Goal: Task Accomplishment & Management: Manage account settings

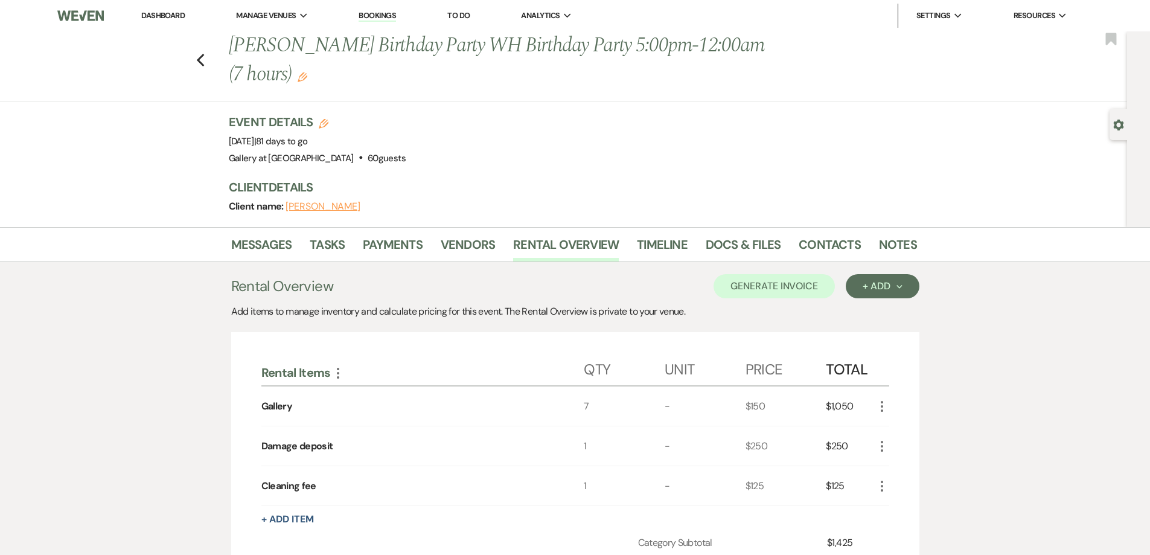
click at [159, 14] on link "Dashboard" at bounding box center [162, 15] width 43 height 10
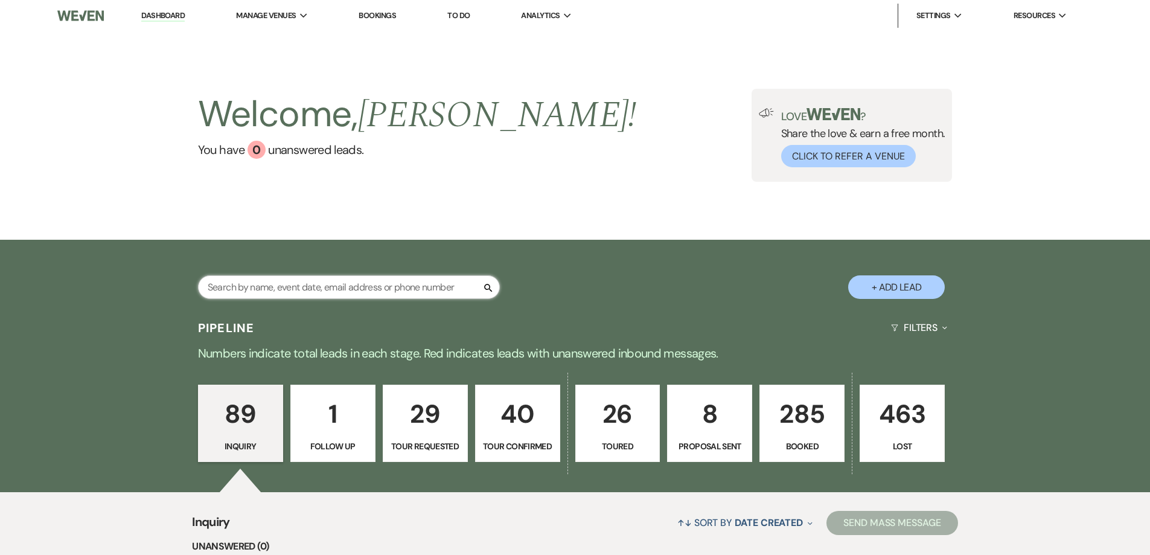
click at [340, 290] on input "text" at bounding box center [349, 287] width 302 height 24
type input "rene"
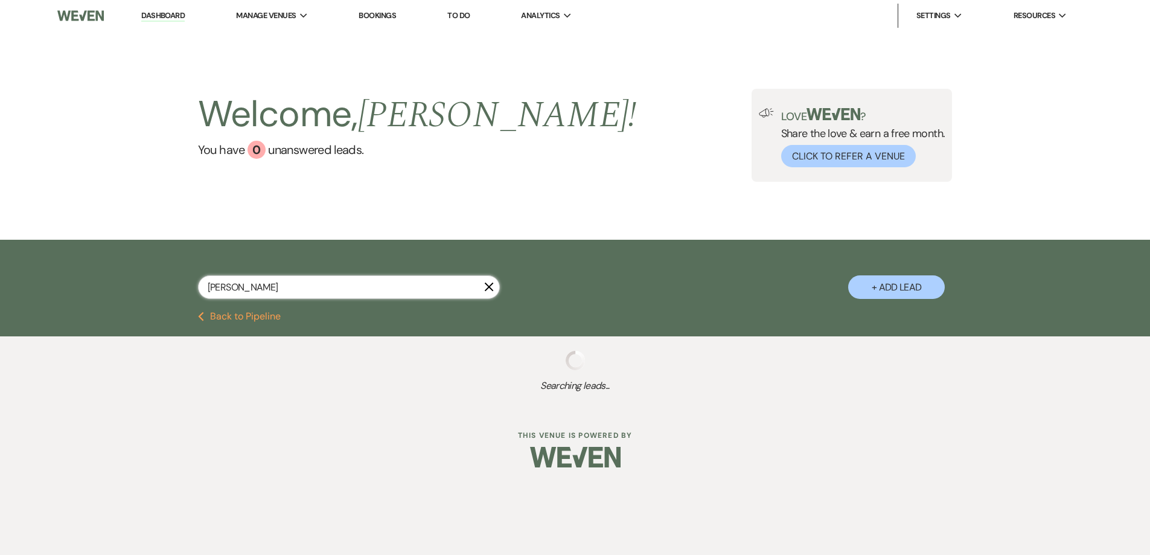
select select "4"
select select "8"
select select "5"
select select "8"
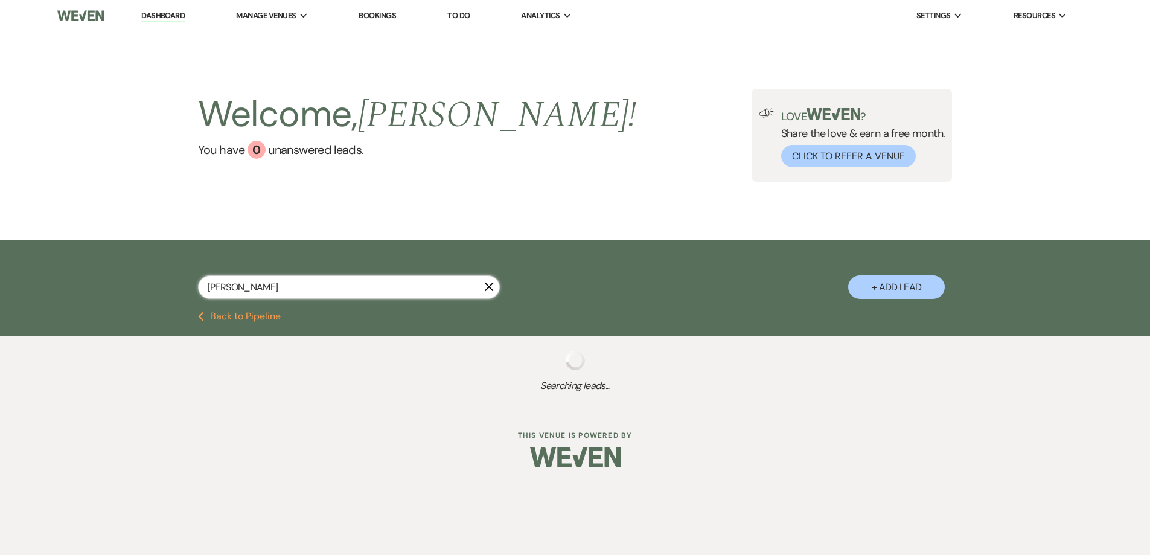
select select "8"
select select "2"
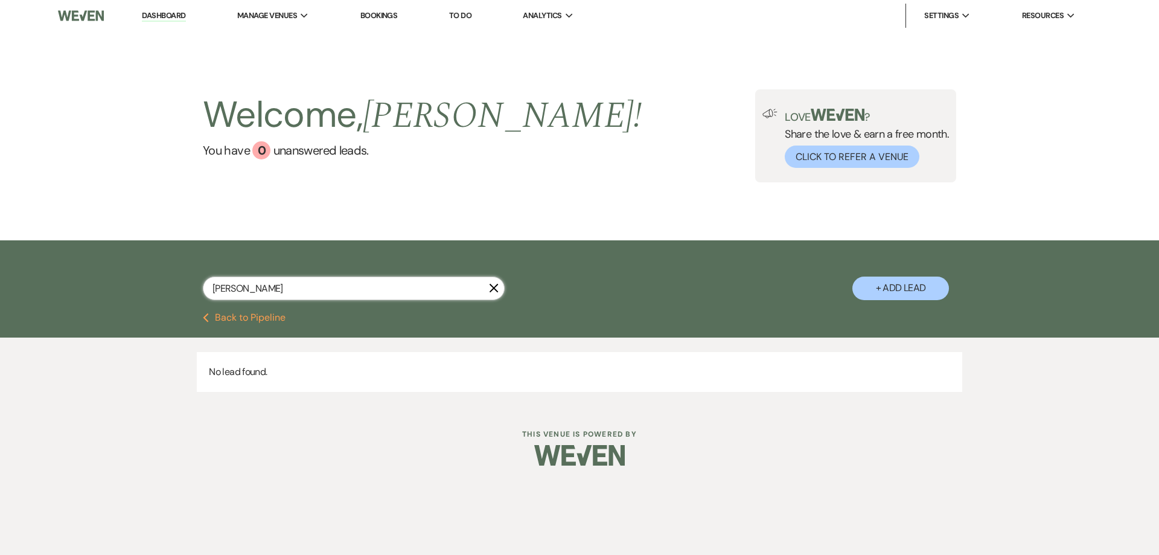
type input "rene"
select select "4"
select select "8"
select select "5"
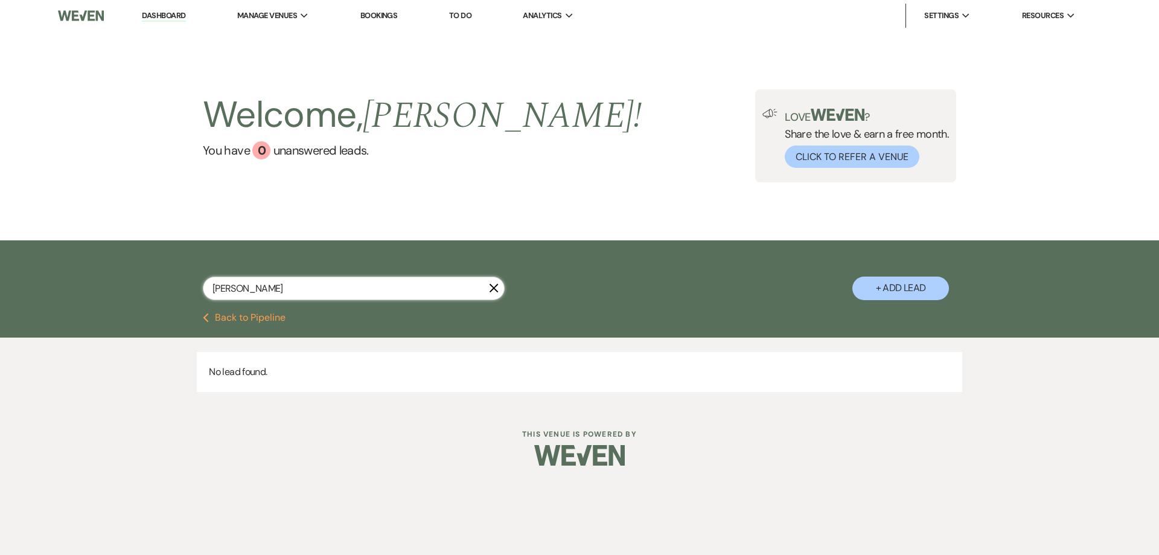
select select "8"
select select "2"
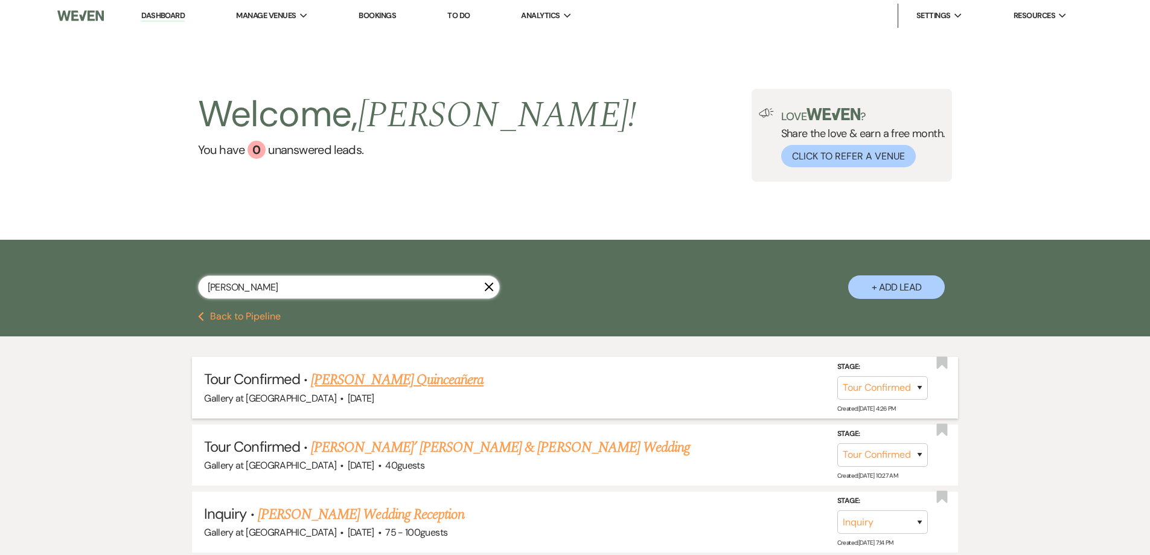
type input "rene"
click at [400, 384] on link "Rene J. Olivera's Quinceañera" at bounding box center [397, 380] width 173 height 22
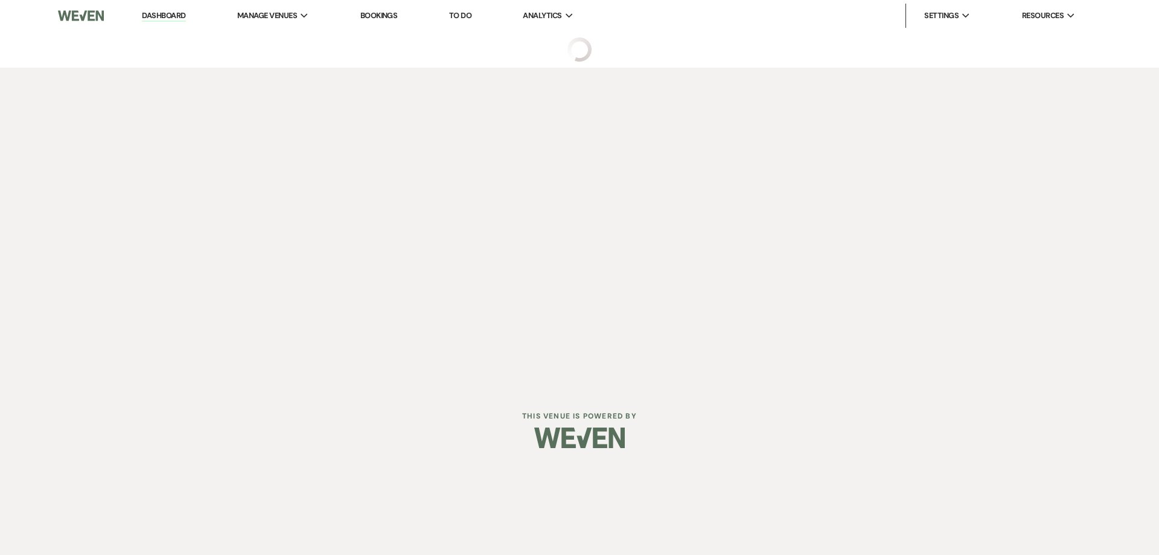
select select "4"
select select "5"
select select "15"
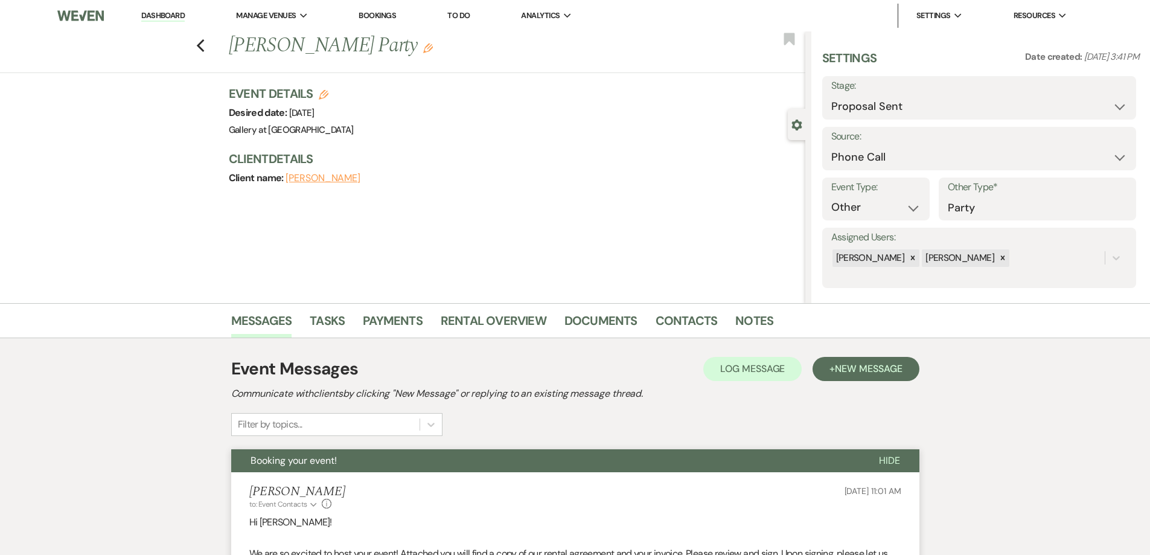
select select "6"
select select "22"
select select "13"
click at [176, 17] on link "Dashboard" at bounding box center [162, 15] width 43 height 11
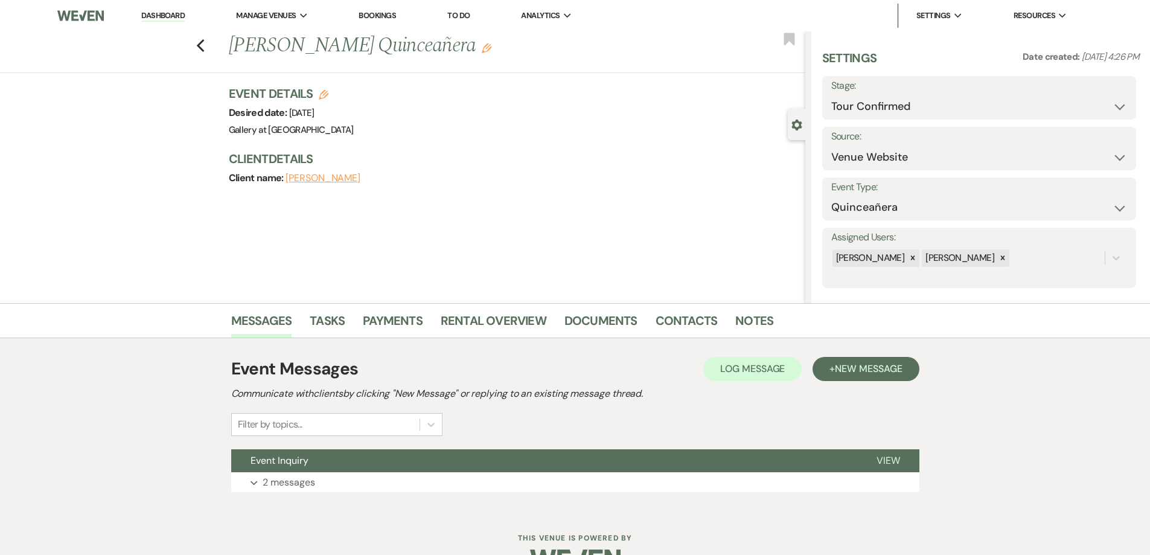
select select "4"
select select "5"
select select "15"
click at [177, 18] on link "Dashboard" at bounding box center [162, 15] width 43 height 11
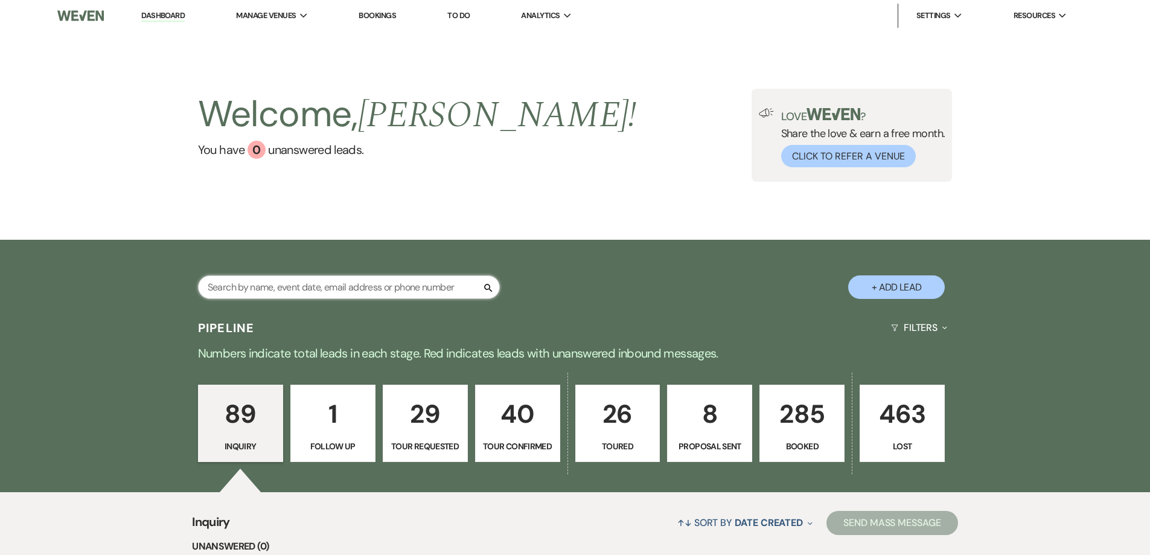
click at [331, 288] on input "text" at bounding box center [349, 287] width 302 height 24
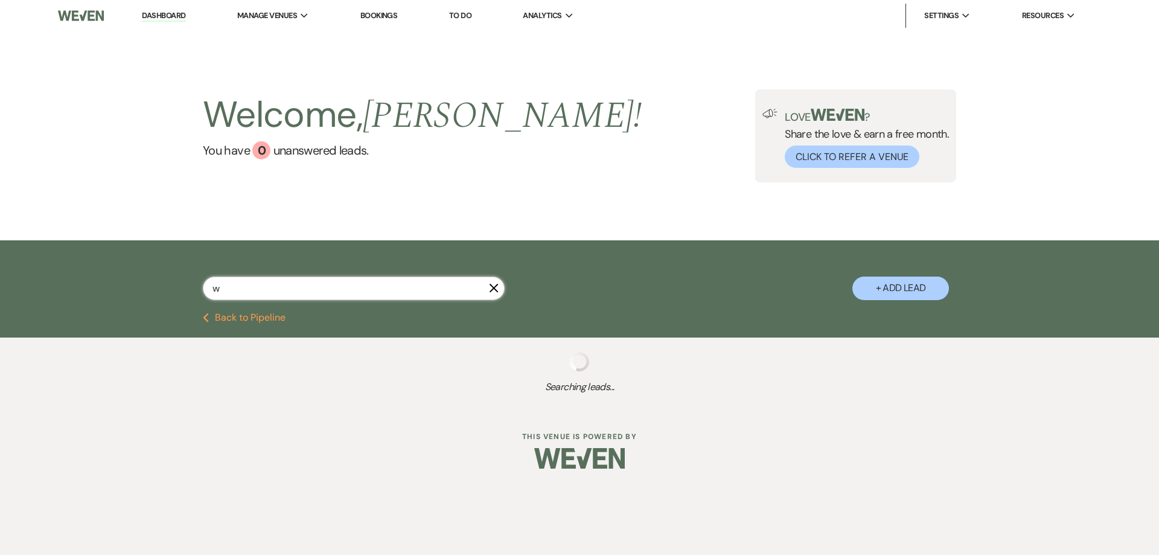
type input "wi"
select select "6"
select select "2"
select select "8"
select select "4"
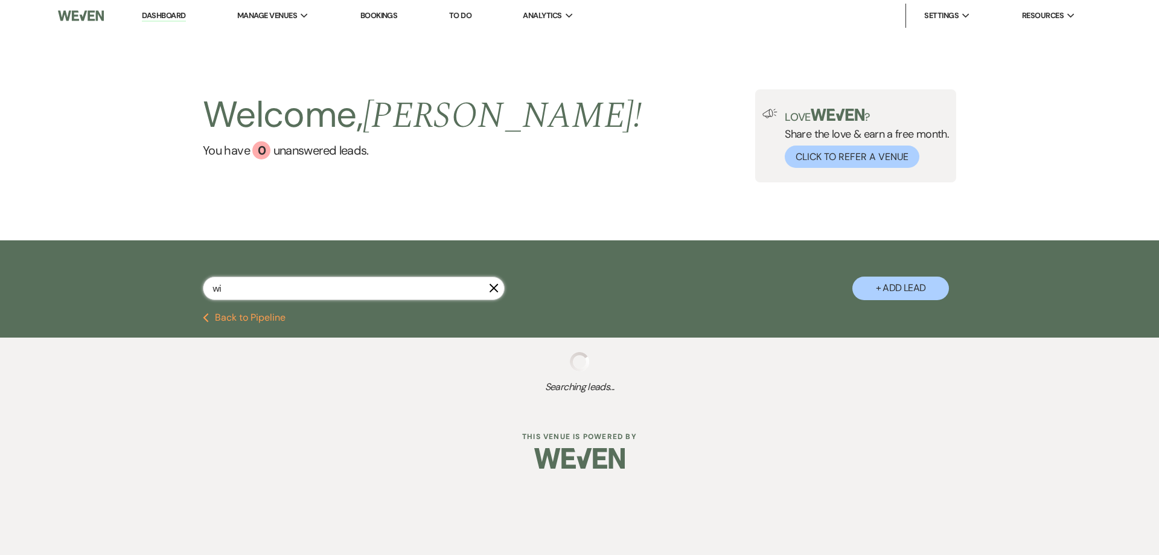
select select "4"
select select "2"
select select "8"
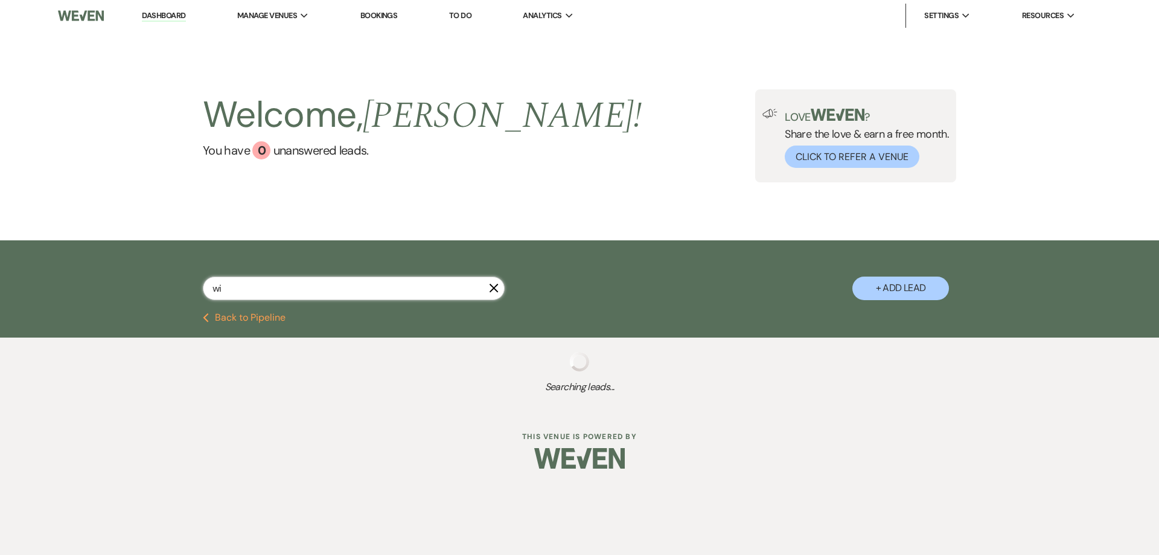
select select "8"
select select "11"
select select "8"
select select "5"
select select "8"
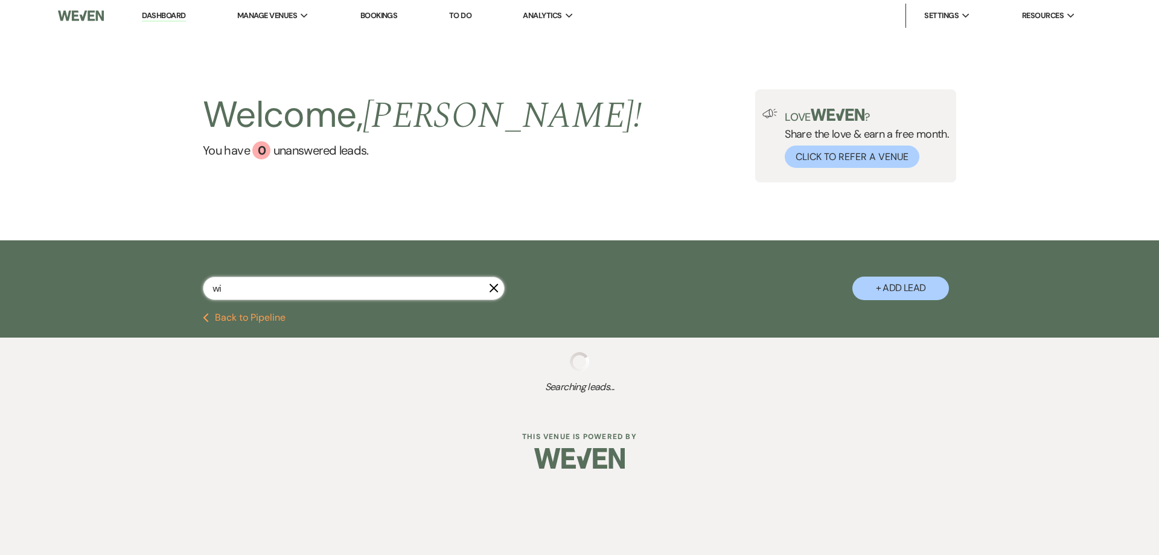
select select "8"
select select "5"
select select "8"
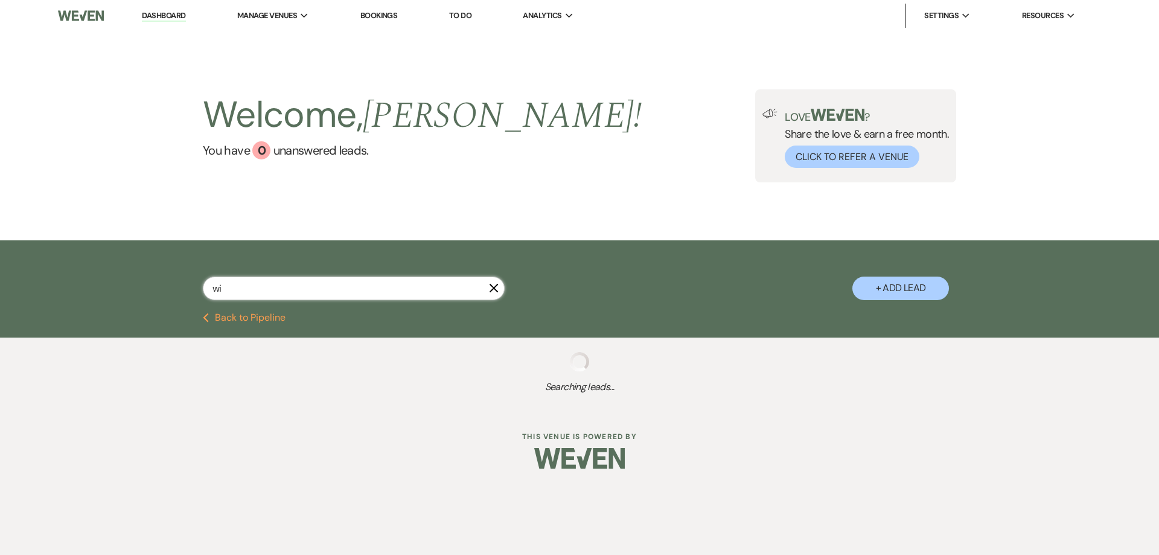
select select "8"
select select "5"
select select "8"
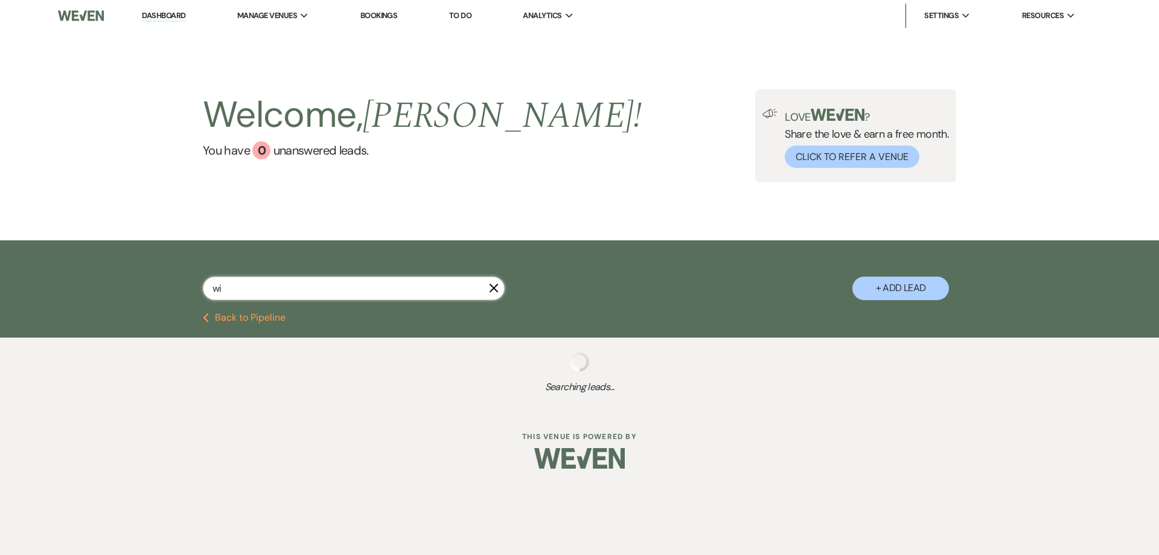
select select "5"
select select "8"
select select "5"
select select "4"
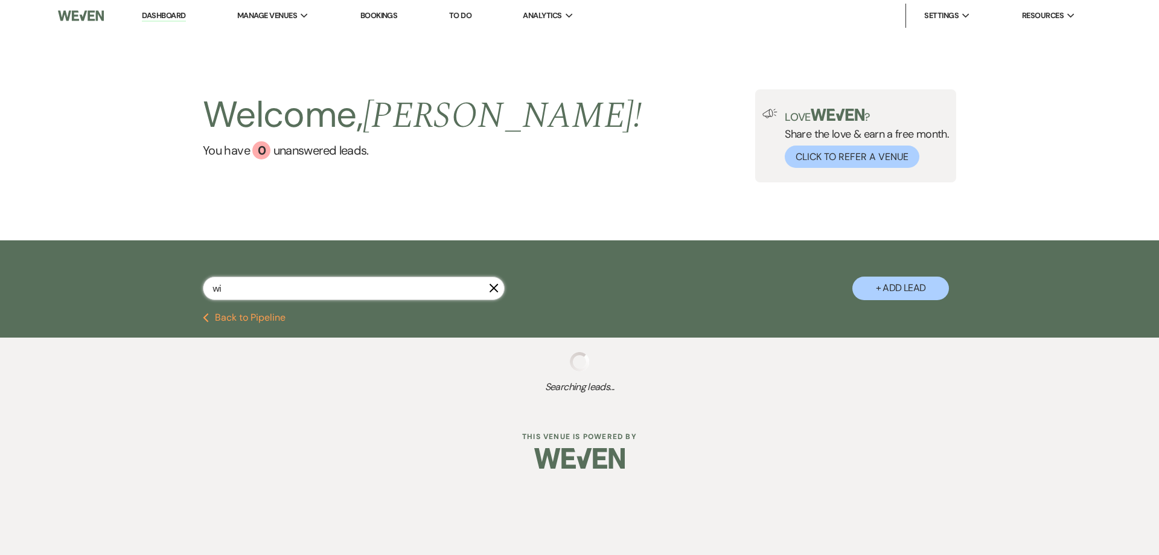
select select "8"
select select "3"
select select "8"
select select "4"
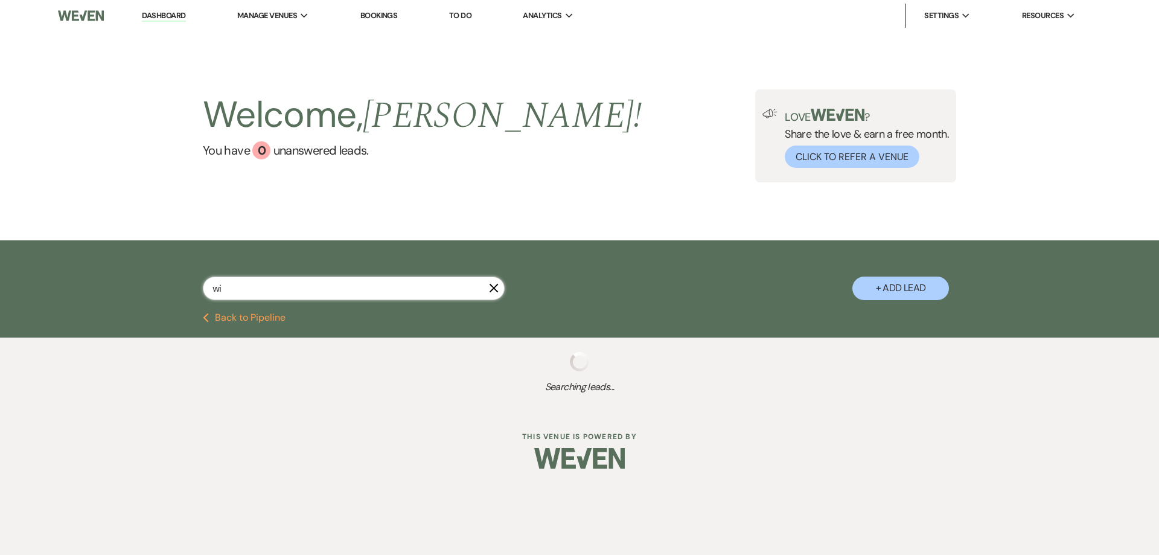
select select "8"
select select "5"
select select "8"
select select "5"
select select "8"
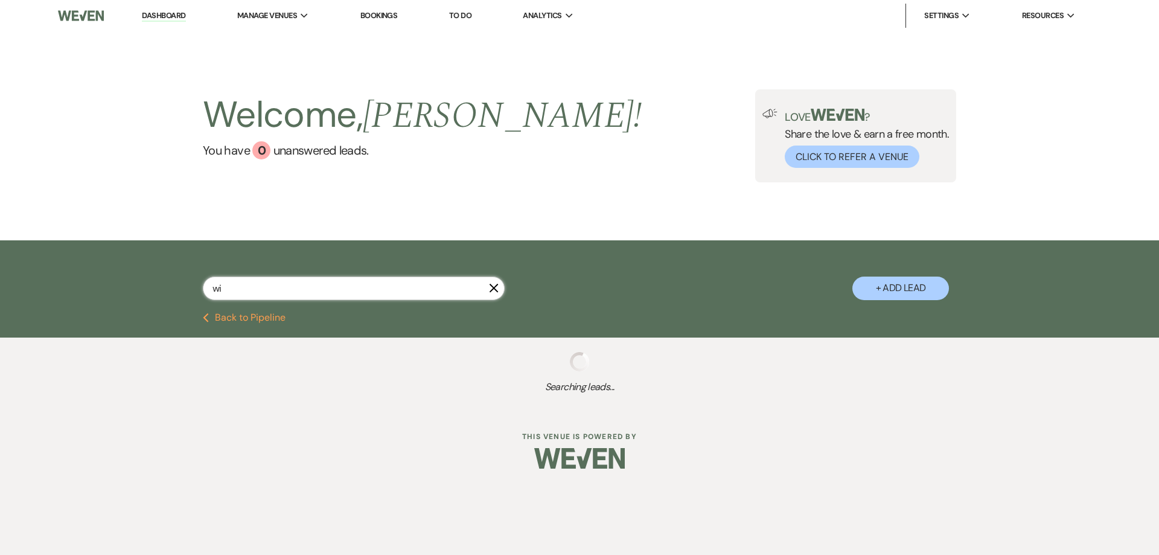
select select "5"
select select "8"
select select "5"
select select "8"
select select "5"
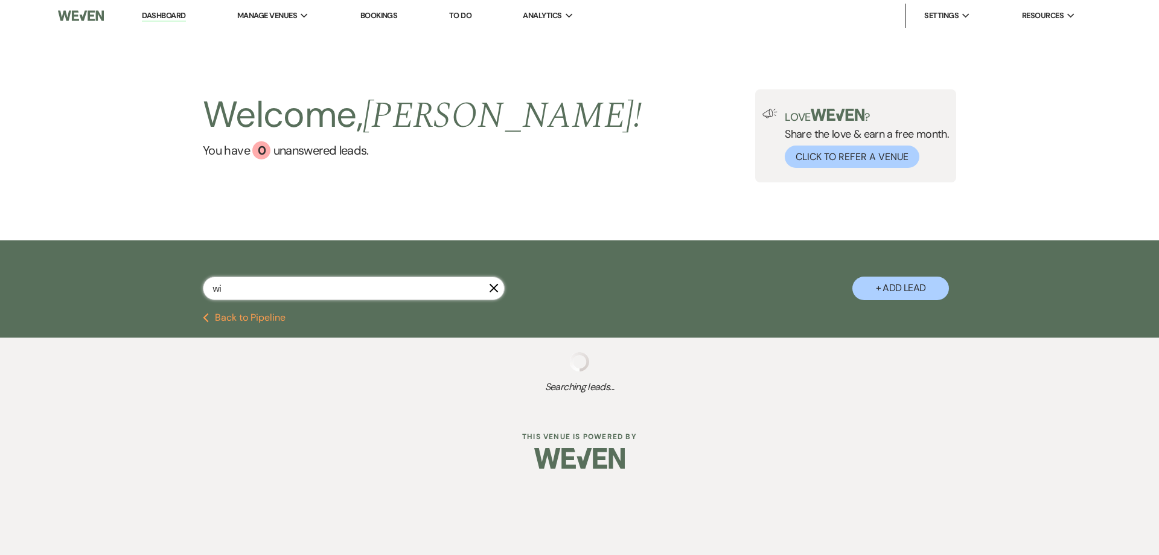
select select "8"
select select "5"
select select "8"
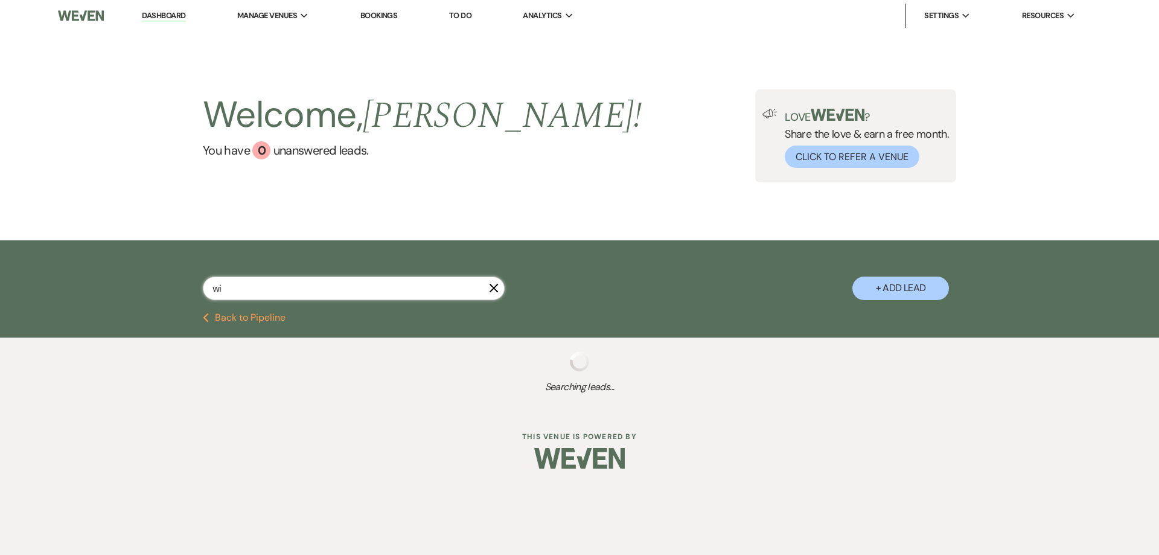
select select "5"
select select "8"
select select "5"
select select "8"
select select "5"
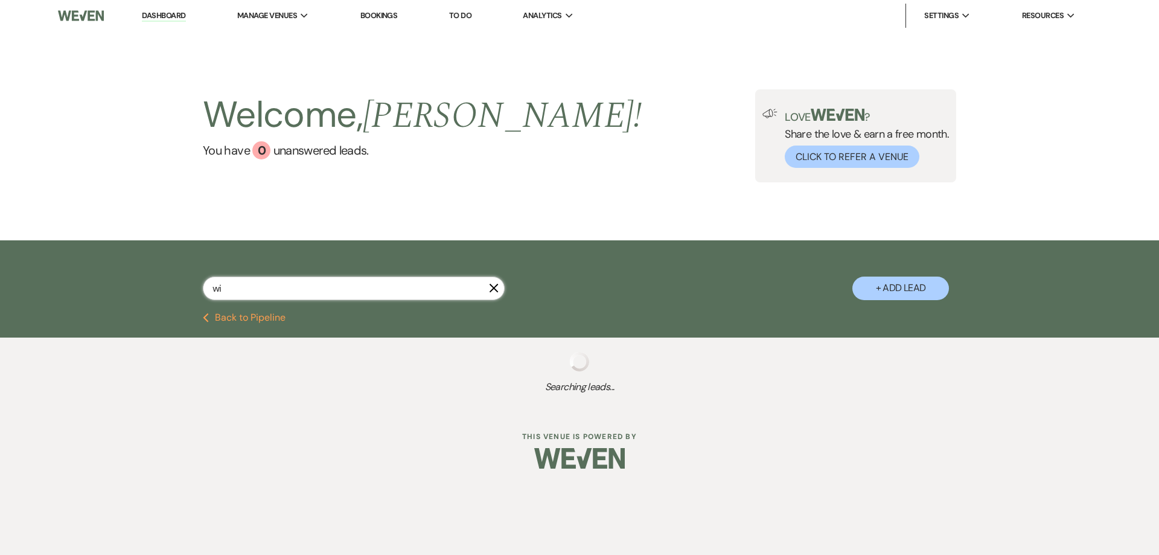
select select "8"
select select "6"
select select "8"
select select "5"
select select "8"
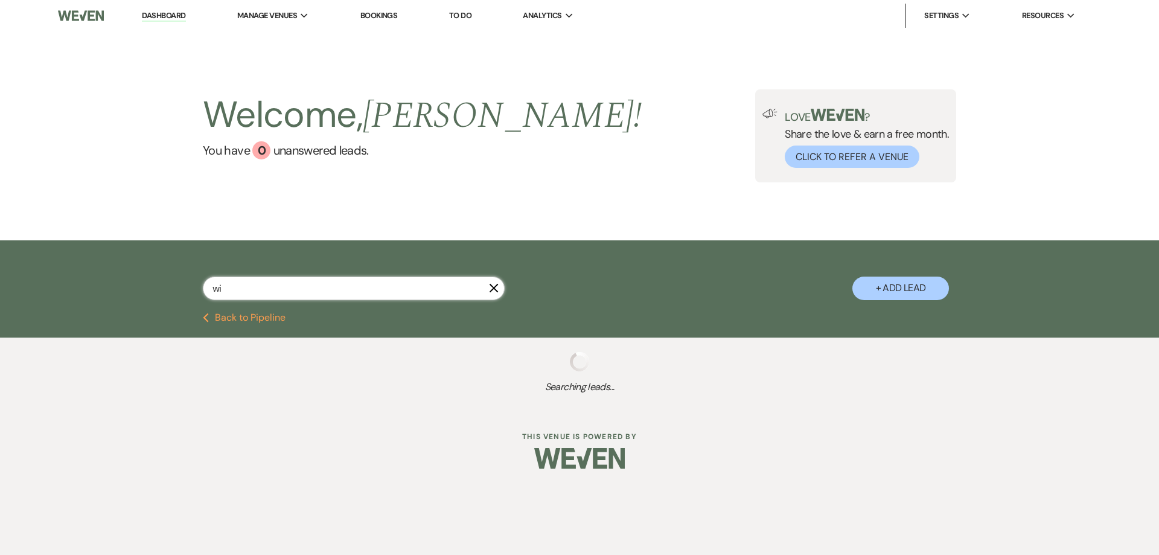
select select "5"
select select "8"
select select "5"
select select "8"
select select "5"
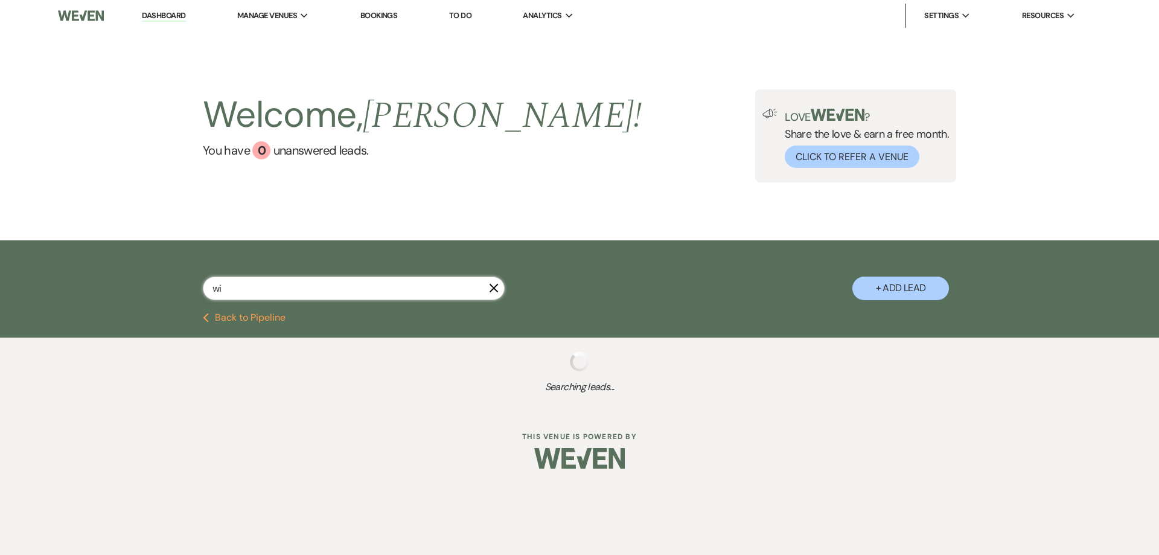
select select "8"
select select "5"
select select "8"
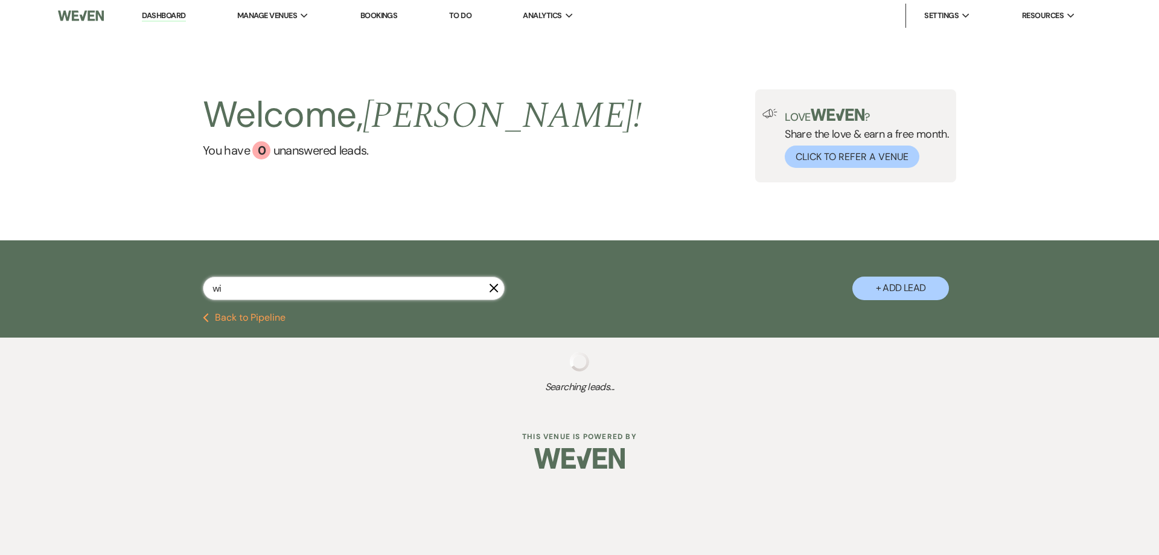
select select "8"
select select "5"
select select "8"
select select "5"
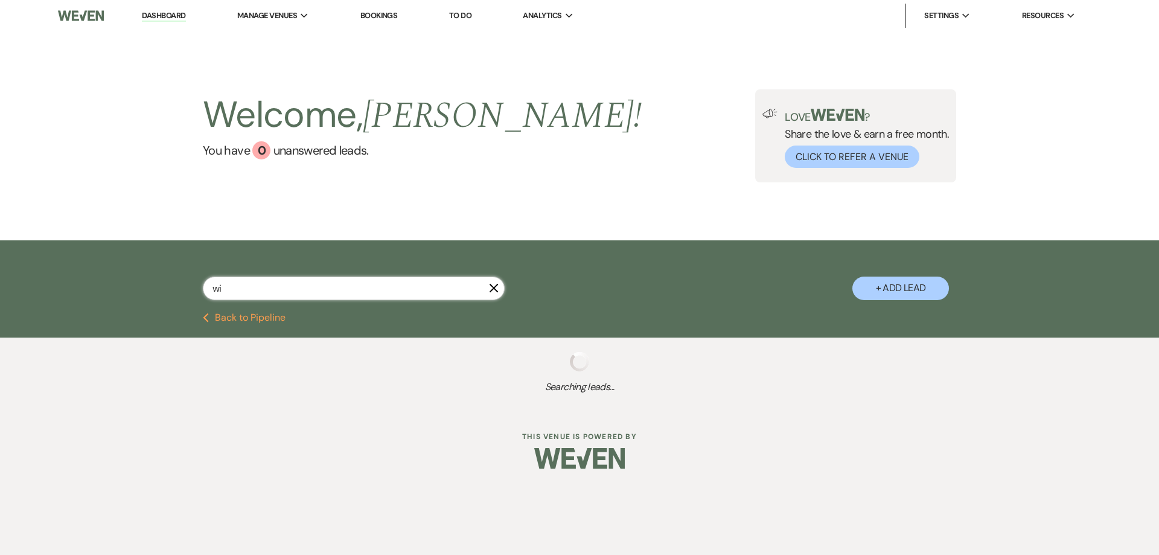
select select "8"
select select "5"
select select "8"
select select "5"
select select "8"
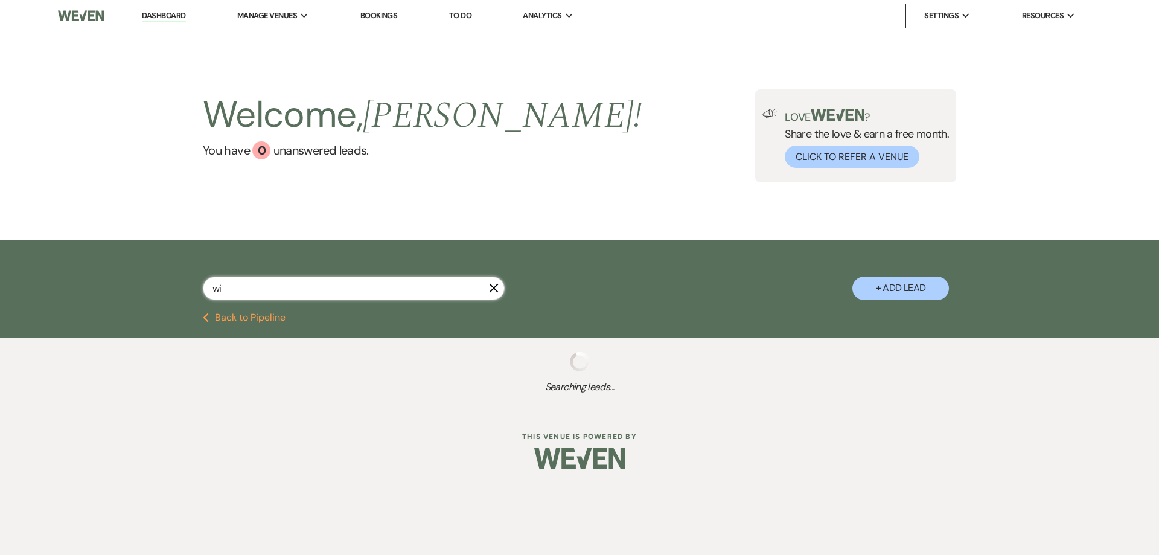
select select "5"
select select "8"
select select "5"
select select "8"
select select "5"
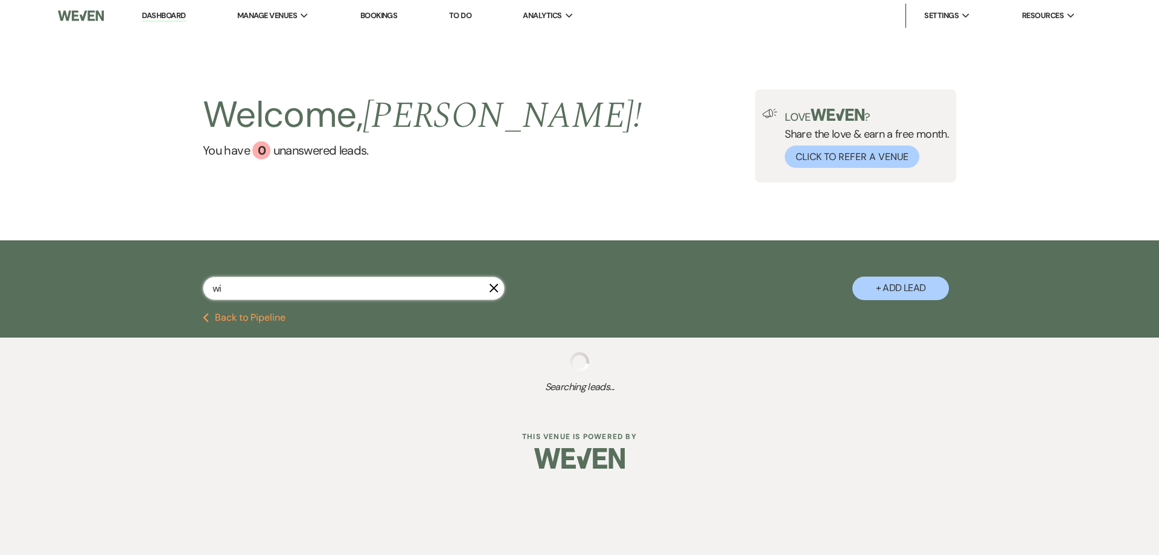
select select "8"
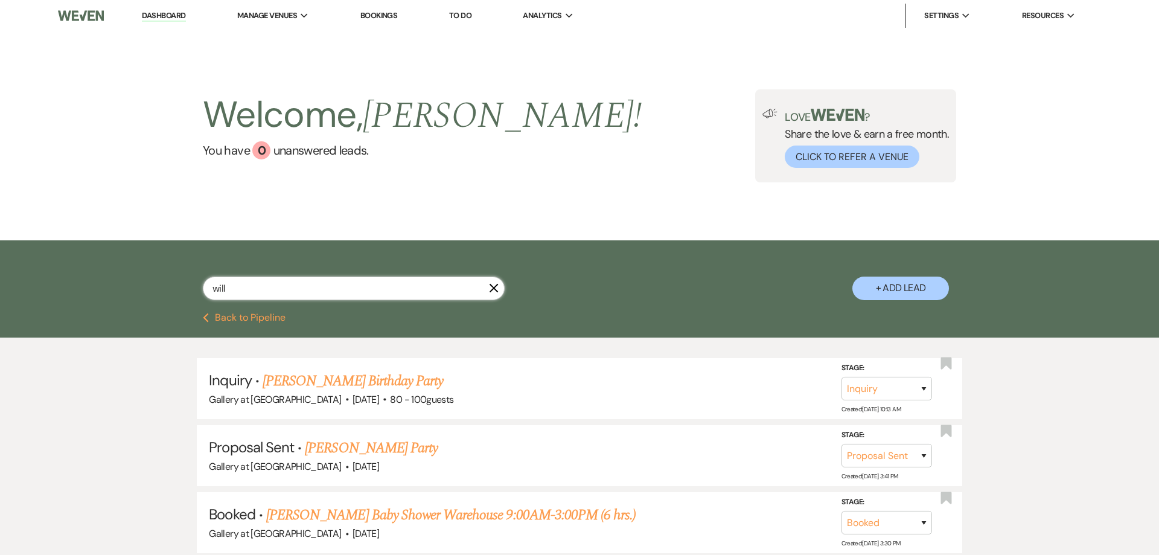
type input "willi"
select select "6"
select select "2"
select select "4"
select select "2"
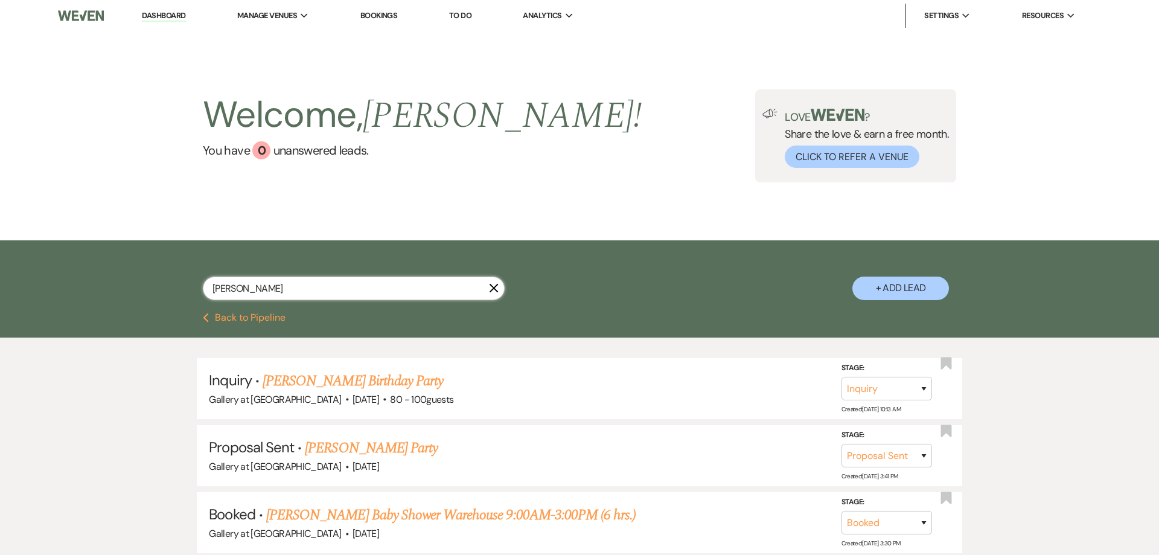
select select "8"
select select "11"
select select "8"
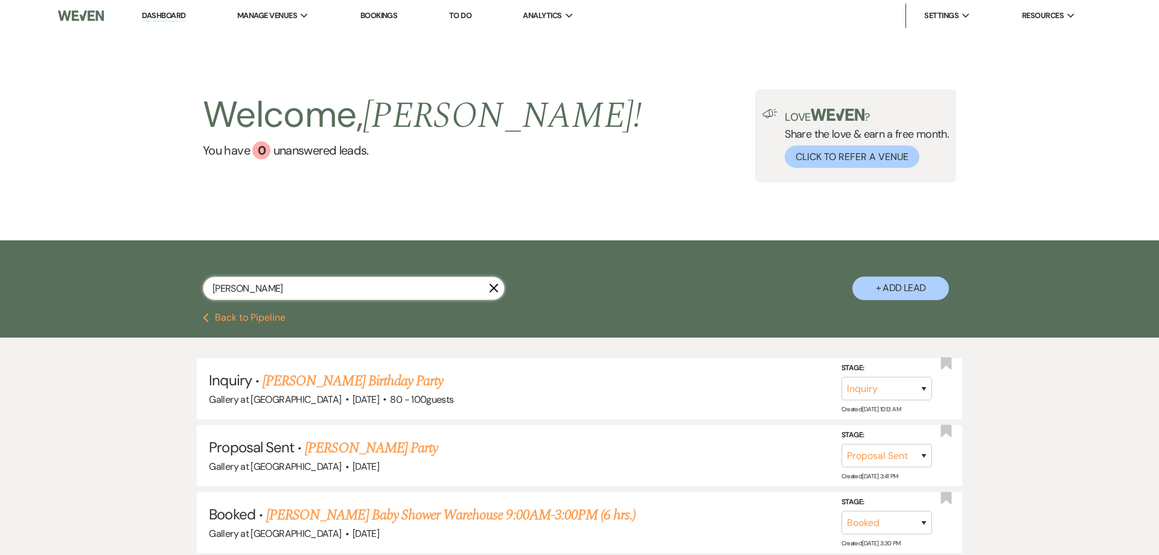
select select "8"
select select "5"
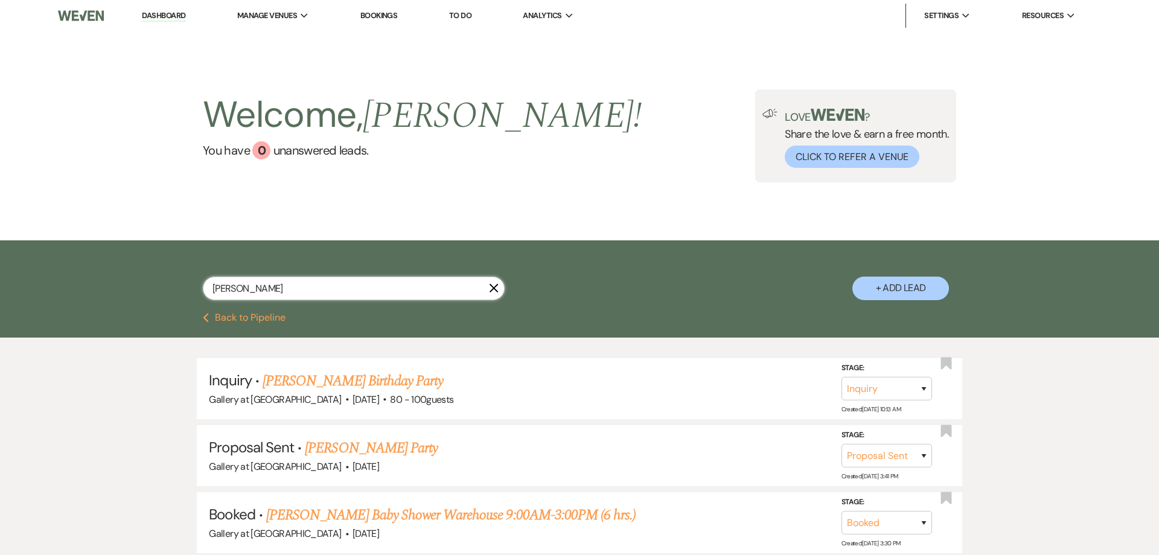
select select "8"
select select "5"
select select "4"
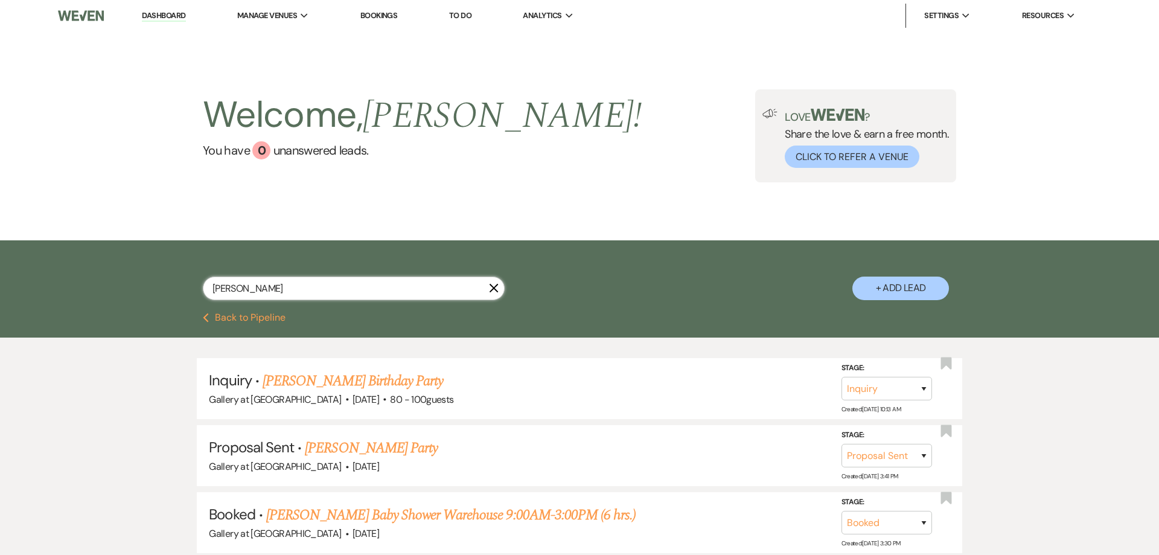
select select "8"
select select "4"
select select "8"
select select "5"
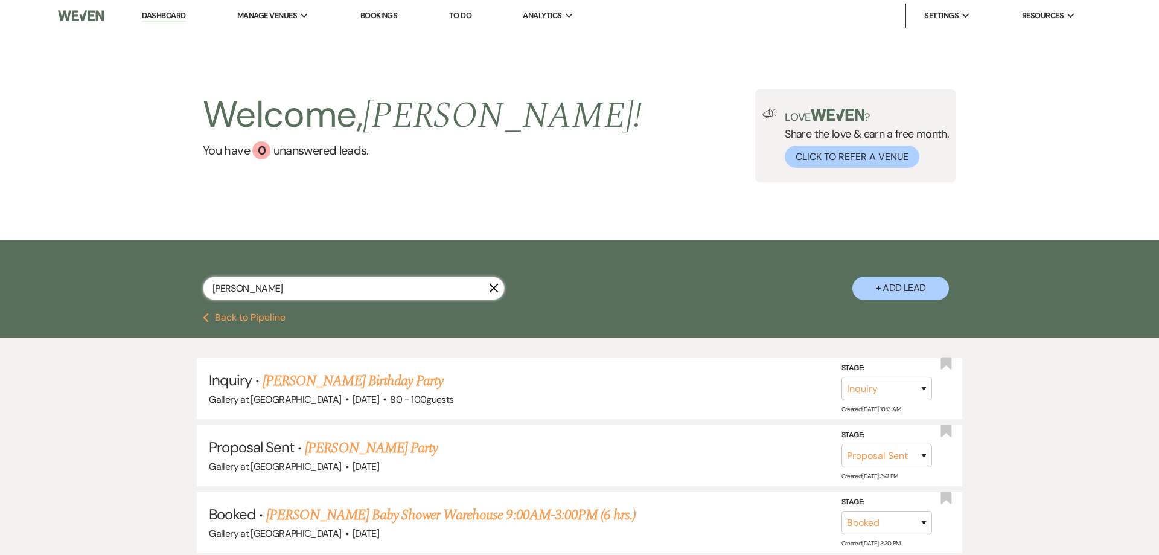
select select "8"
select select "5"
select select "8"
select select "5"
select select "8"
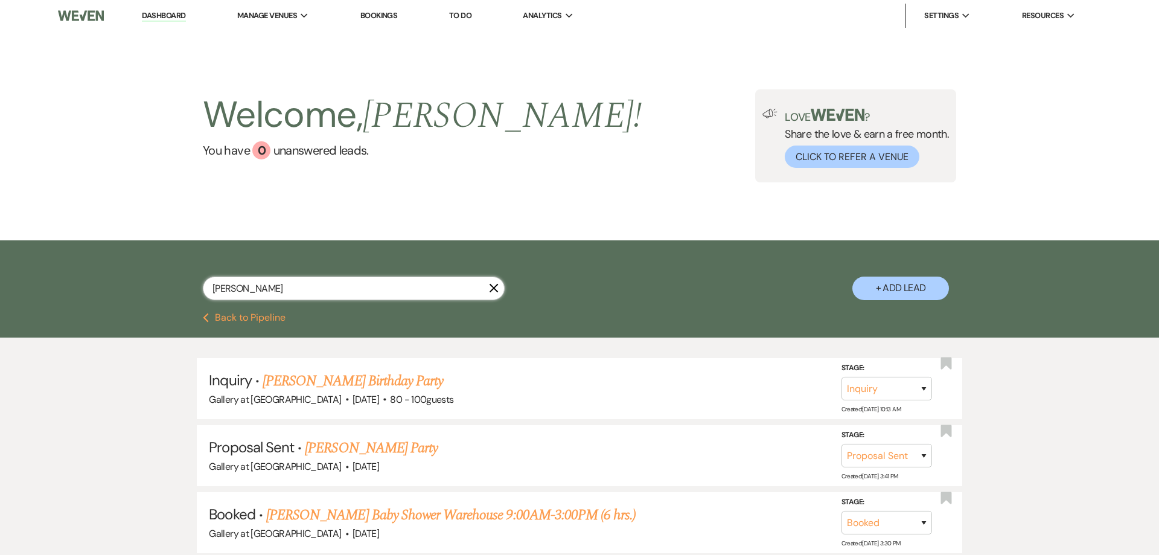
select select "5"
select select "8"
select select "5"
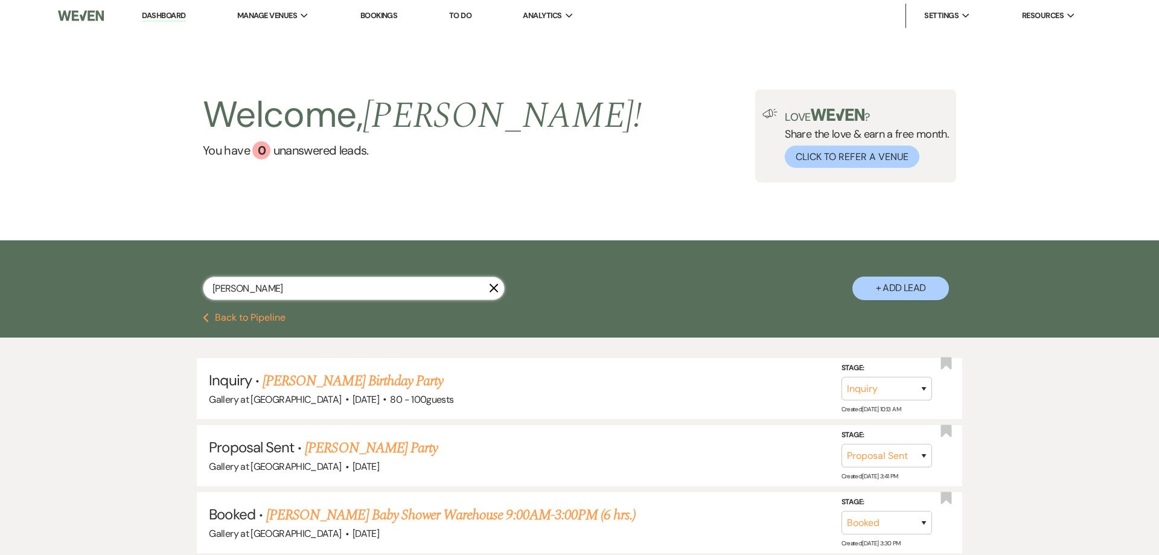
select select "8"
select select "5"
select select "8"
select select "5"
select select "8"
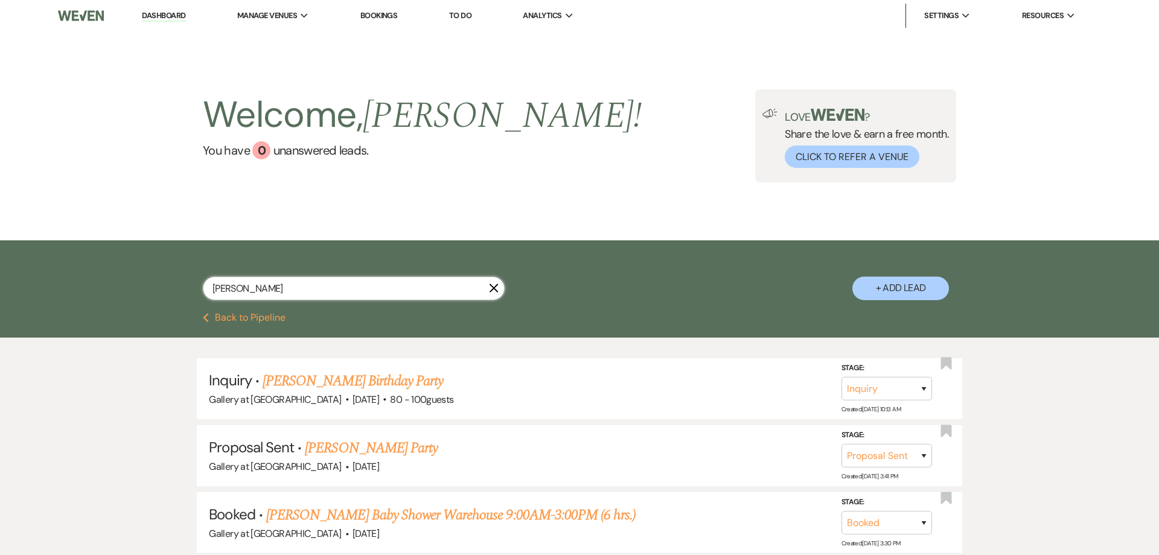
select select "5"
select select "8"
select select "5"
select select "8"
select select "5"
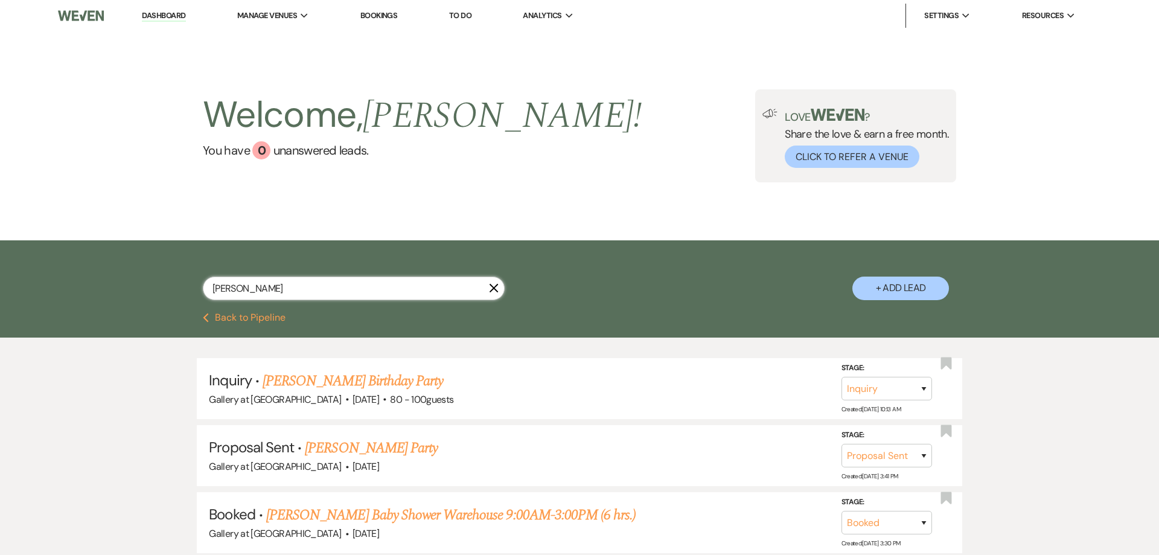
select select "8"
select select "5"
select select "8"
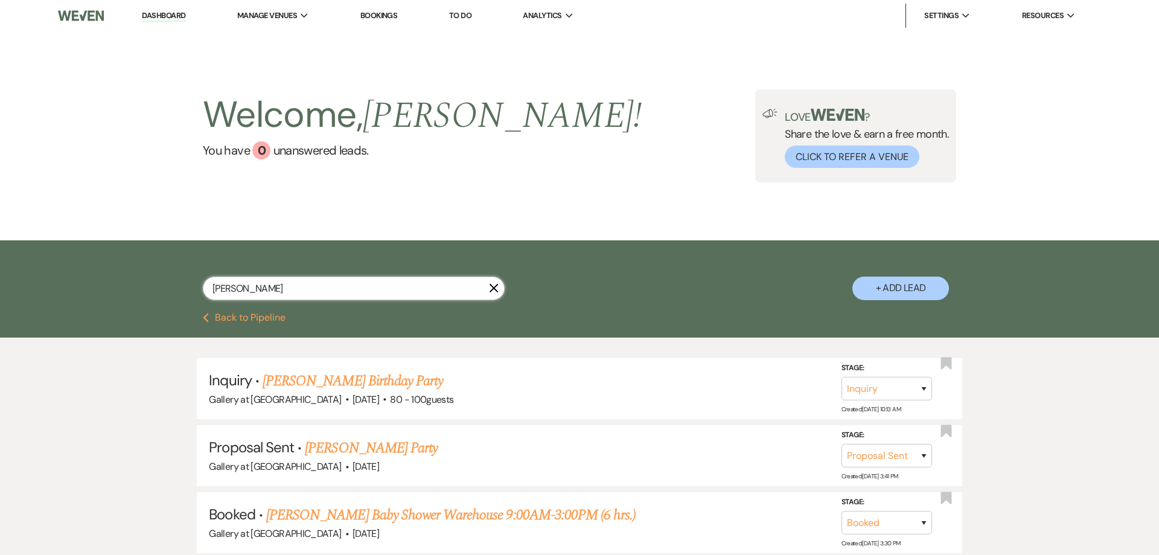
select select "5"
select select "8"
select select "5"
select select "8"
select select "5"
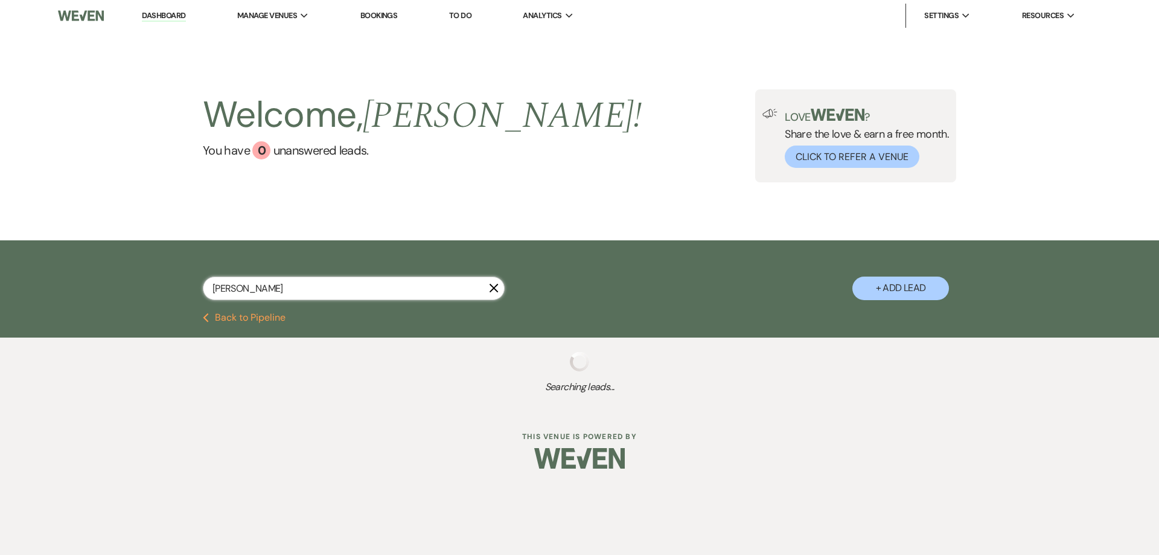
type input "william kirk"
select select "6"
select select "4"
select select "2"
select select "8"
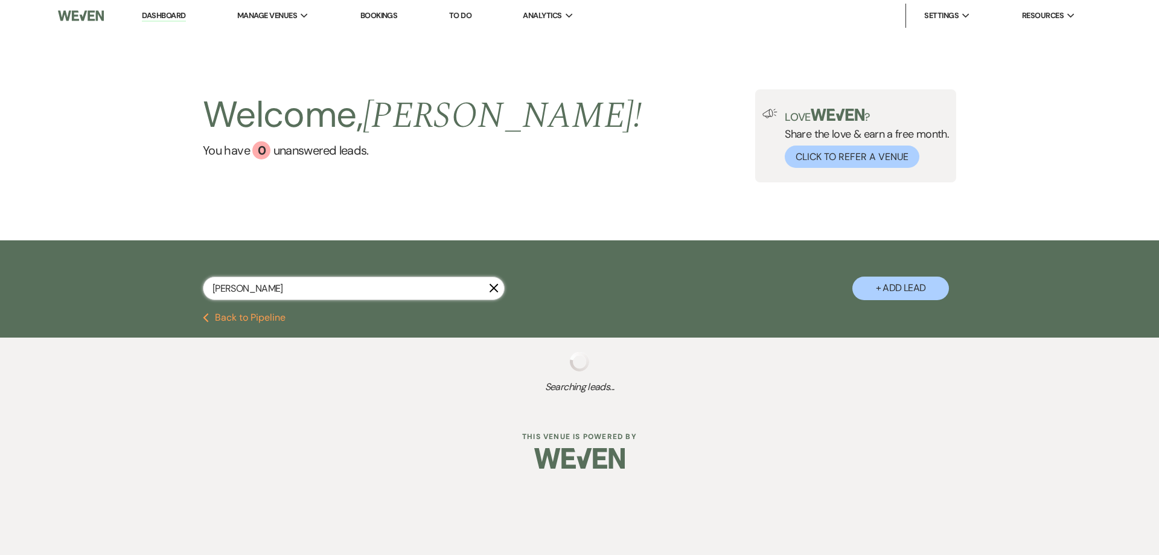
select select "8"
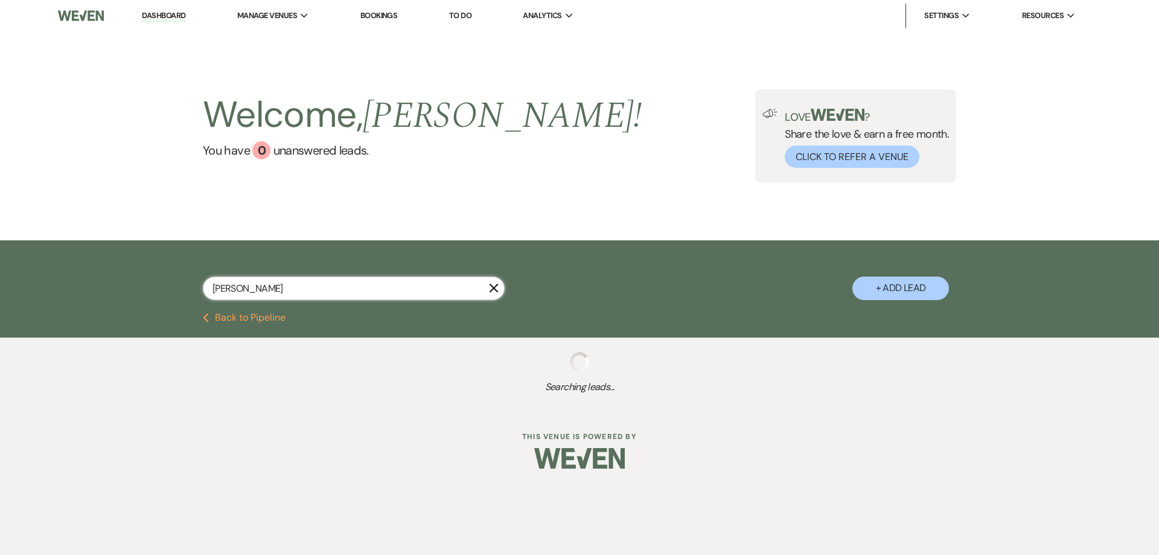
select select "8"
select select "5"
select select "4"
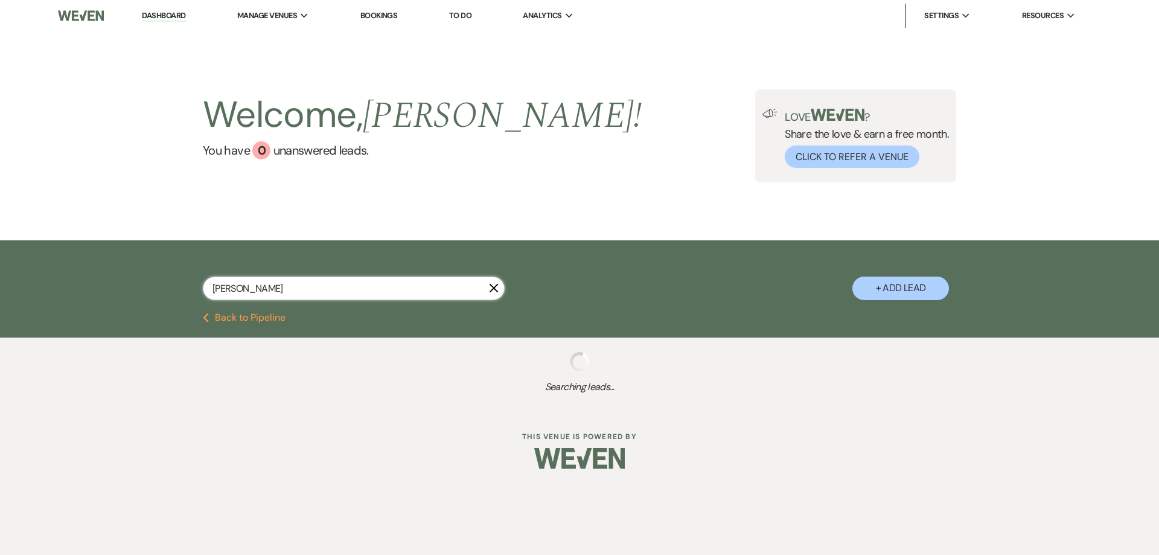
select select "8"
select select "4"
select select "8"
select select "5"
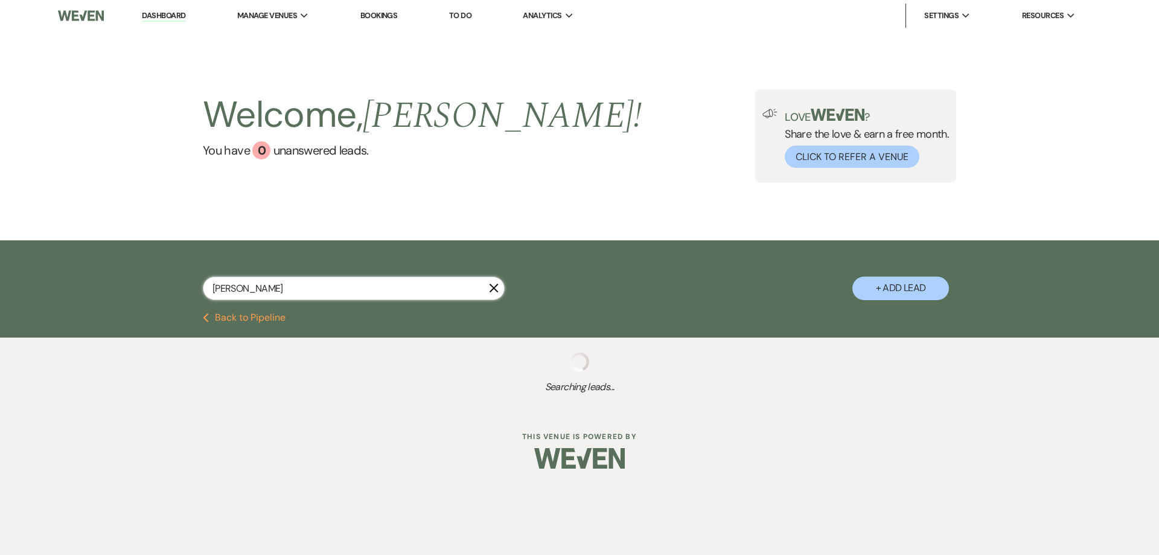
select select "8"
select select "5"
select select "8"
select select "5"
select select "8"
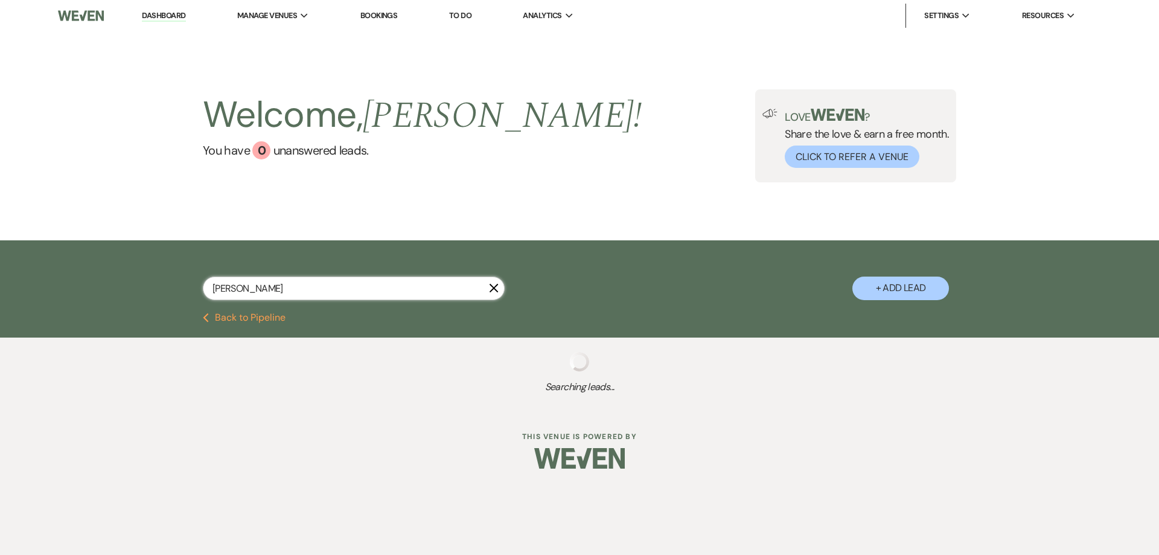
select select "5"
select select "8"
select select "5"
select select "8"
select select "5"
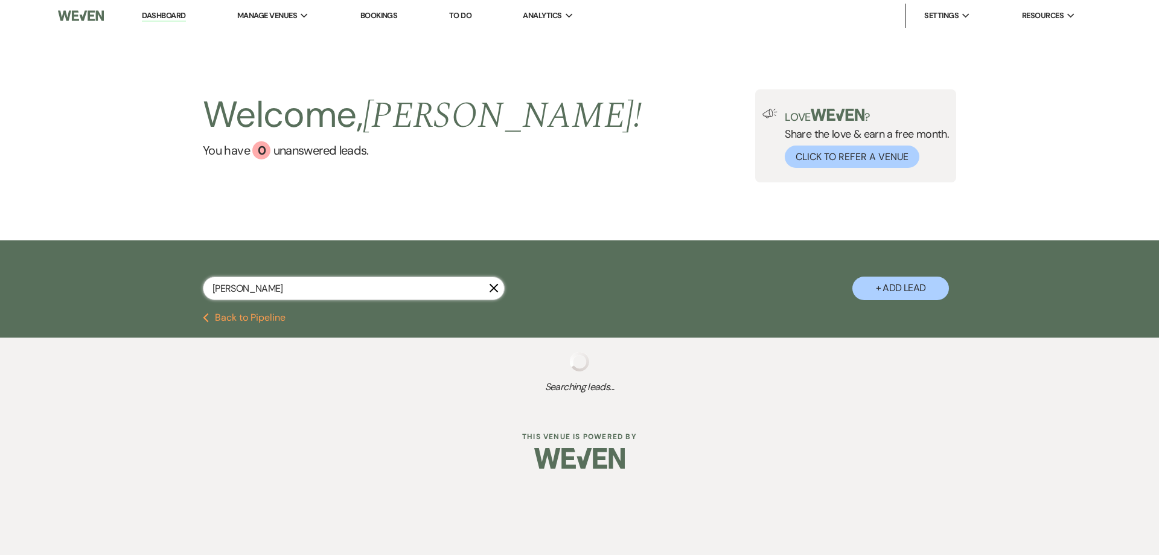
select select "8"
select select "5"
select select "8"
select select "5"
select select "8"
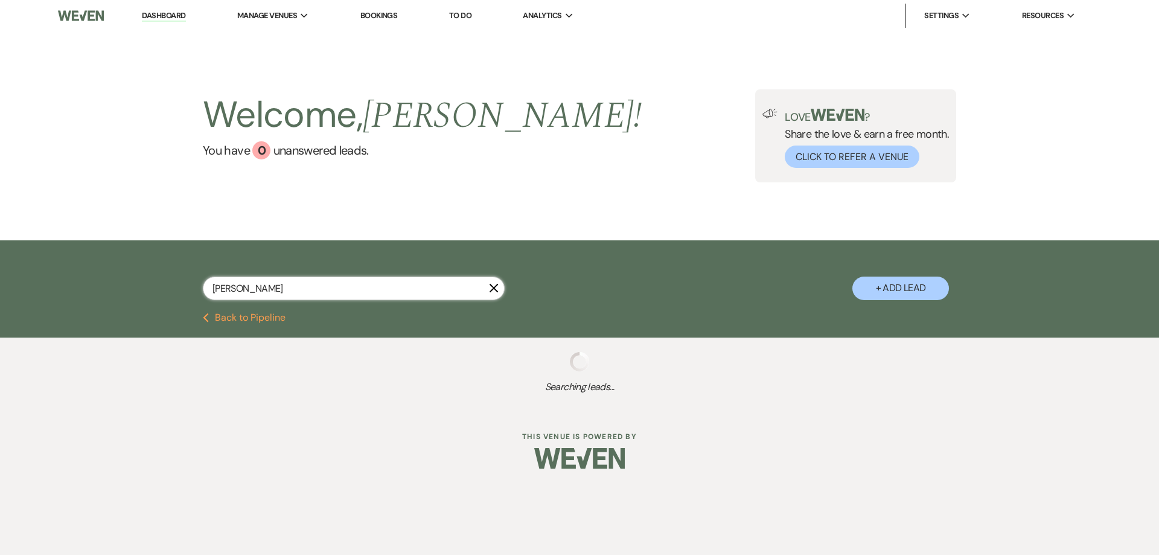
select select "5"
select select "8"
select select "5"
select select "8"
select select "5"
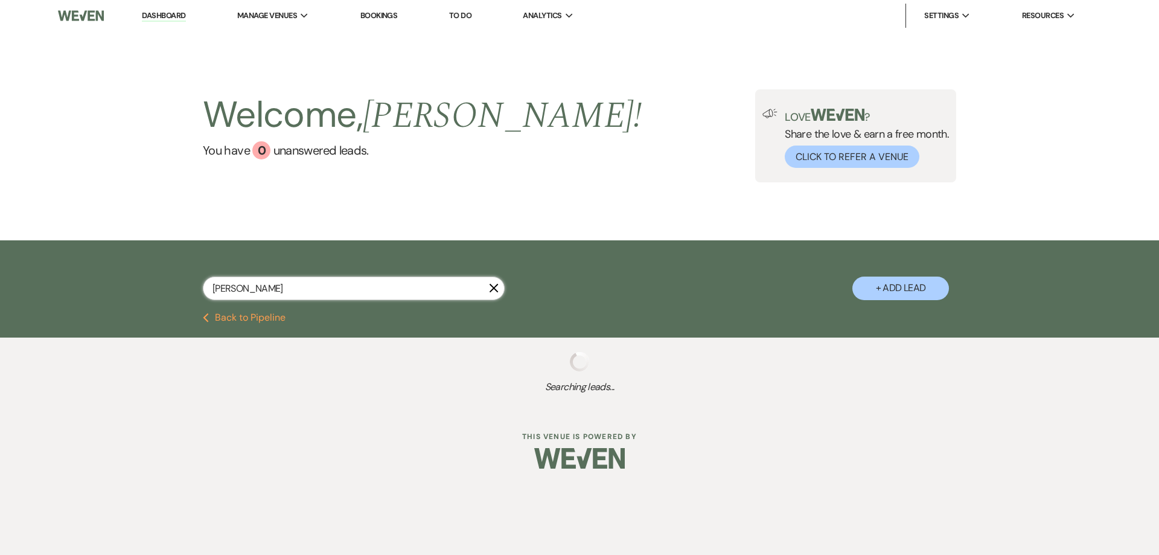
select select "8"
select select "5"
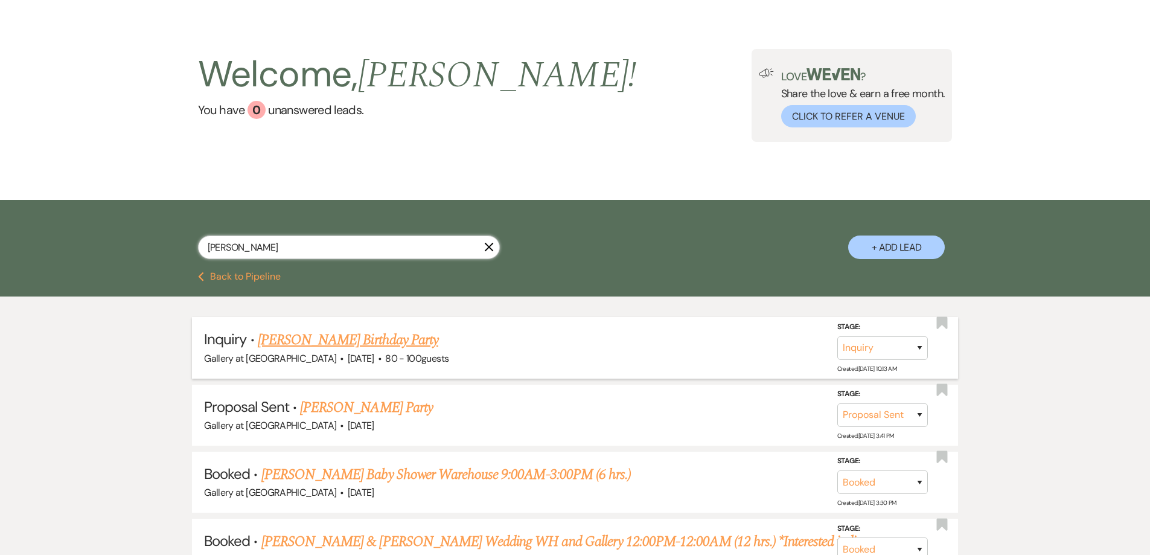
scroll to position [181, 0]
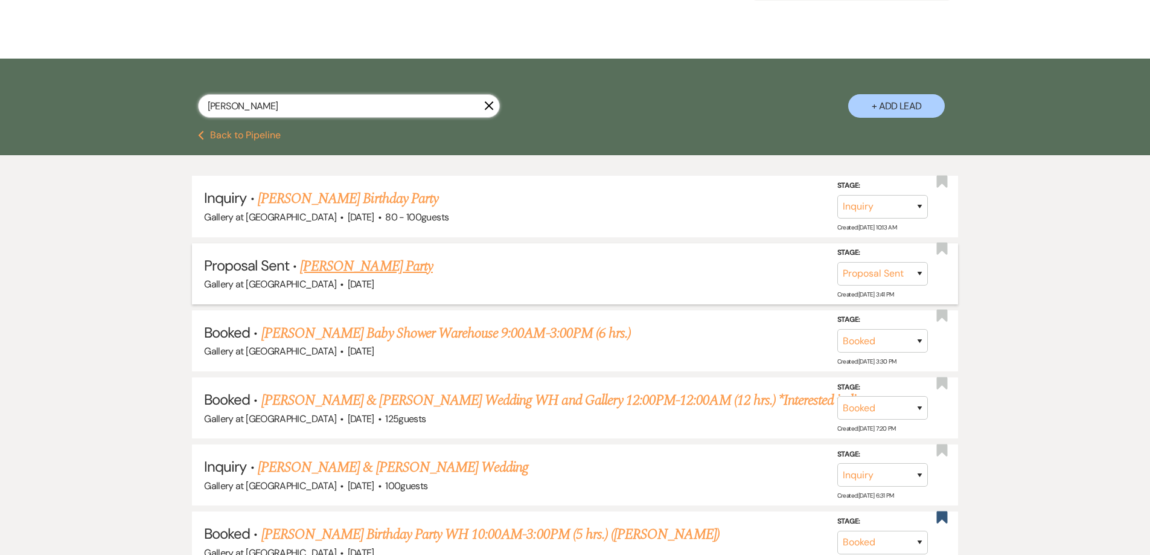
type input "william kirk"
drag, startPoint x: 366, startPoint y: 268, endPoint x: 368, endPoint y: 296, distance: 27.8
click at [366, 269] on link "[PERSON_NAME] Party" at bounding box center [366, 266] width 133 height 22
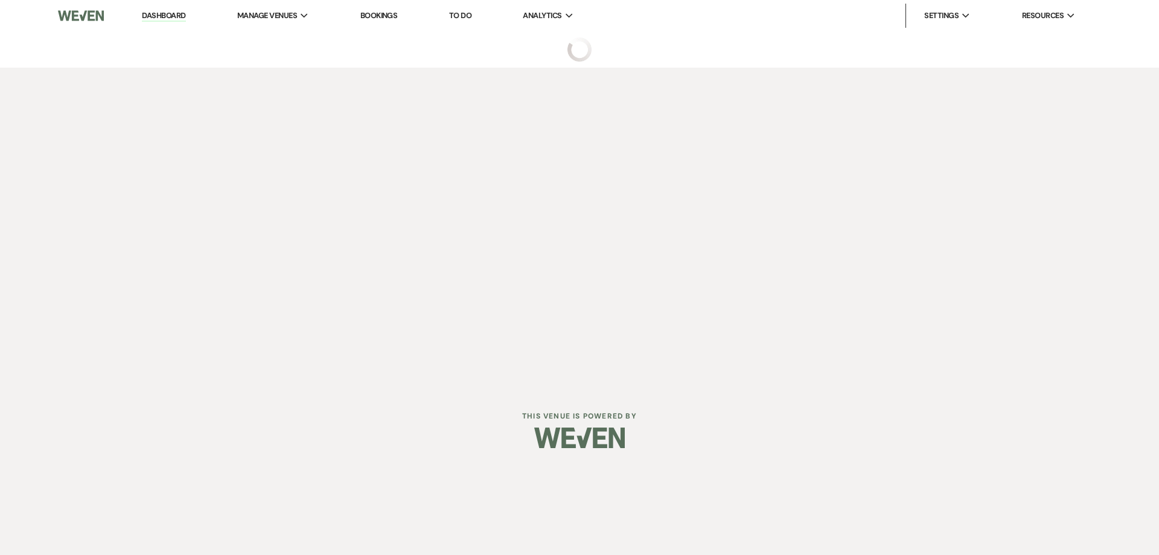
select select "6"
select select "22"
select select "13"
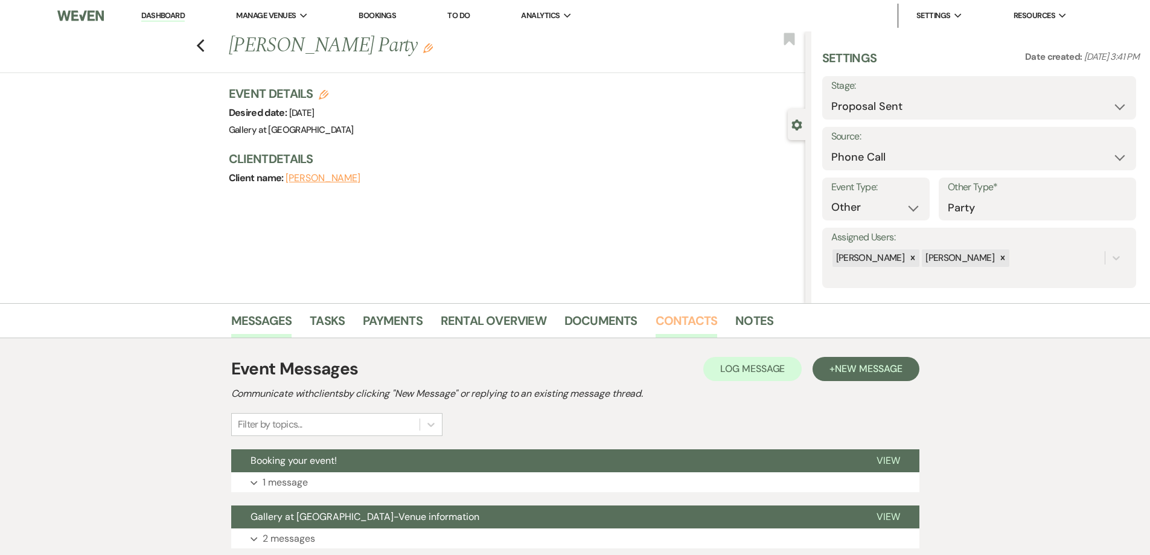
click at [697, 318] on link "Contacts" at bounding box center [686, 324] width 62 height 27
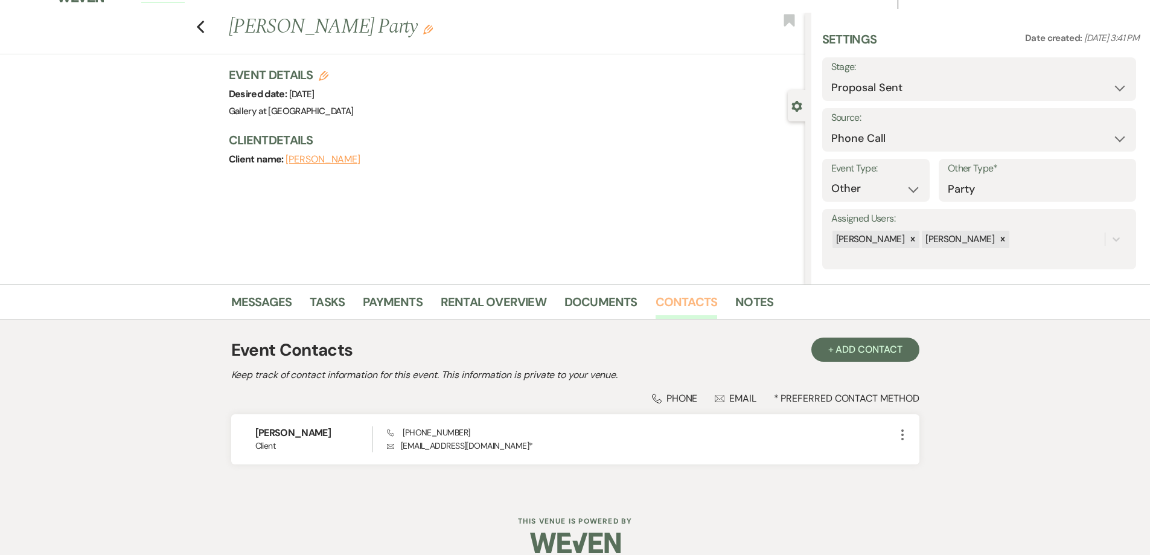
scroll to position [35, 0]
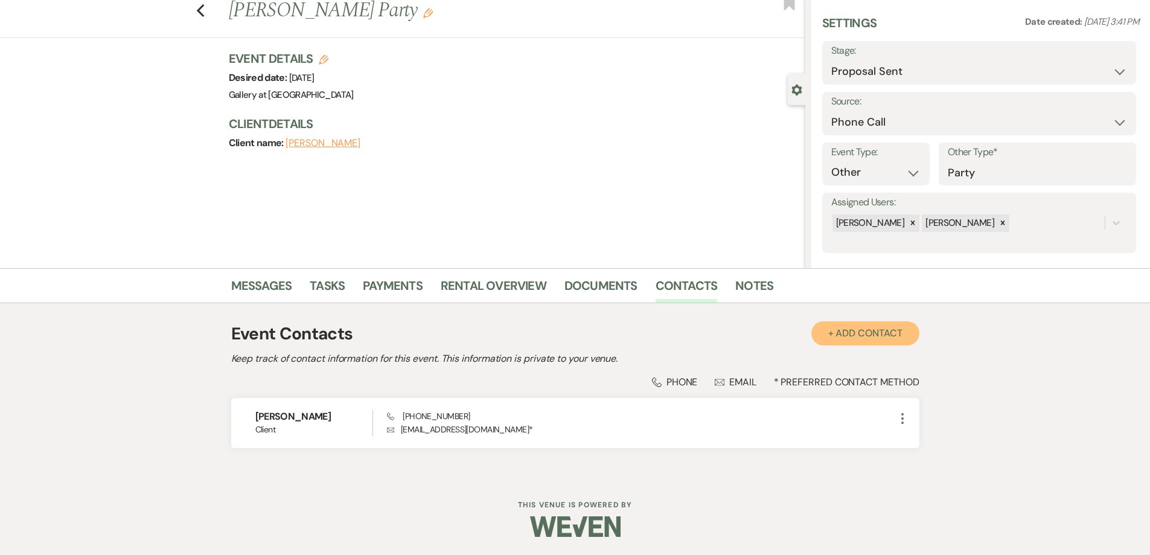
click at [859, 338] on button "+ Add Contact" at bounding box center [865, 333] width 108 height 24
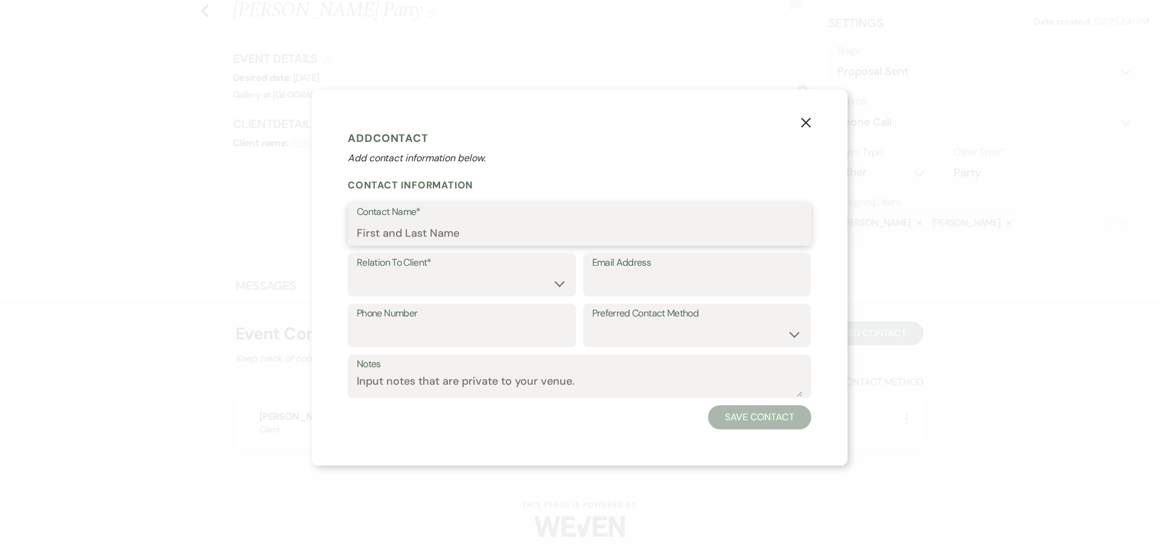
click at [435, 231] on input "Contact Name*" at bounding box center [579, 233] width 445 height 24
type input "Sydney Kirkland"
click at [472, 284] on select "Client Event Planner Parent of Client Family Member Friend Other" at bounding box center [462, 284] width 210 height 24
select select "1"
click at [357, 272] on select "Client Event Planner Parent of Client Family Member Friend Other" at bounding box center [462, 284] width 210 height 24
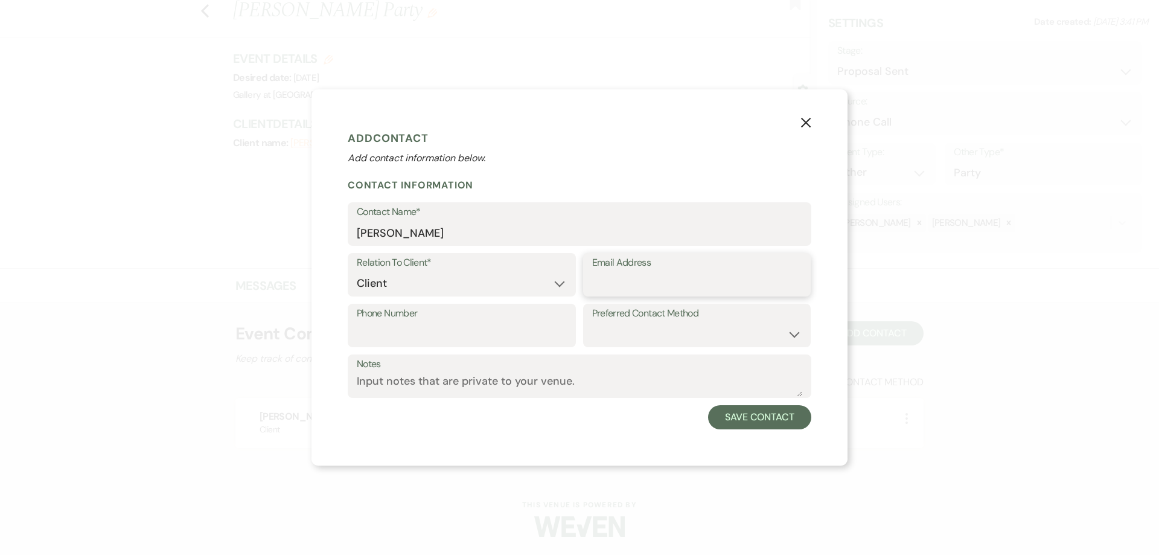
click at [621, 282] on input "Email Address" at bounding box center [697, 284] width 210 height 24
type input "sydneyjkirkland@yahoo.com"
click at [639, 325] on select "Email Phone Text" at bounding box center [697, 334] width 210 height 24
select select "email"
click at [592, 322] on select "Email Phone Text" at bounding box center [697, 334] width 210 height 24
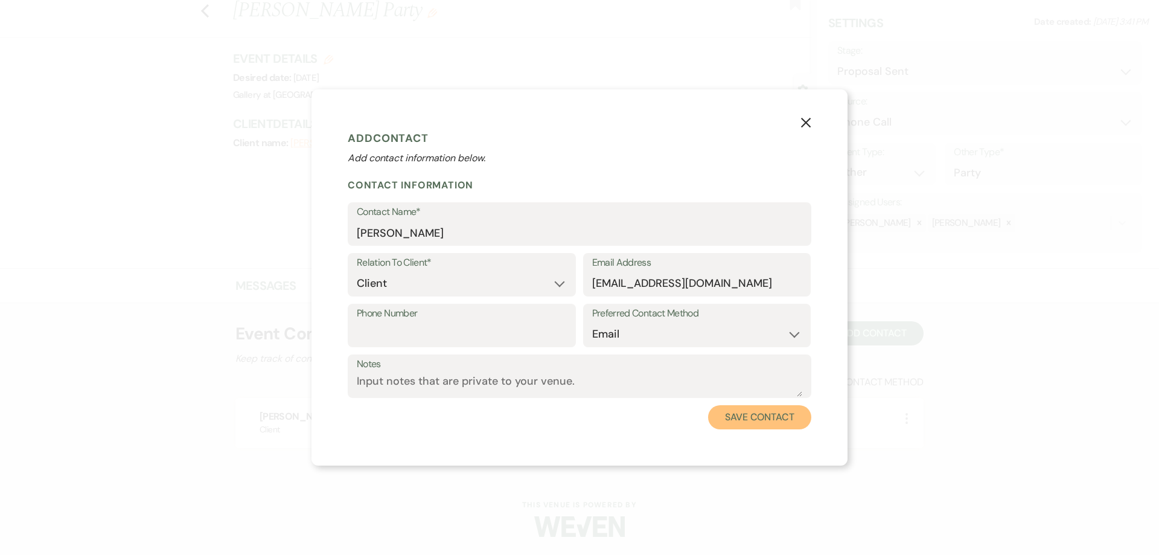
click at [763, 409] on button "Save Contact" at bounding box center [759, 417] width 103 height 24
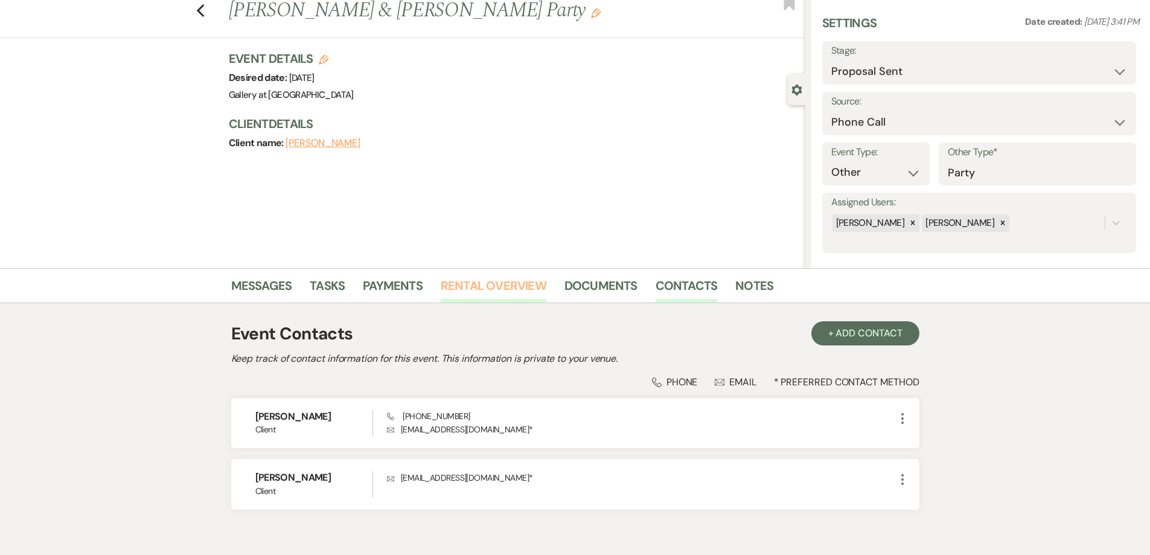
click at [498, 287] on link "Rental Overview" at bounding box center [494, 289] width 106 height 27
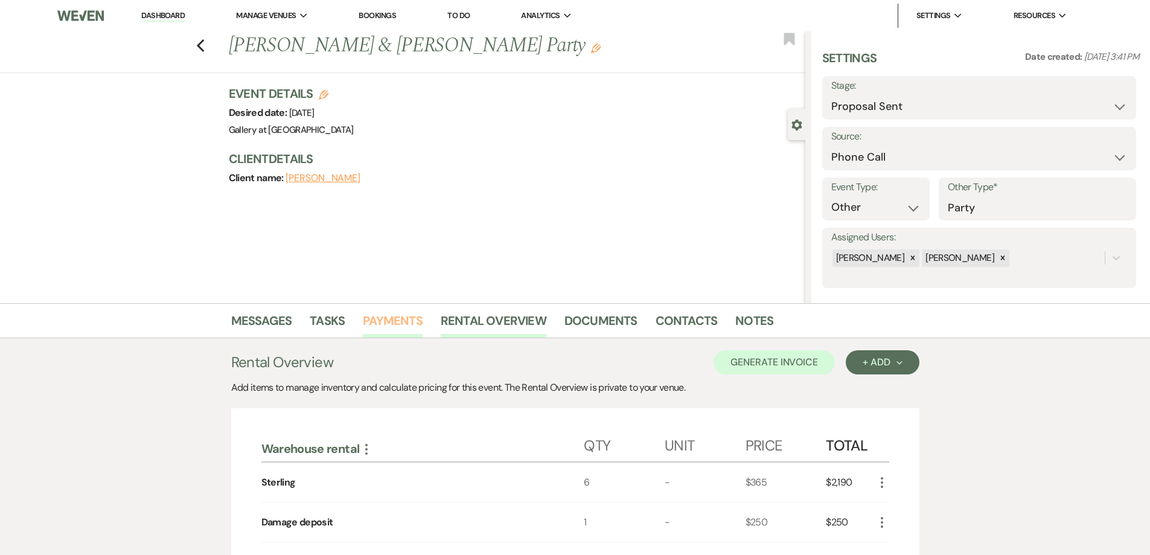
click at [394, 323] on link "Payments" at bounding box center [393, 324] width 60 height 27
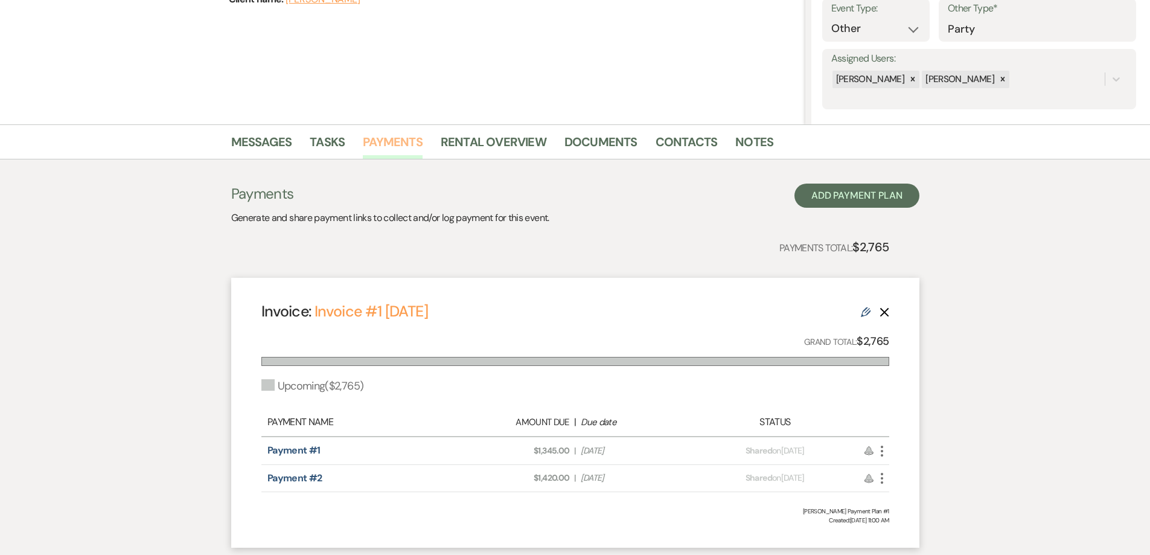
scroll to position [241, 0]
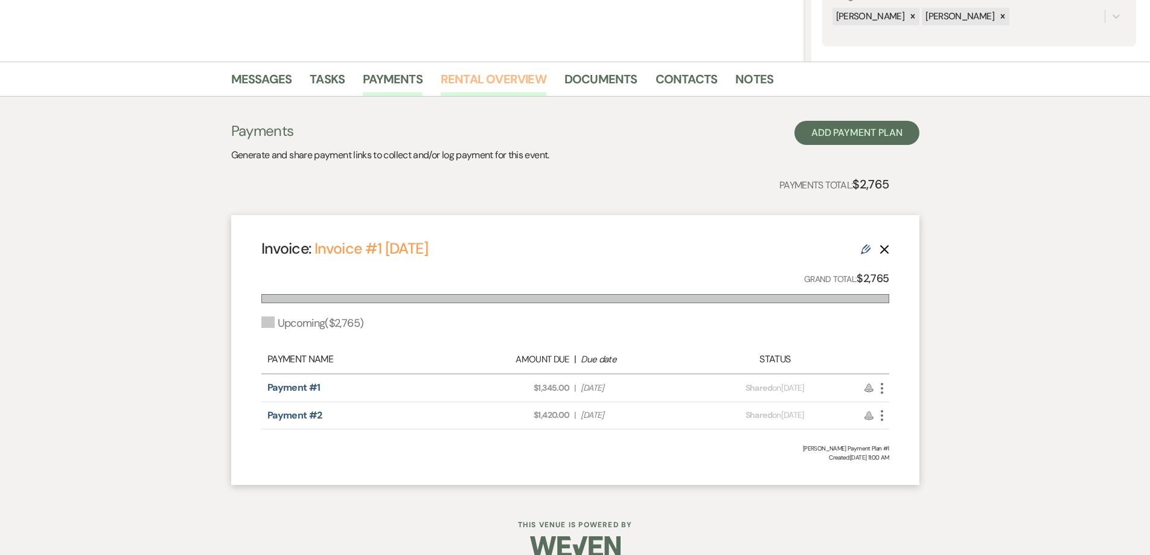
click at [523, 83] on link "Rental Overview" at bounding box center [494, 82] width 106 height 27
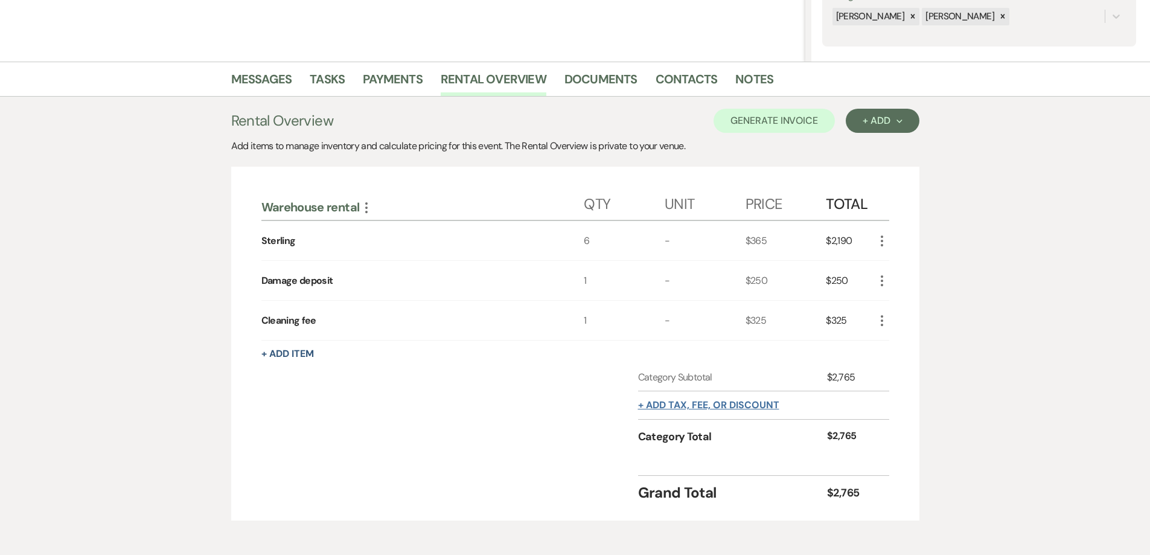
click at [765, 406] on button "+ Add tax, fee, or discount" at bounding box center [708, 405] width 141 height 10
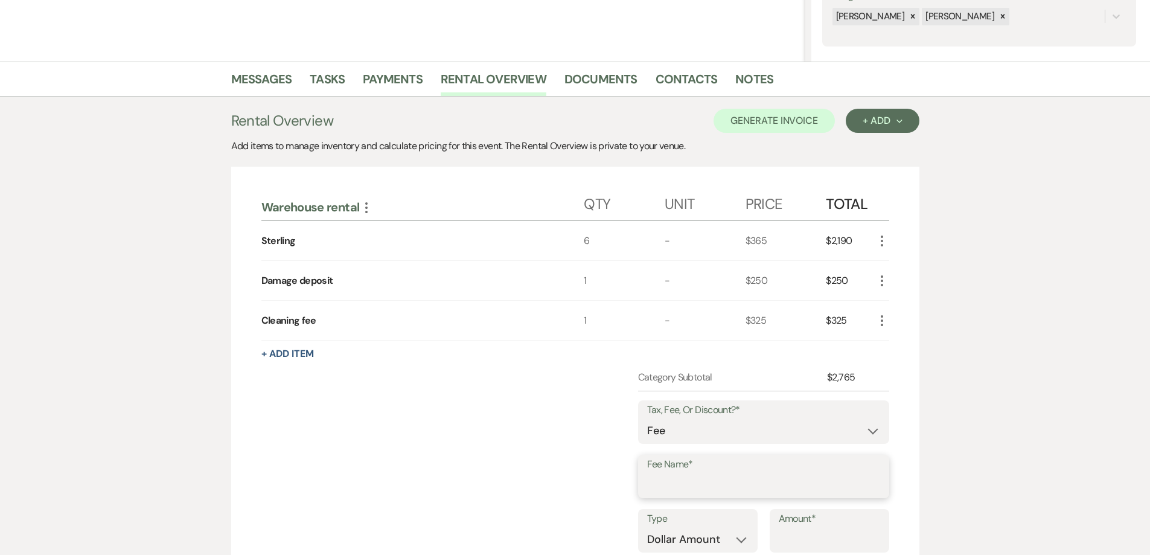
click at [795, 481] on input "Fee Name*" at bounding box center [763, 485] width 233 height 24
type input "Tasha Jackson's Payment Plan #1"
drag, startPoint x: 820, startPoint y: 480, endPoint x: 634, endPoint y: 456, distance: 187.4
click at [636, 458] on div "Category Subtotal $2,765 Tax, Fee, Or Discount?* Fee Discount Tax Fee Name* Tas…" at bounding box center [575, 506] width 628 height 273
drag, startPoint x: 763, startPoint y: 419, endPoint x: 758, endPoint y: 432, distance: 13.8
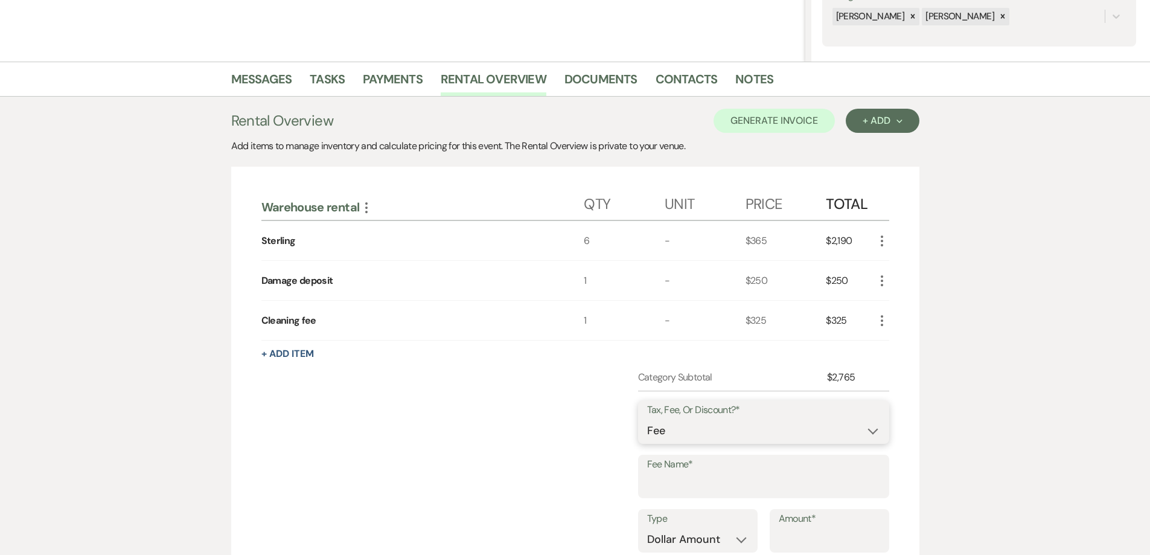
click at [763, 416] on div "Tax, Fee, Or Discount?* Fee Discount Tax" at bounding box center [763, 421] width 251 height 43
drag, startPoint x: 588, startPoint y: 467, endPoint x: 601, endPoint y: 470, distance: 13.5
click at [588, 467] on div "Category Subtotal $2,765 Tax, Fee, Or Discount?* Fee Discount Tax Fee Name* Typ…" at bounding box center [575, 507] width 628 height 275
click at [699, 488] on input "Fee Name*" at bounding box center [764, 486] width 232 height 24
type input "Card processing fee #1"
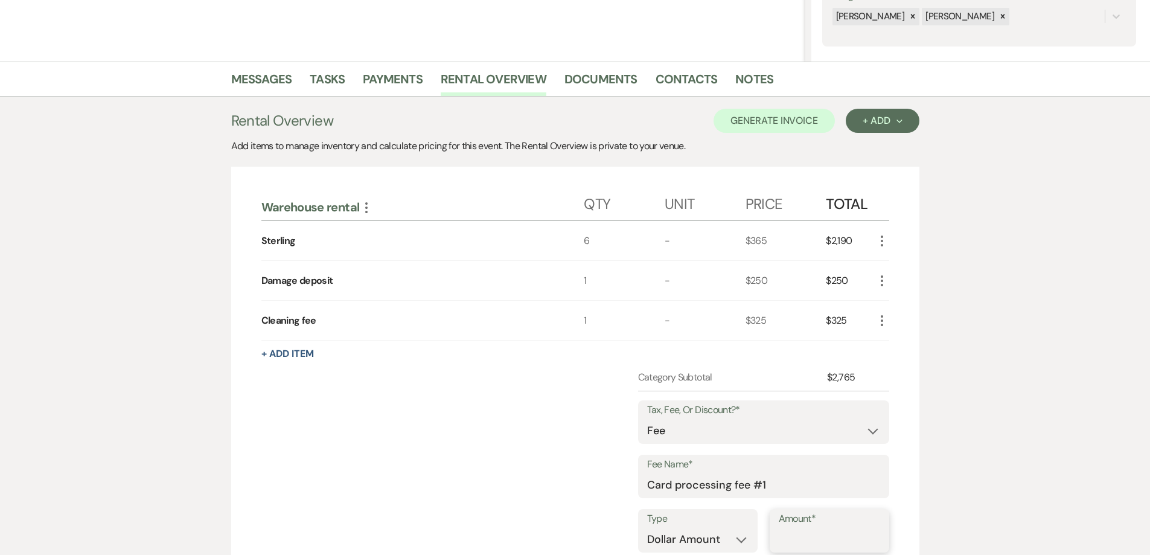
click at [803, 535] on input "Amount*" at bounding box center [829, 539] width 101 height 24
type input "49.77"
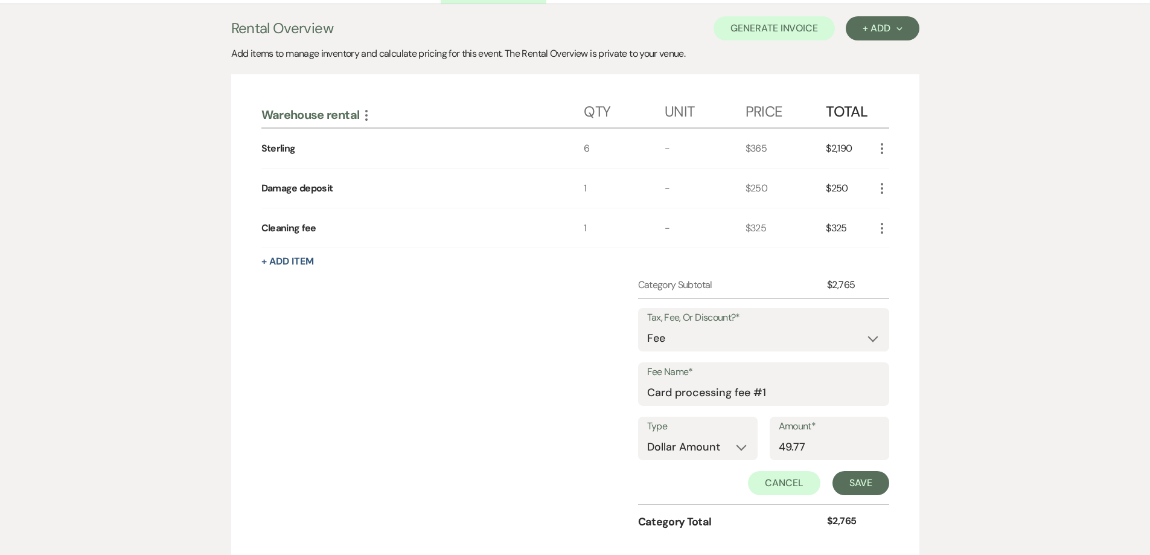
scroll to position [474, 0]
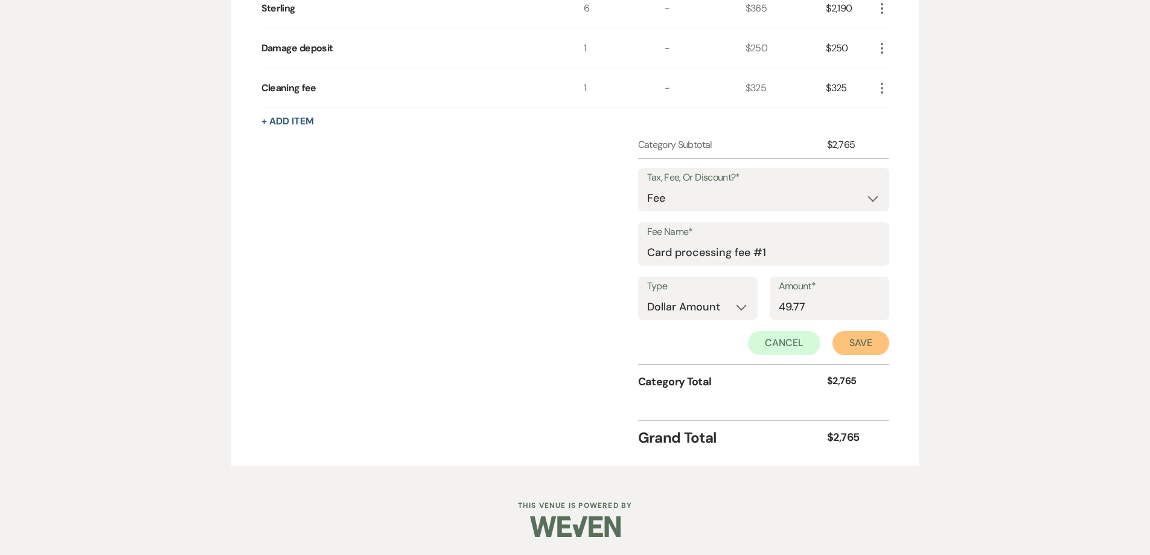
click at [839, 352] on button "Save" at bounding box center [860, 343] width 57 height 24
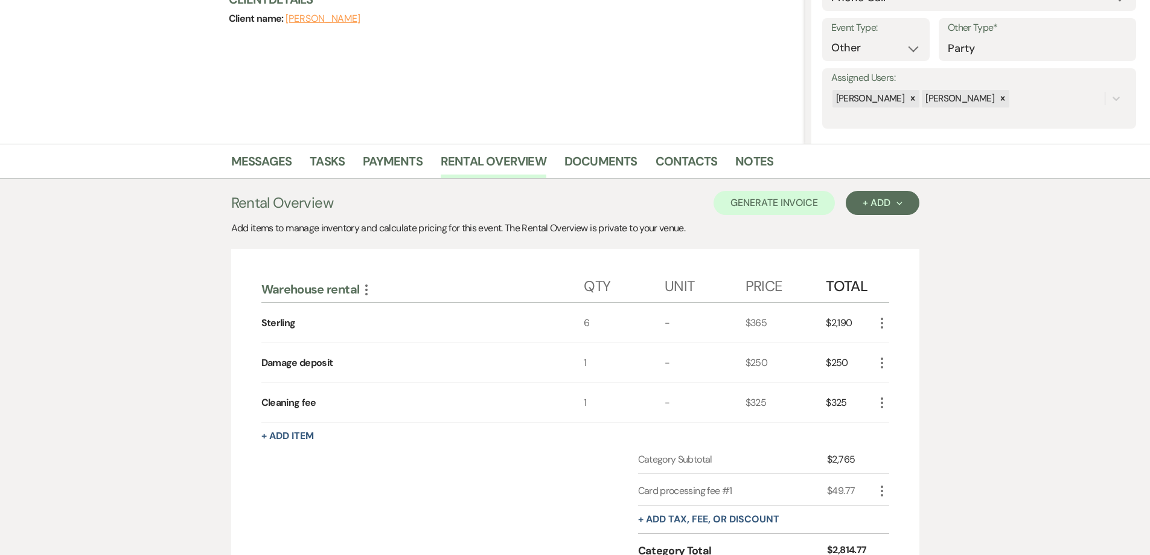
scroll to position [148, 0]
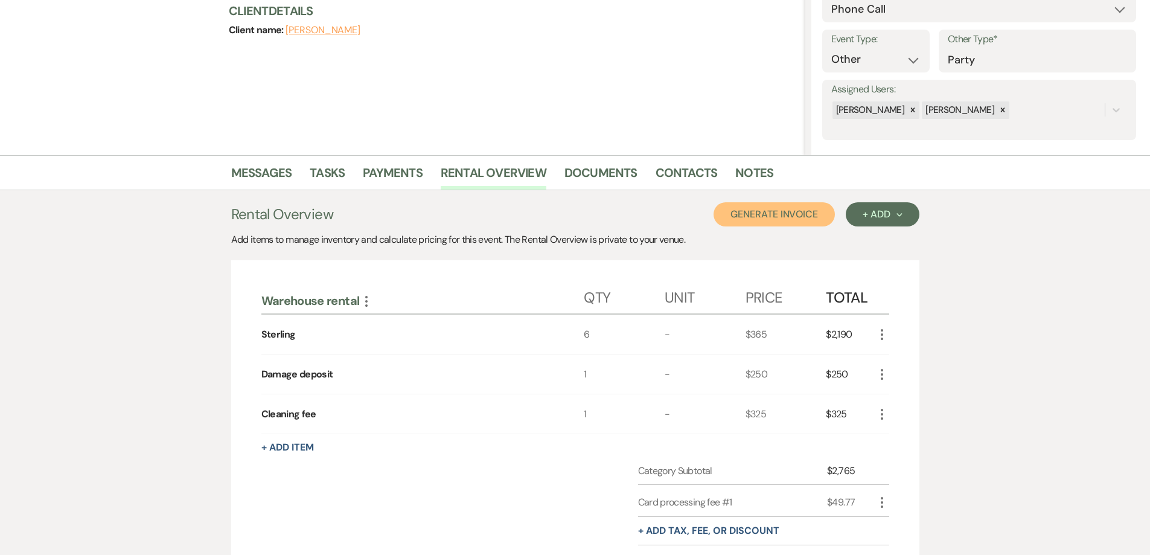
click at [800, 218] on button "Generate Invoice" at bounding box center [773, 214] width 121 height 24
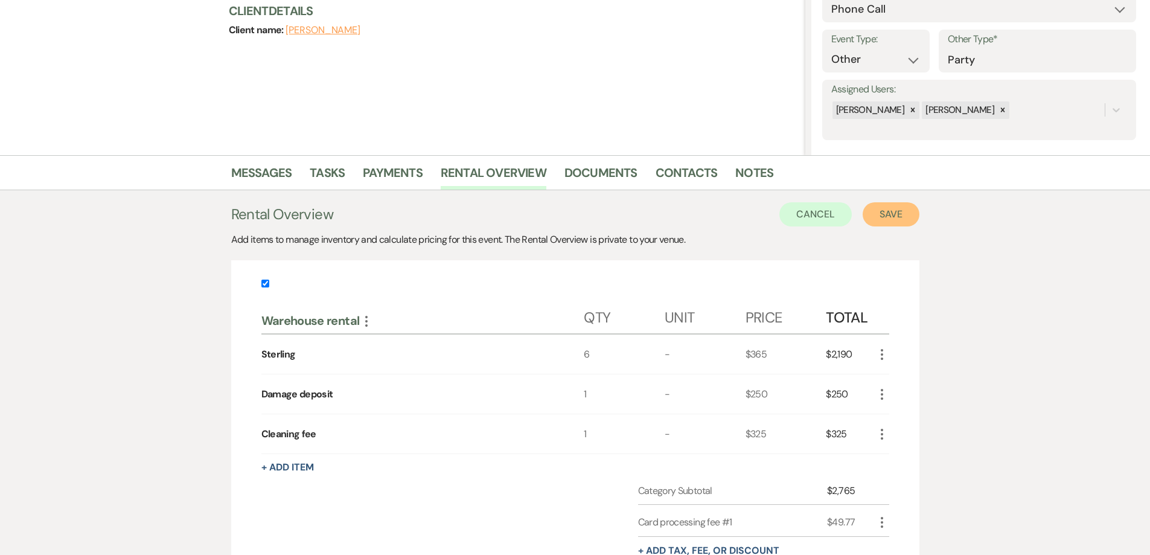
click at [890, 220] on button "Save" at bounding box center [890, 214] width 57 height 24
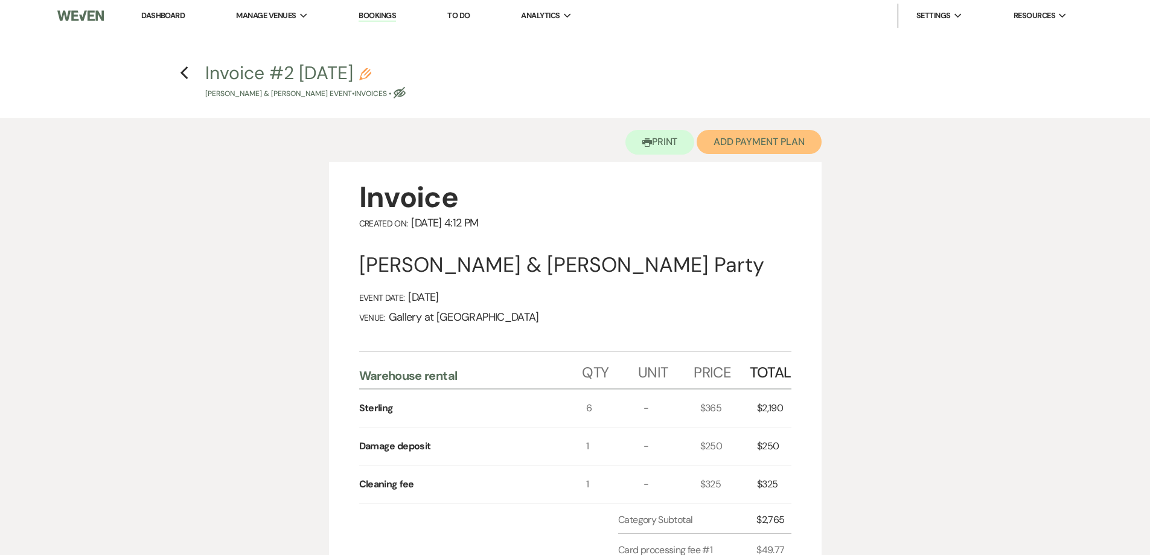
click at [759, 148] on button "Add Payment Plan" at bounding box center [758, 142] width 125 height 24
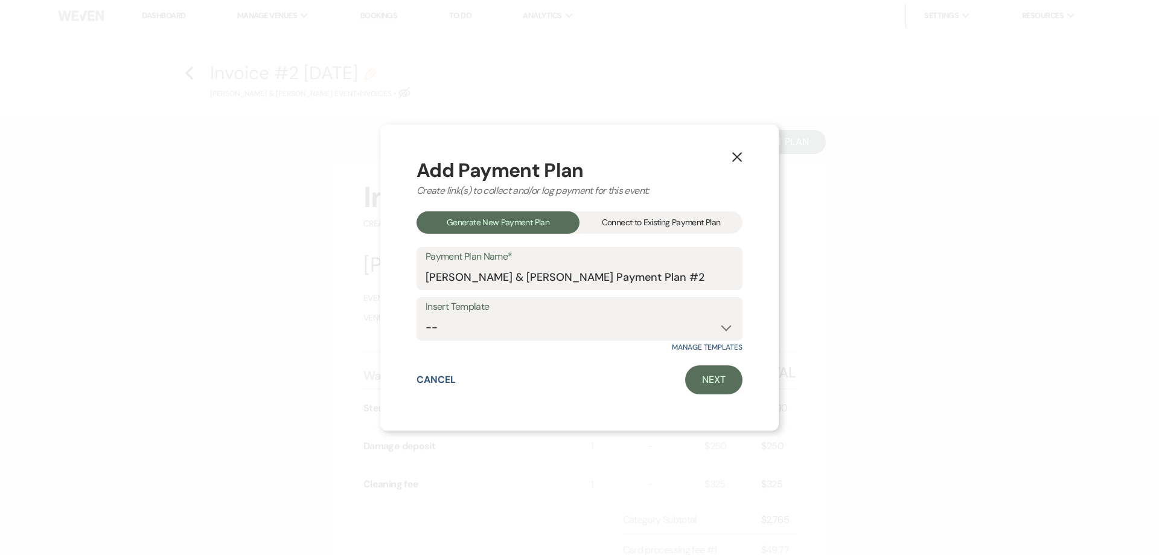
click at [661, 228] on div "Connect to Existing Payment Plan" at bounding box center [660, 222] width 163 height 22
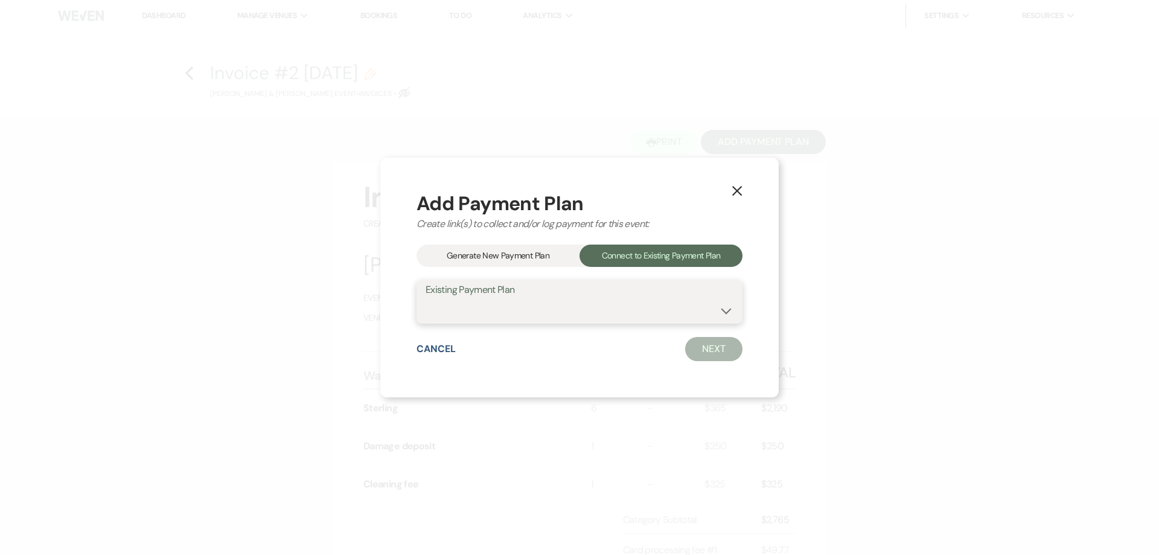
click at [657, 309] on select "William Kirkland's Payment Plan #1" at bounding box center [579, 311] width 308 height 24
select select "24785"
click at [425, 299] on select "William Kirkland's Payment Plan #1" at bounding box center [579, 311] width 308 height 24
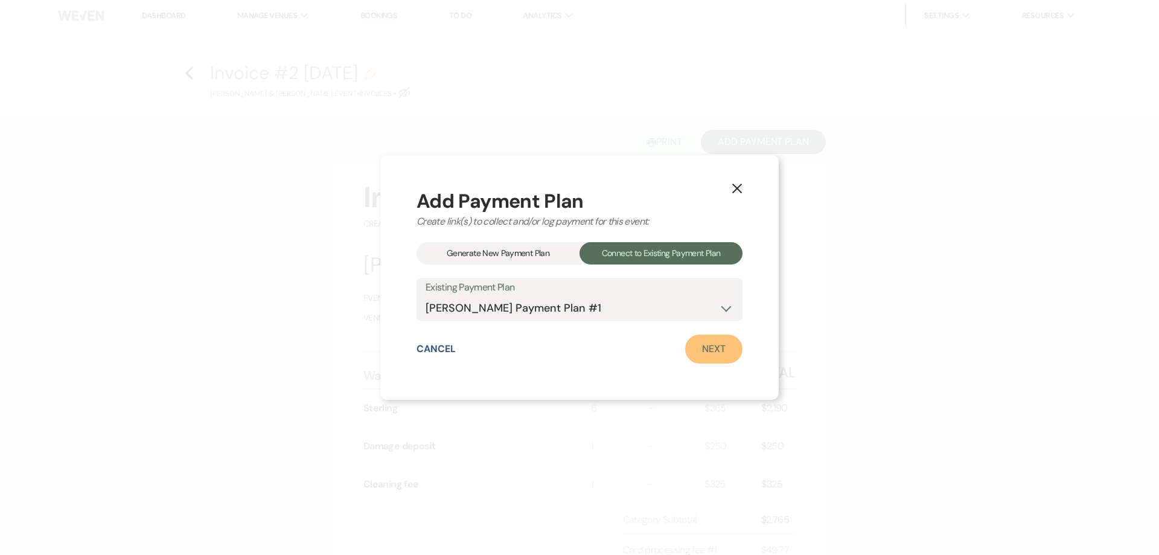
click at [696, 346] on link "Next" at bounding box center [713, 348] width 57 height 29
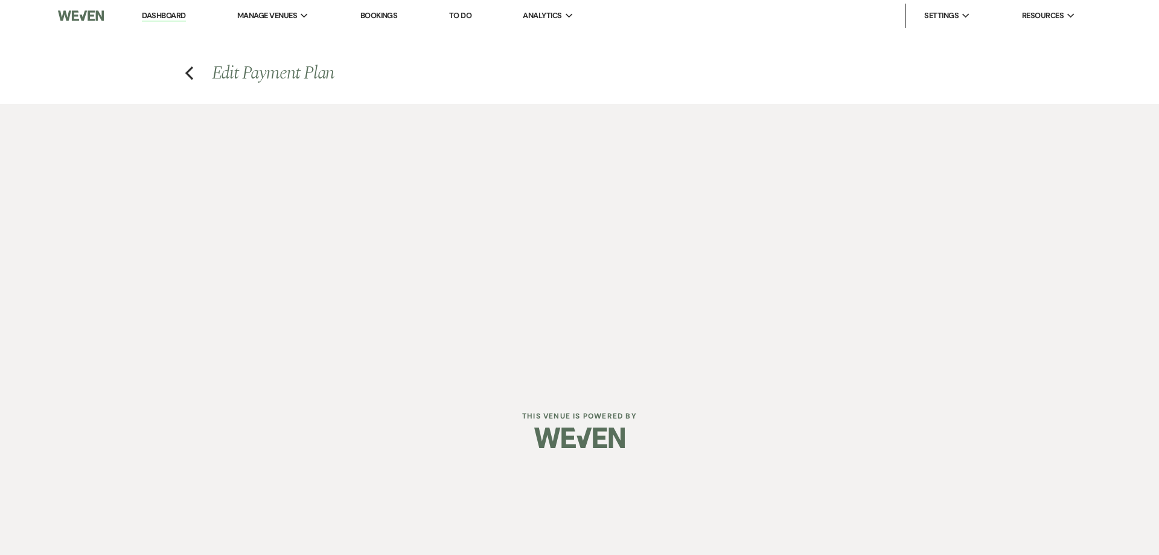
select select "27564"
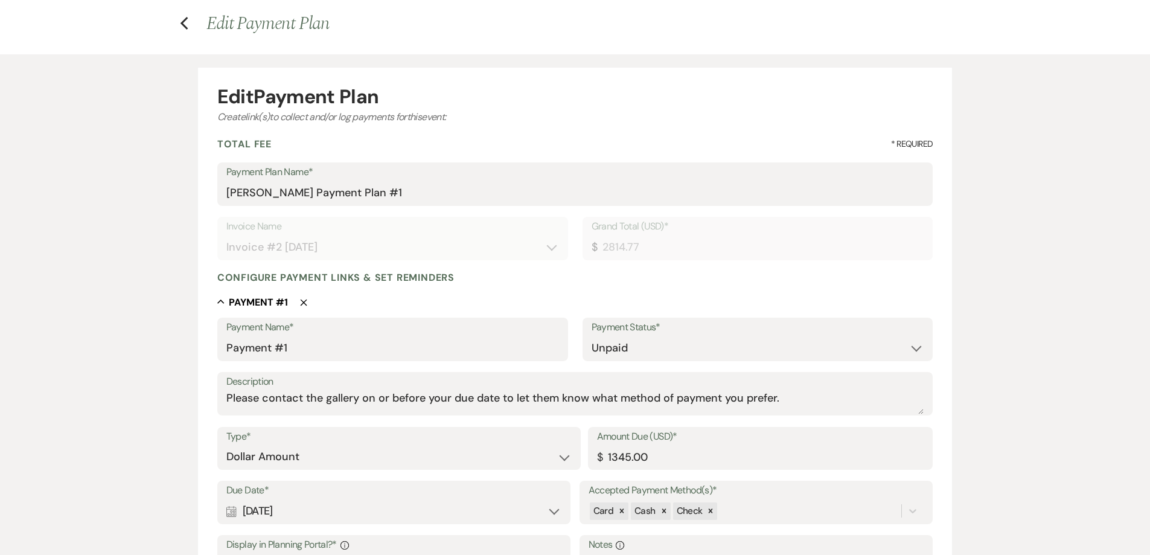
scroll to position [121, 0]
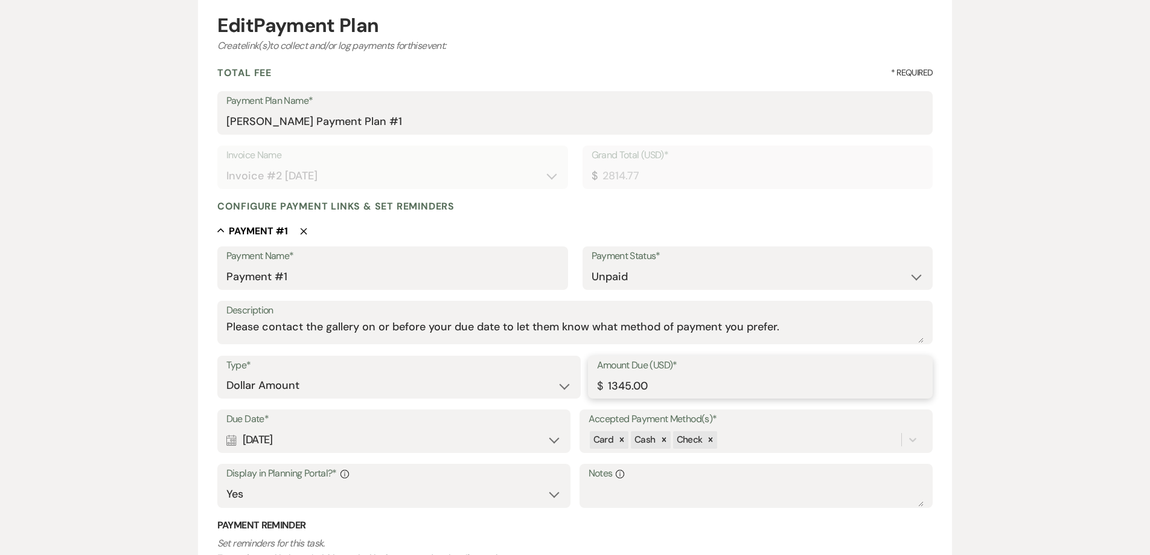
drag, startPoint x: 648, startPoint y: 381, endPoint x: 585, endPoint y: 378, distance: 62.8
click at [587, 379] on div "Type* Dollar Amount Percentage of Grand Total Amount Due (USD)* $ 1345.00" at bounding box center [575, 382] width 716 height 54
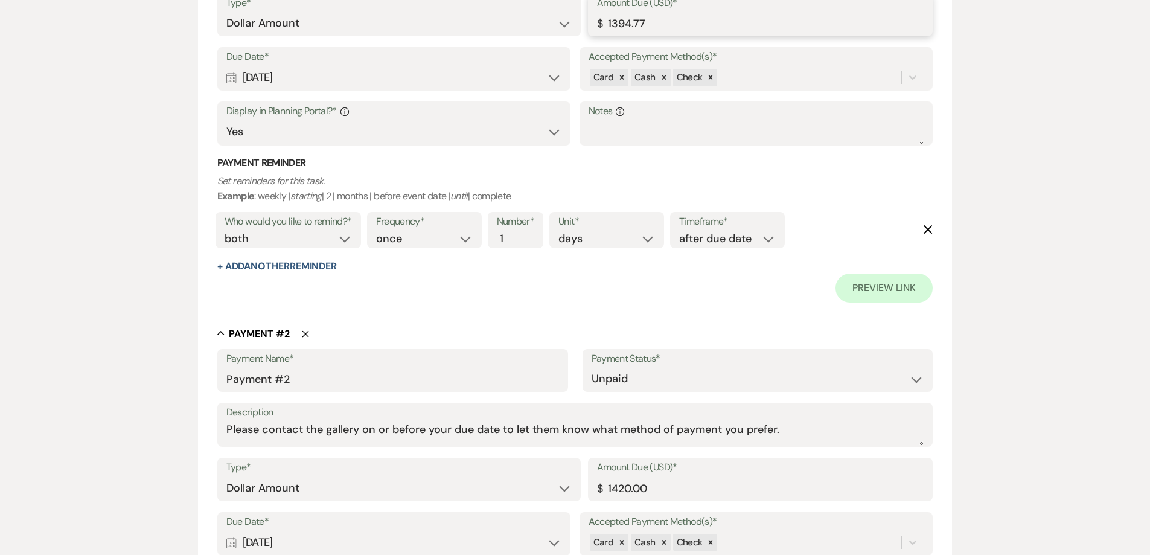
scroll to position [904, 0]
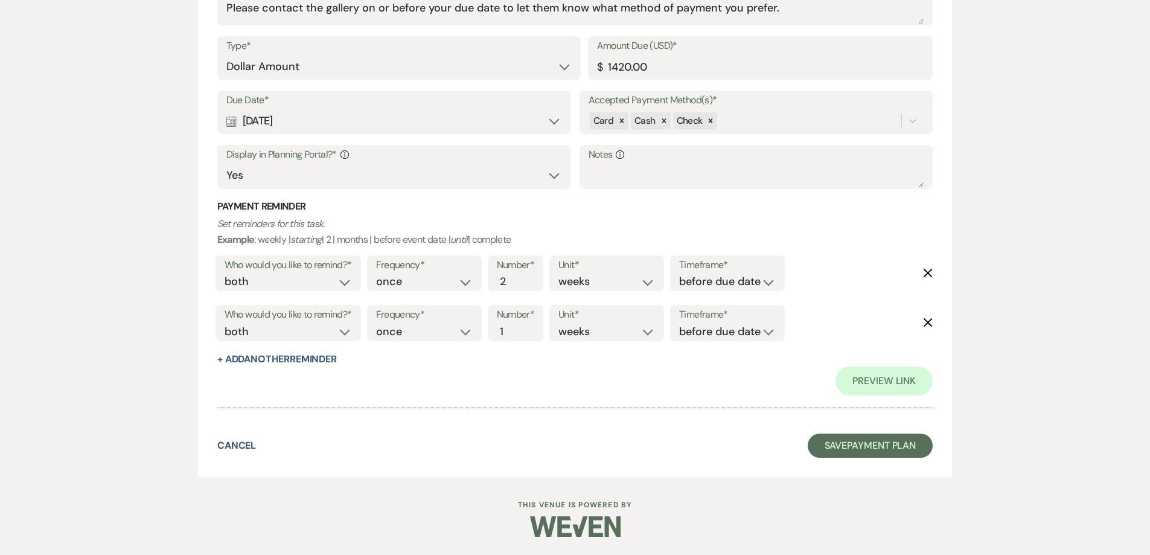
drag, startPoint x: 576, startPoint y: 387, endPoint x: 619, endPoint y: 392, distance: 42.5
click at [582, 392] on div "Preview Link" at bounding box center [575, 380] width 716 height 29
click at [842, 447] on button "Save Payment Plan" at bounding box center [871, 445] width 126 height 24
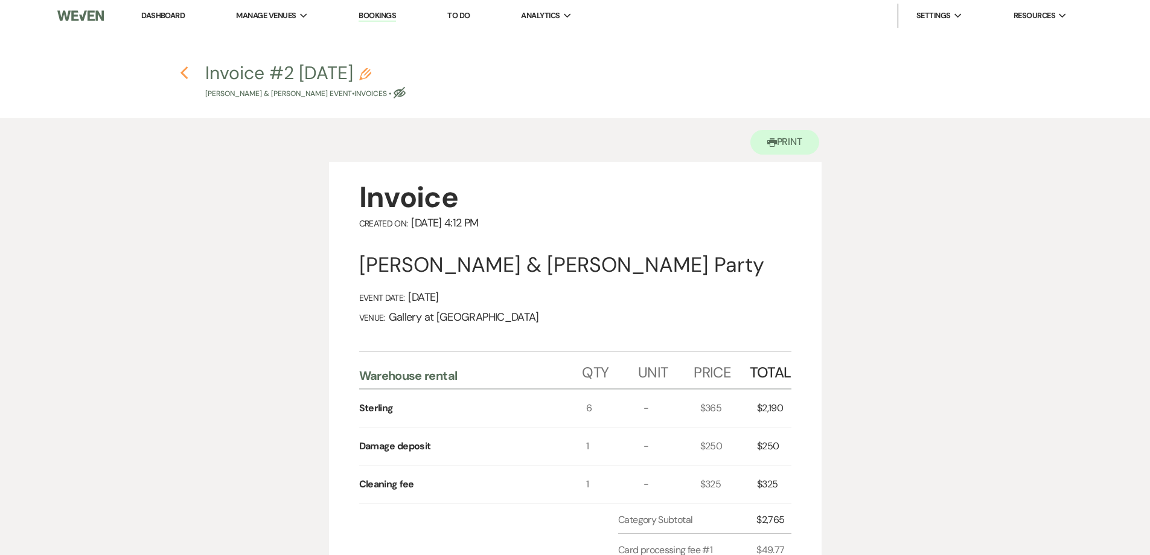
click at [185, 70] on use "button" at bounding box center [184, 72] width 8 height 13
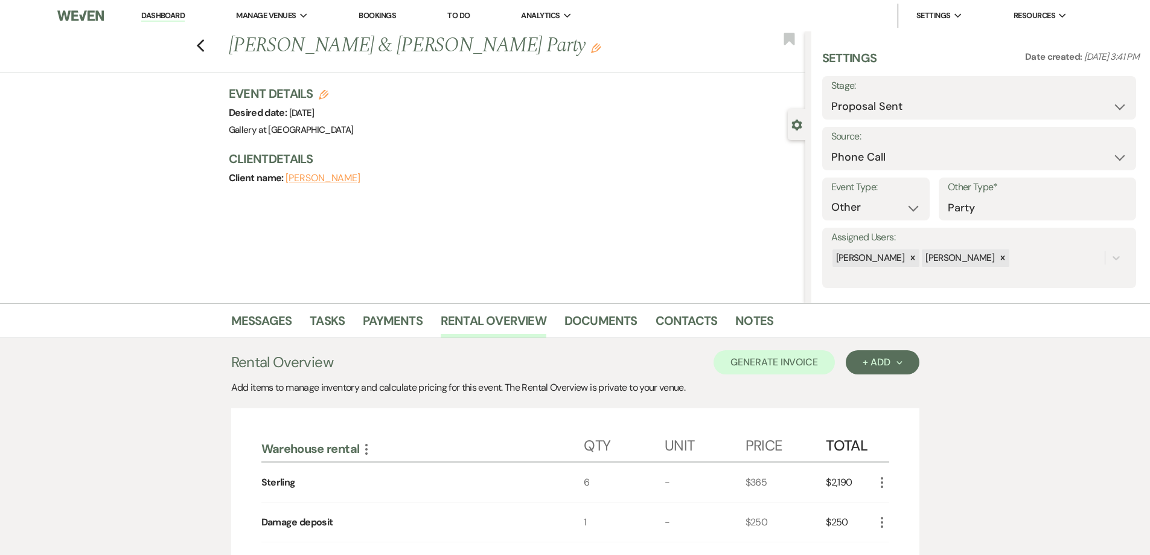
scroll to position [148, 0]
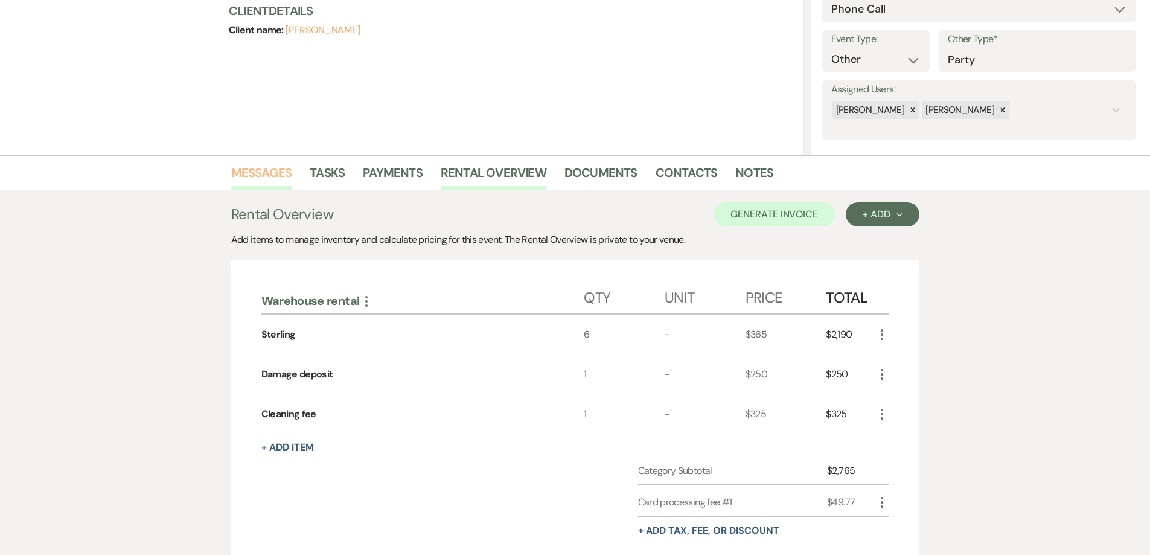
click at [243, 176] on link "Messages" at bounding box center [261, 176] width 61 height 27
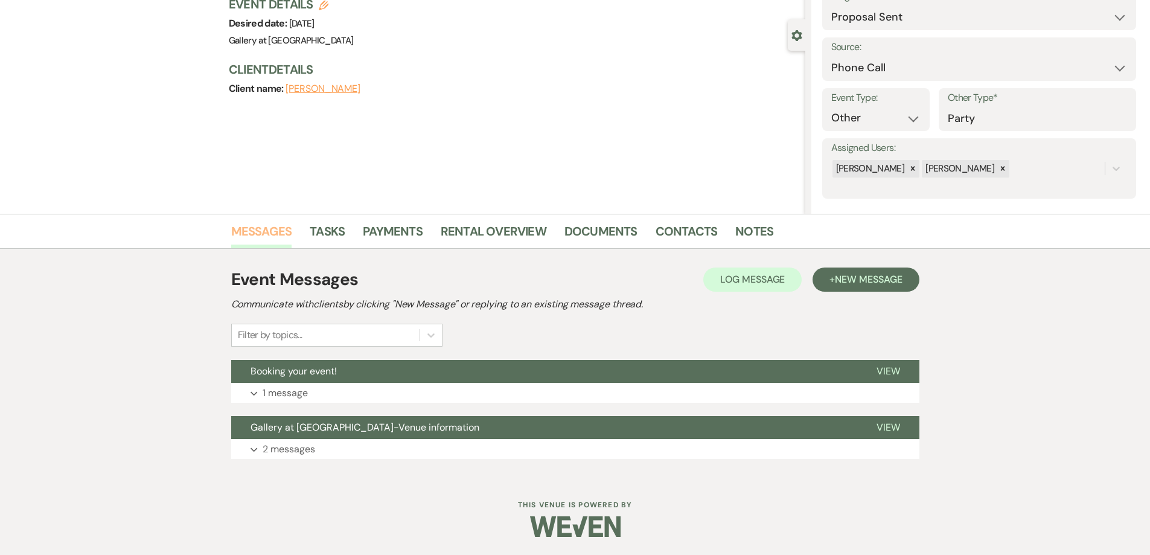
scroll to position [89, 0]
click at [636, 394] on button "Expand 1 message" at bounding box center [575, 393] width 688 height 21
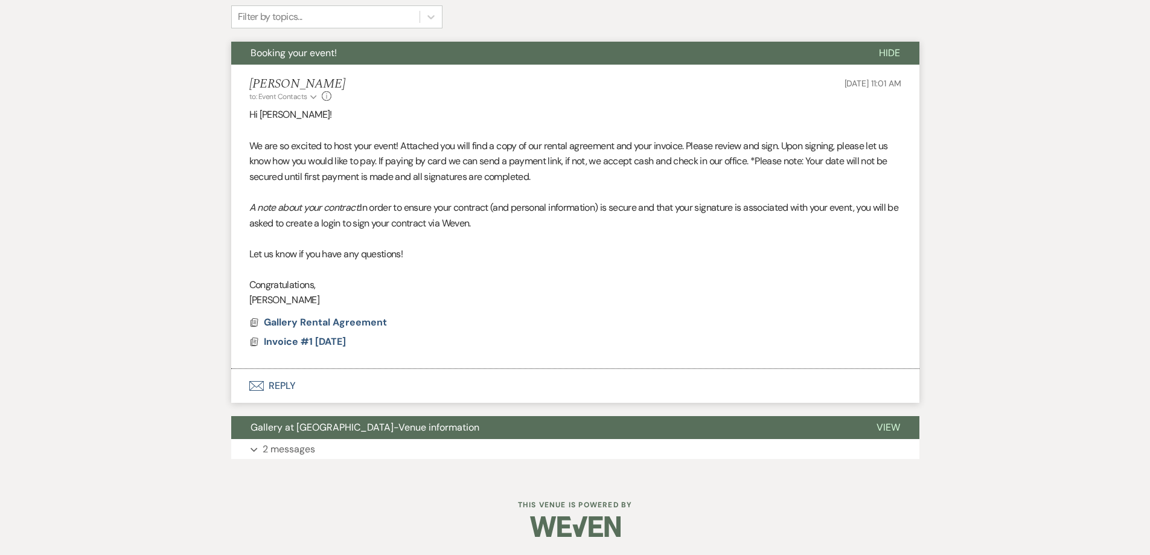
click at [368, 391] on button "Envelope Reply" at bounding box center [575, 386] width 688 height 34
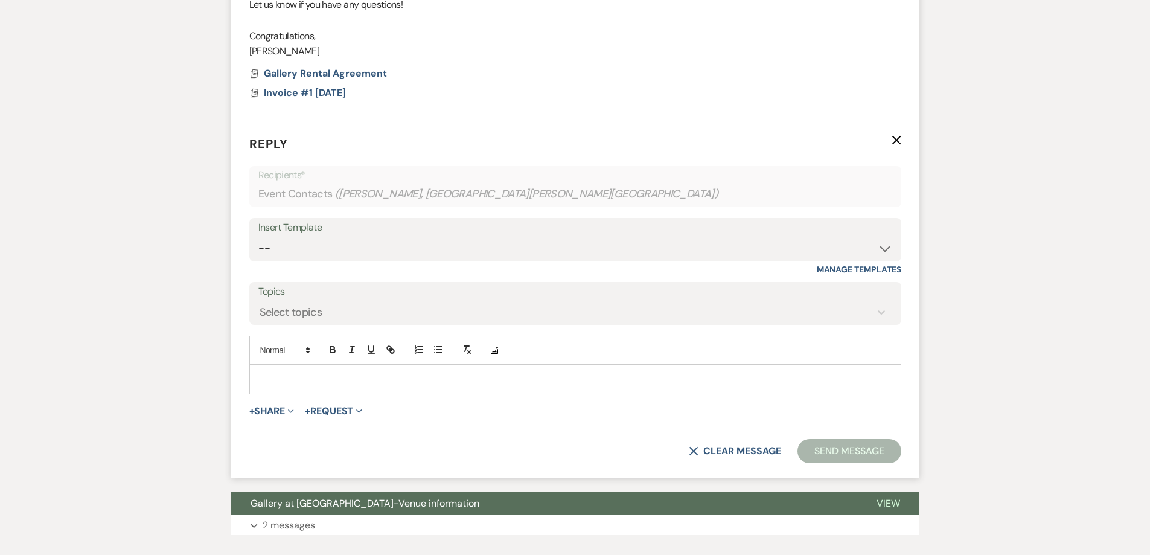
scroll to position [678, 0]
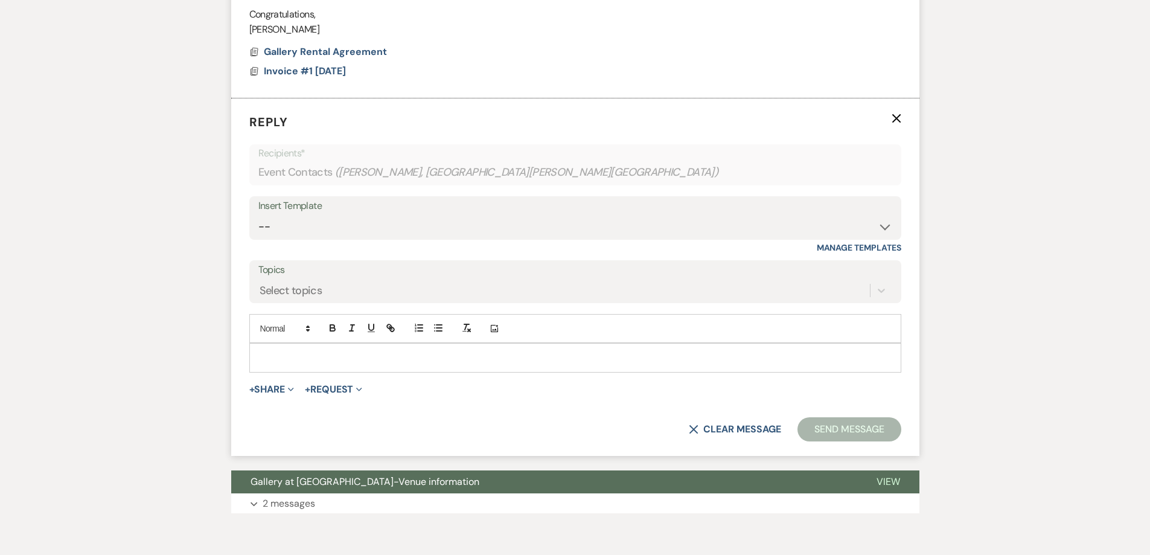
click at [305, 352] on p at bounding box center [575, 357] width 633 height 13
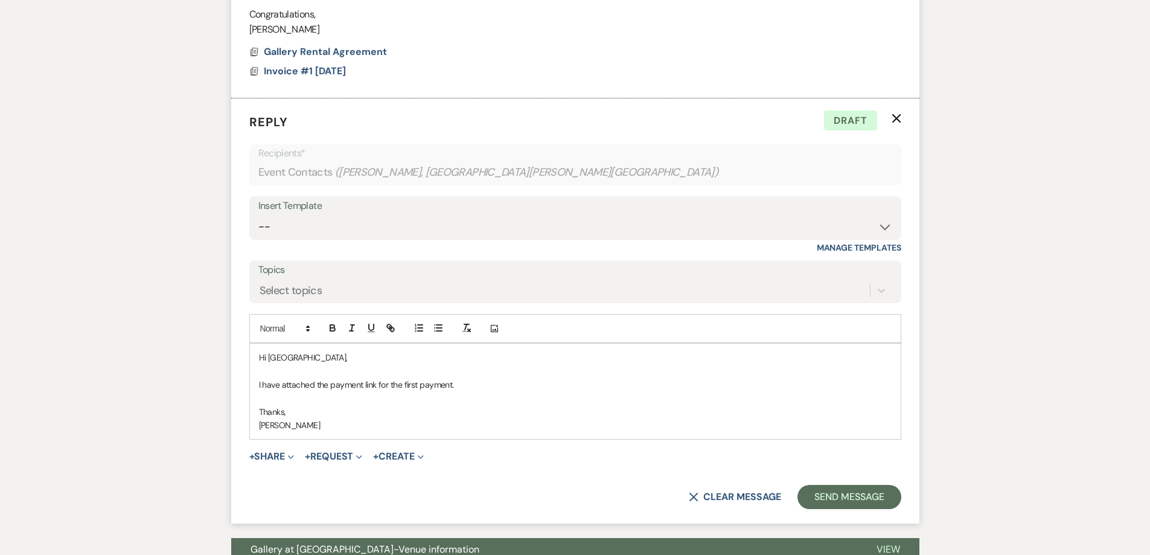
click at [481, 386] on p "I have attached the payment link for the first payment." at bounding box center [575, 384] width 633 height 13
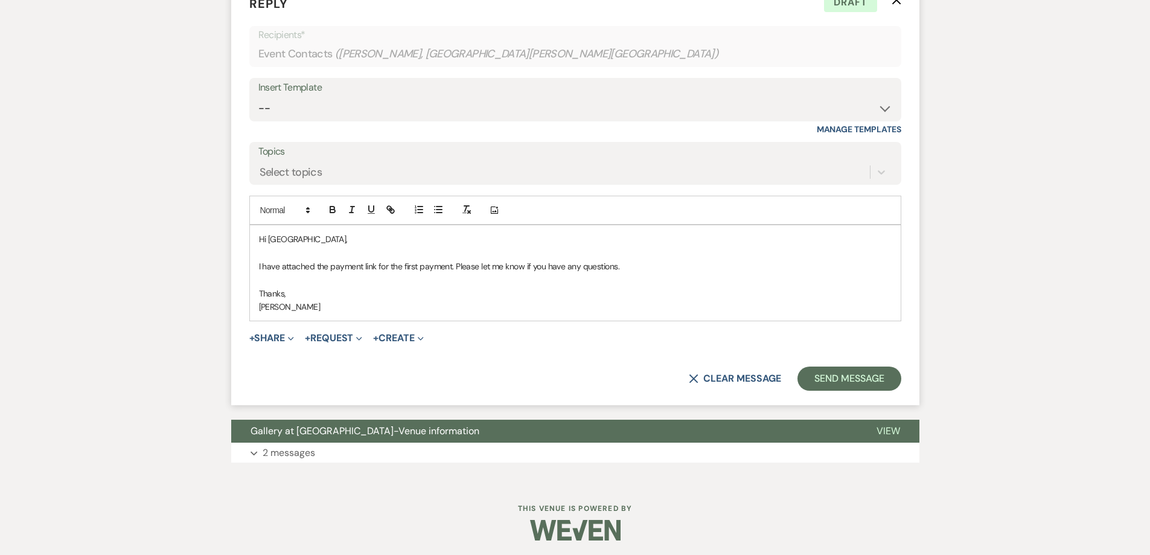
scroll to position [799, 0]
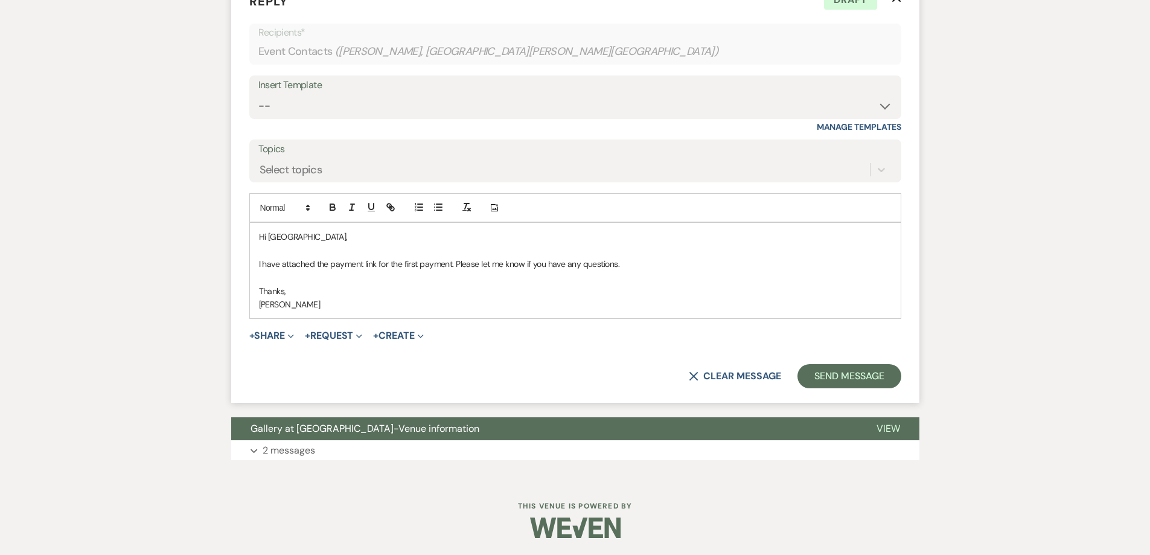
click at [385, 309] on p "[PERSON_NAME]" at bounding box center [575, 304] width 633 height 13
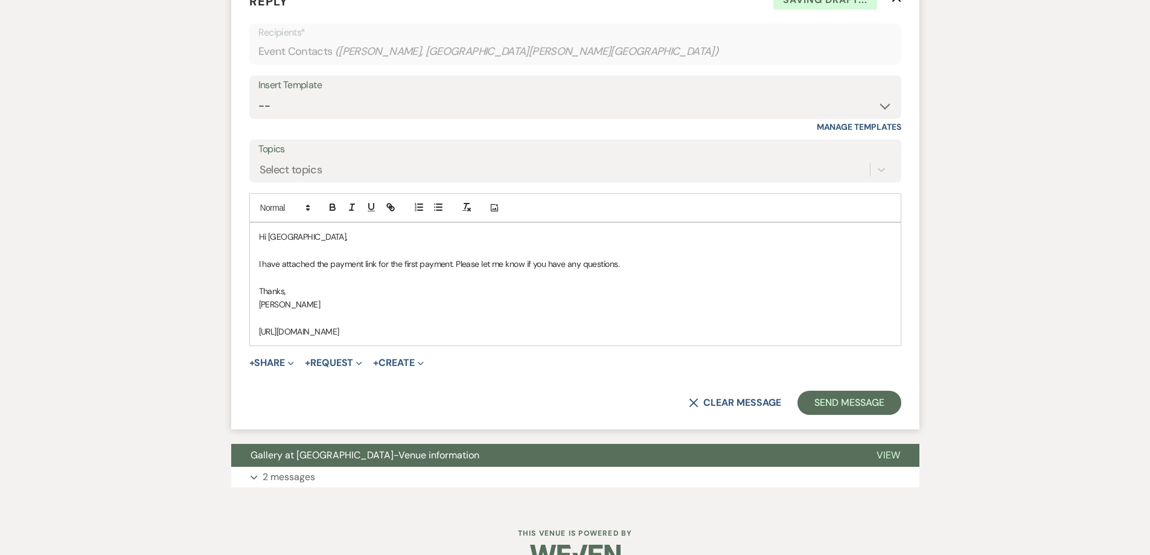
drag, startPoint x: 596, startPoint y: 332, endPoint x: 247, endPoint y: 336, distance: 348.3
click at [247, 336] on form "Reply X Saving draft... Recipients* Event Contacts ( William Kirkland, Sydney K…" at bounding box center [575, 204] width 688 height 452
click at [386, 207] on icon "button" at bounding box center [390, 207] width 11 height 11
click at [494, 353] on link at bounding box center [492, 354] width 26 height 9
click at [497, 304] on p "[PERSON_NAME]" at bounding box center [575, 304] width 633 height 13
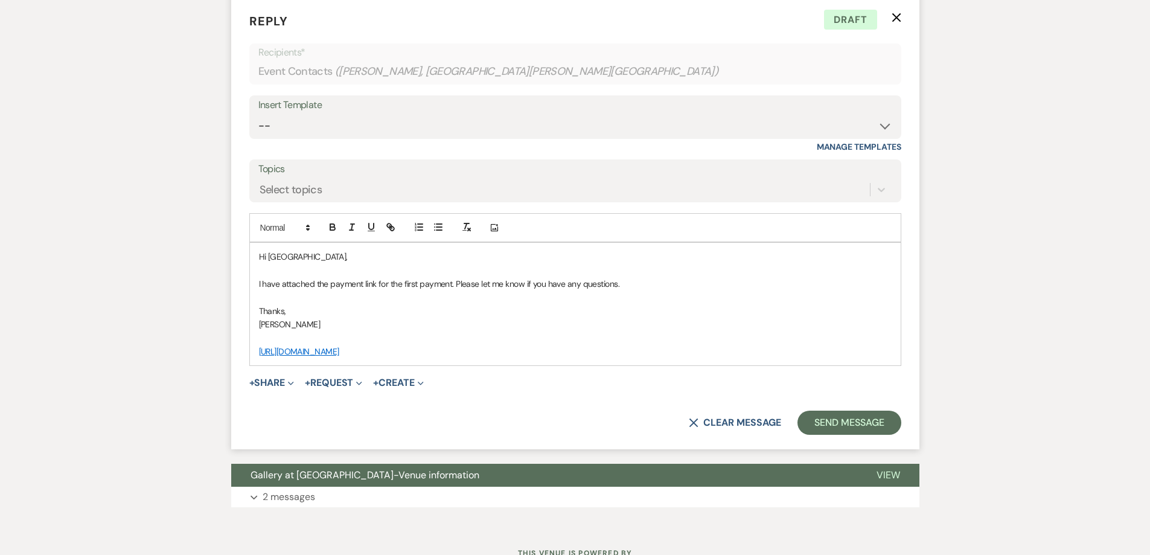
scroll to position [827, 0]
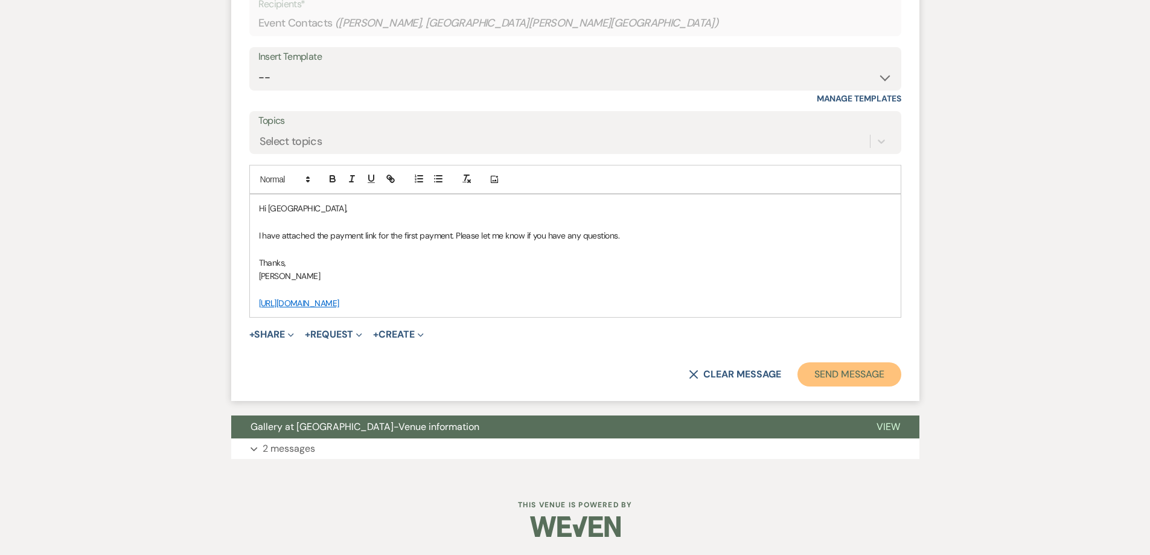
click at [818, 374] on button "Send Message" at bounding box center [848, 374] width 103 height 24
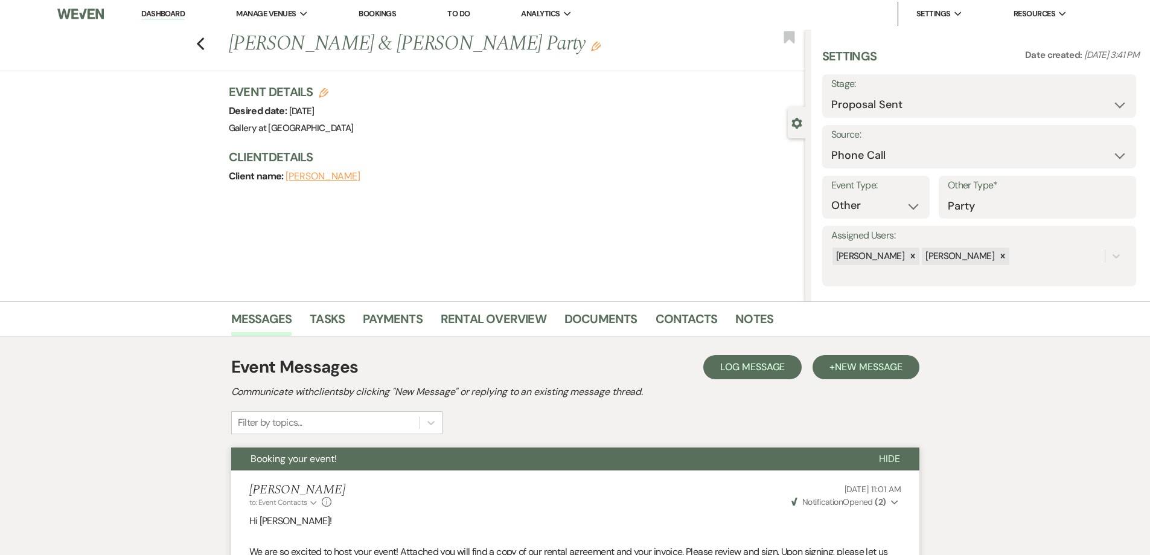
scroll to position [0, 0]
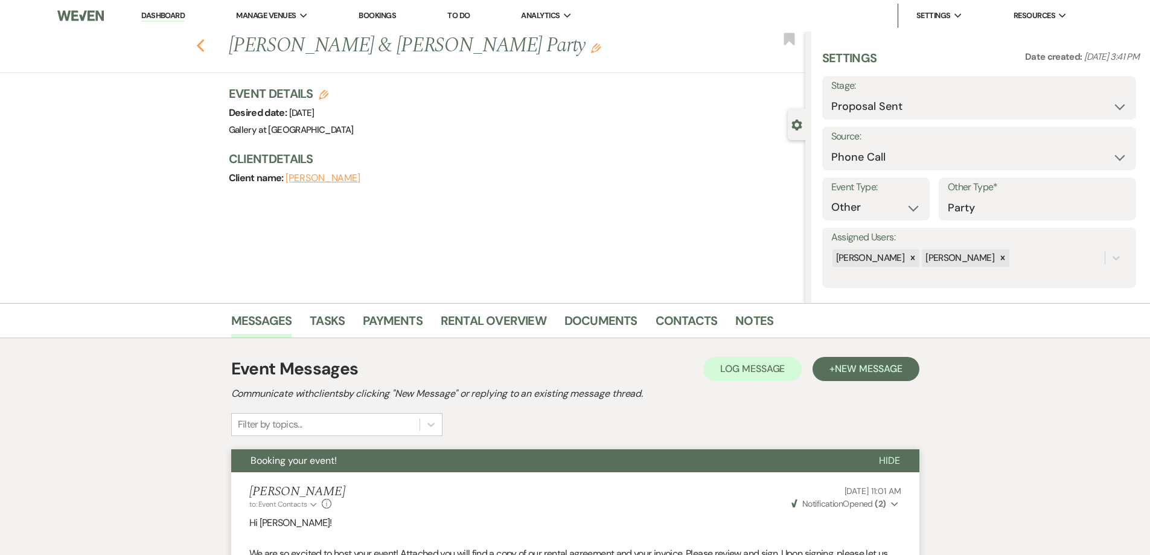
click at [202, 44] on icon "Previous" at bounding box center [200, 46] width 9 height 14
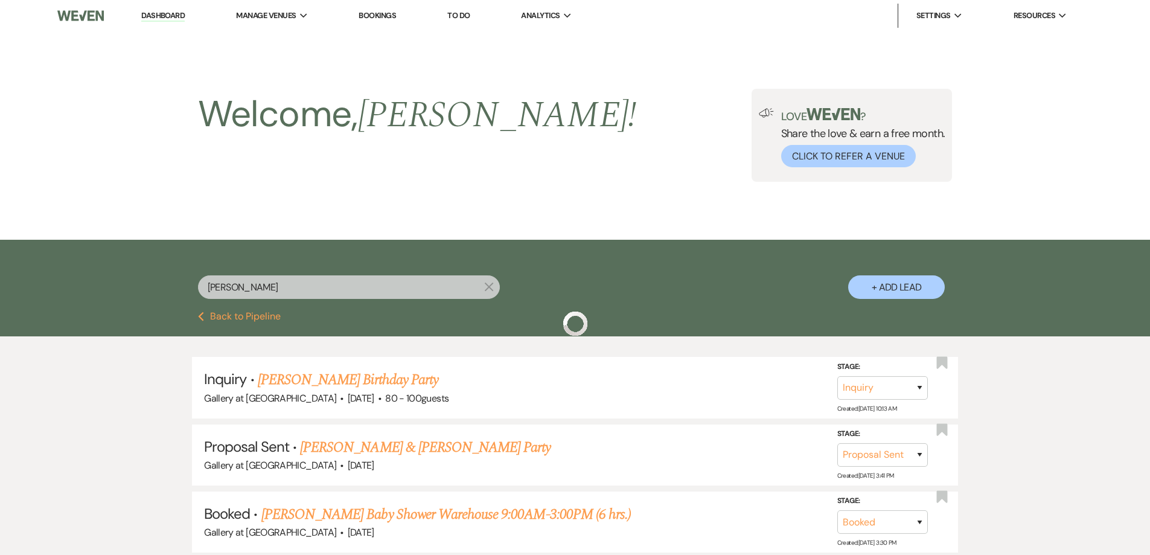
scroll to position [181, 0]
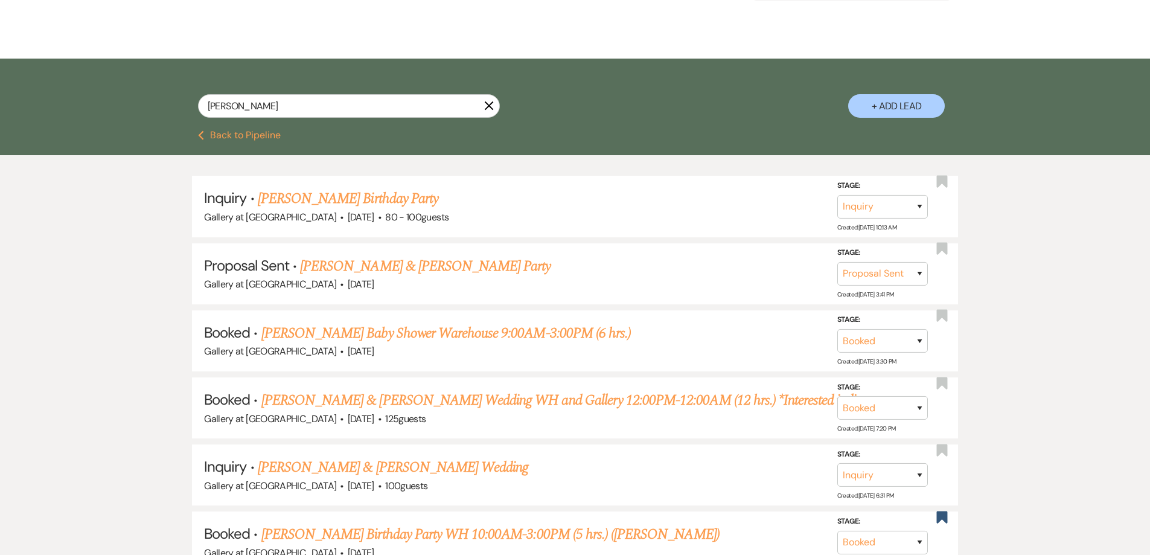
click at [261, 132] on button "Previous Back to Pipeline" at bounding box center [239, 135] width 83 height 10
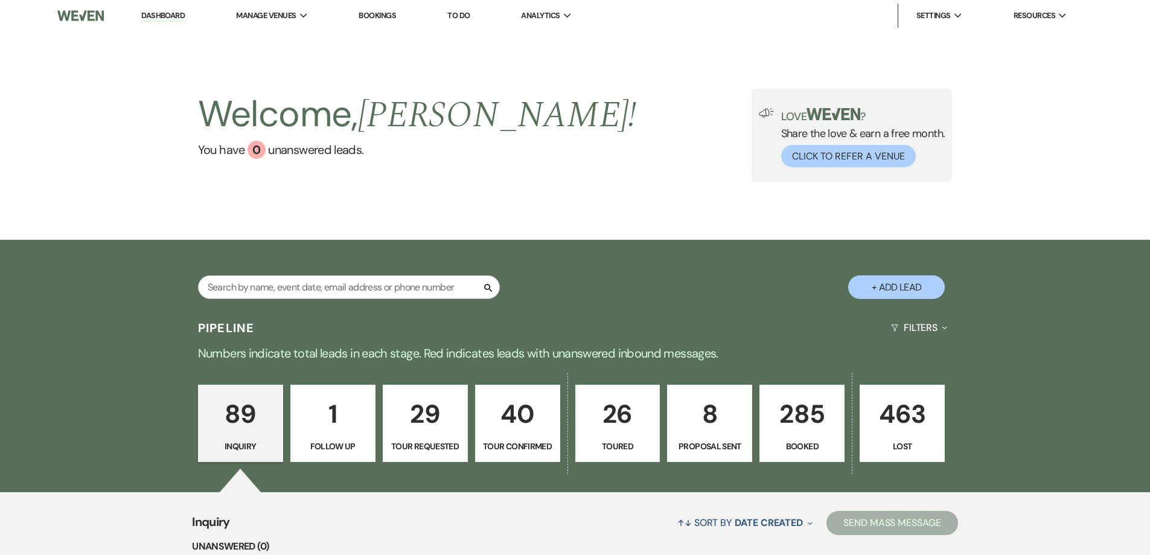
click at [792, 421] on p "285" at bounding box center [801, 414] width 69 height 40
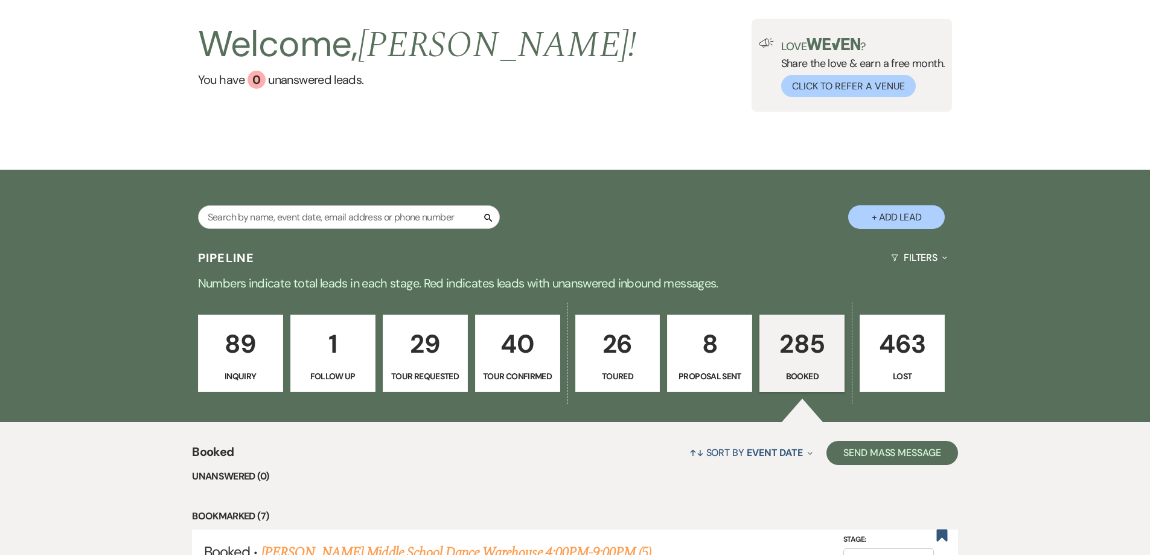
scroll to position [60, 0]
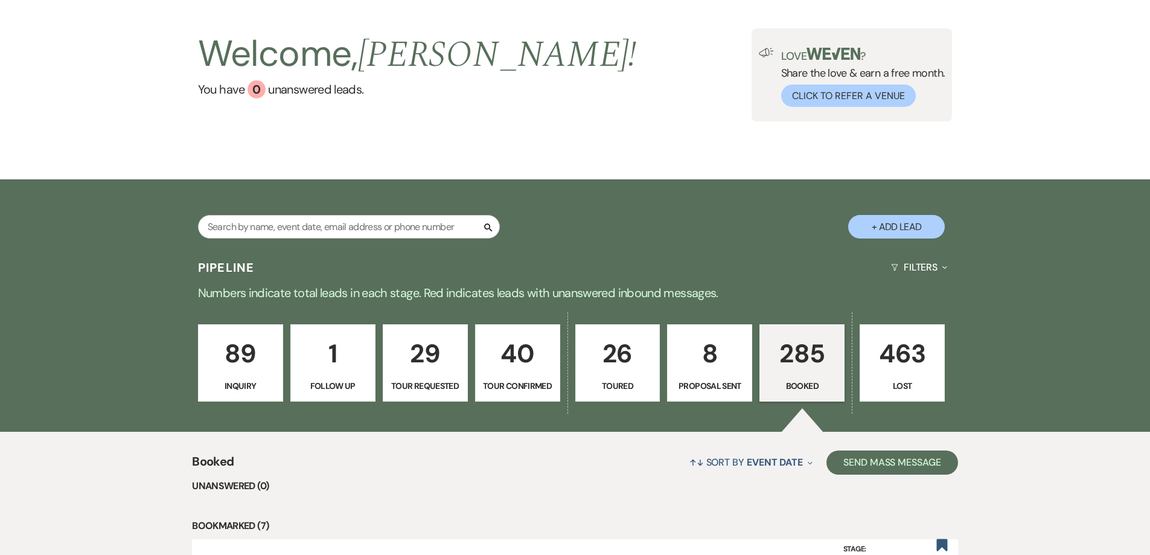
click at [899, 221] on button "+ Add Lead" at bounding box center [896, 227] width 97 height 24
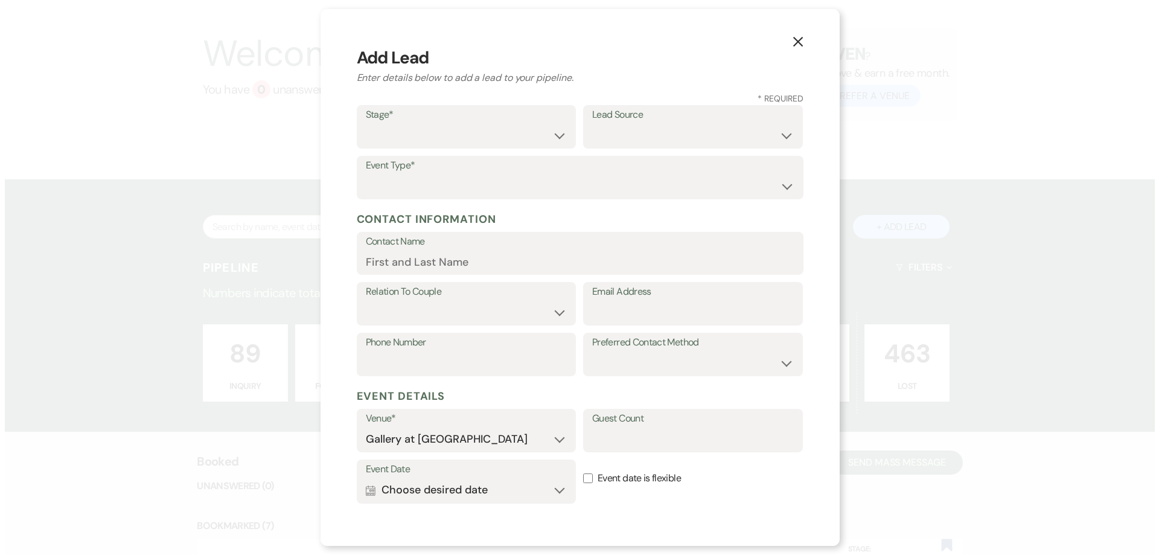
scroll to position [61, 0]
click at [484, 127] on select "Inquiry Follow Up Tour Requested Tour Confirmed Toured Proposal Sent Booked Lost" at bounding box center [466, 136] width 202 height 24
click at [365, 124] on select "Inquiry Follow Up Tour Requested Tour Confirmed Toured Proposal Sent Booked Lost" at bounding box center [466, 136] width 202 height 24
click at [655, 122] on label "Lead Source" at bounding box center [693, 115] width 202 height 18
click at [651, 132] on select "Weven Venue Website Instagram Facebook Pinterest Google The Knot Wedding Wire H…" at bounding box center [693, 136] width 202 height 24
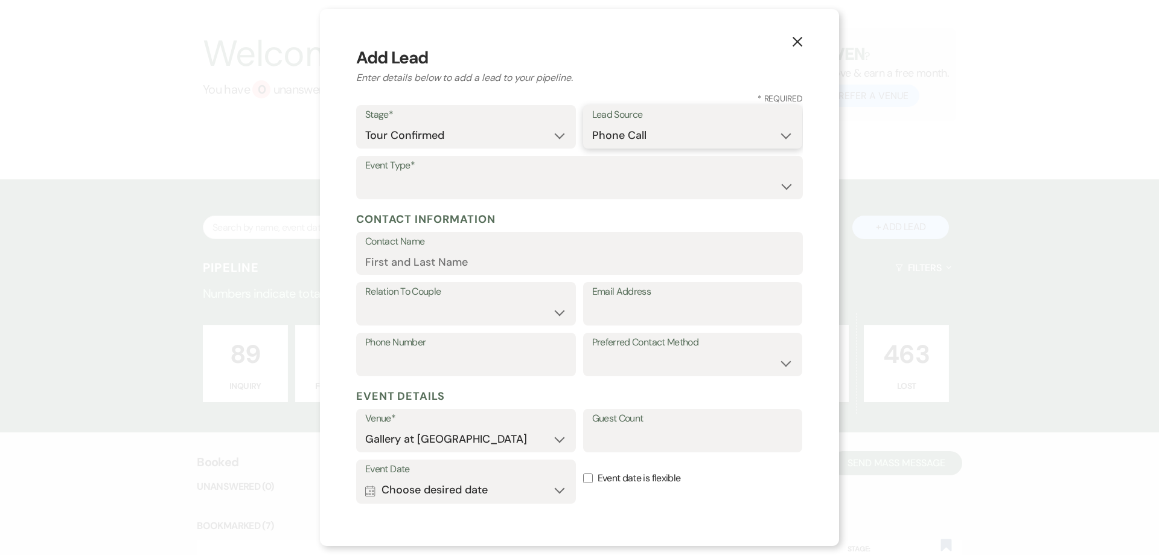
click at [592, 124] on select "Weven Venue Website Instagram Facebook Pinterest Google The Knot Wedding Wire H…" at bounding box center [693, 136] width 202 height 24
click at [470, 185] on select "Wedding Anniversary Party Baby Shower Bachelorette / Bachelor Party Birthday Pa…" at bounding box center [579, 186] width 429 height 24
click at [469, 184] on select "Wedding Anniversary Party Baby Shower Bachelorette / Bachelor Party Birthday Pa…" at bounding box center [579, 186] width 429 height 24
click at [468, 185] on select "Wedding Anniversary Party Baby Shower Bachelorette / Bachelor Party Birthday Pa…" at bounding box center [579, 186] width 429 height 24
click at [340, 196] on div "X Add Lead Enter details below to add a lead to your pipeline. * Required Stage…" at bounding box center [579, 277] width 519 height 537
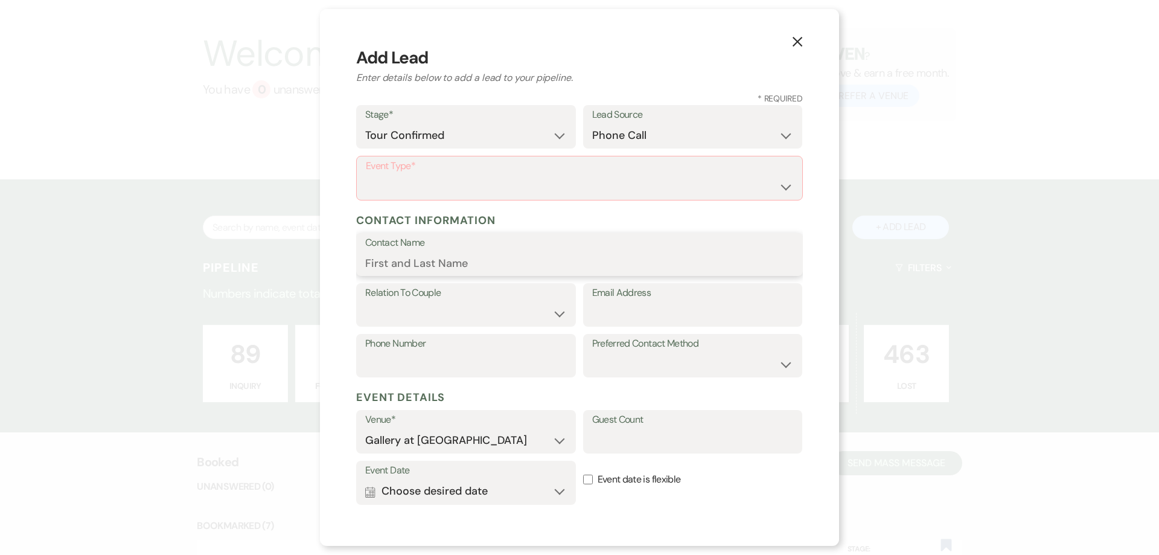
click at [428, 266] on input "Contact Name" at bounding box center [579, 263] width 429 height 24
click at [497, 312] on select "Couple Planner Parent of Couple Family Member Friend Other" at bounding box center [466, 314] width 202 height 24
click at [513, 179] on select "Wedding Anniversary Party Baby Shower Bachelorette / Bachelor Party Birthday Pa…" at bounding box center [579, 187] width 427 height 24
click at [366, 175] on select "Wedding Anniversary Party Baby Shower Bachelorette / Bachelor Party Birthday Pa…" at bounding box center [579, 187] width 427 height 24
click at [470, 302] on select "Client Event Planner Parent of Client Family Member Friend Other" at bounding box center [466, 313] width 200 height 24
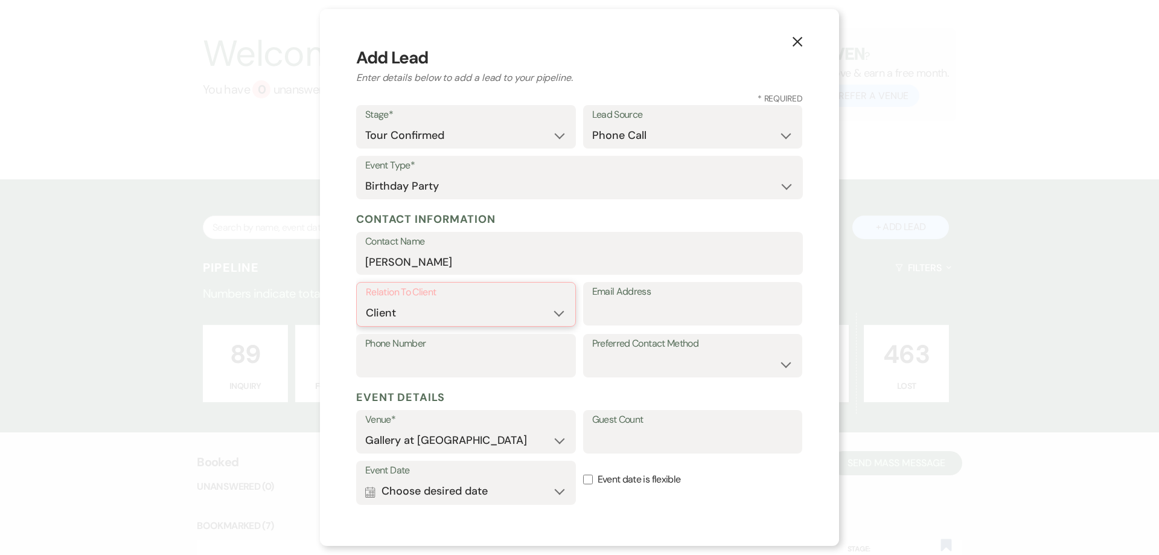
click at [366, 301] on select "Client Event Planner Parent of Client Family Member Friend Other" at bounding box center [466, 313] width 200 height 24
click at [645, 305] on input "Email Address" at bounding box center [693, 313] width 202 height 24
click at [508, 360] on input "Phone Number" at bounding box center [466, 363] width 202 height 24
click at [639, 361] on select "Email Phone Text" at bounding box center [693, 363] width 202 height 24
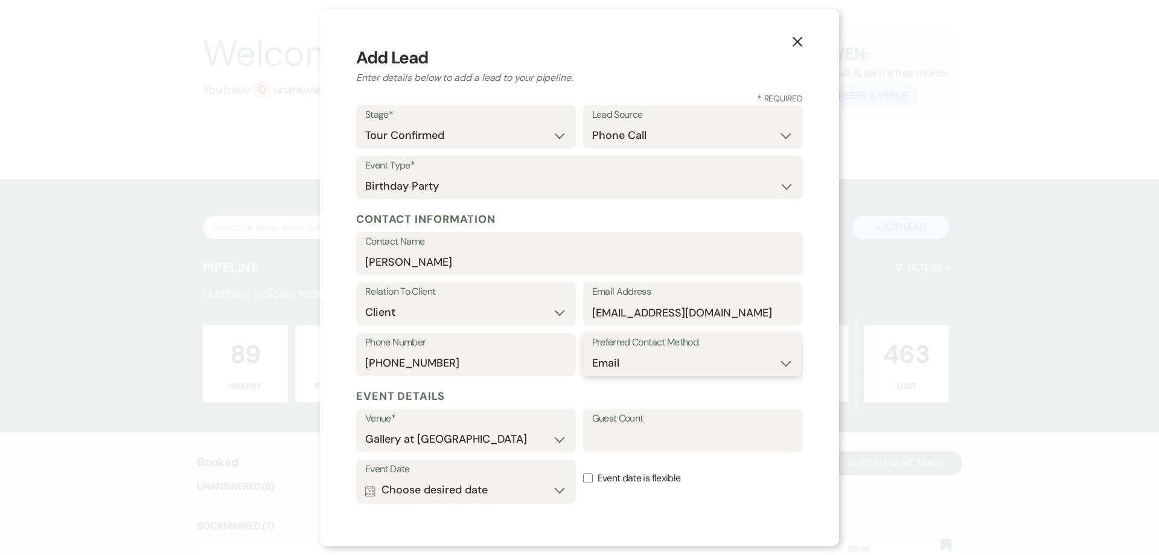
click at [592, 351] on select "Email Phone Text" at bounding box center [693, 363] width 202 height 24
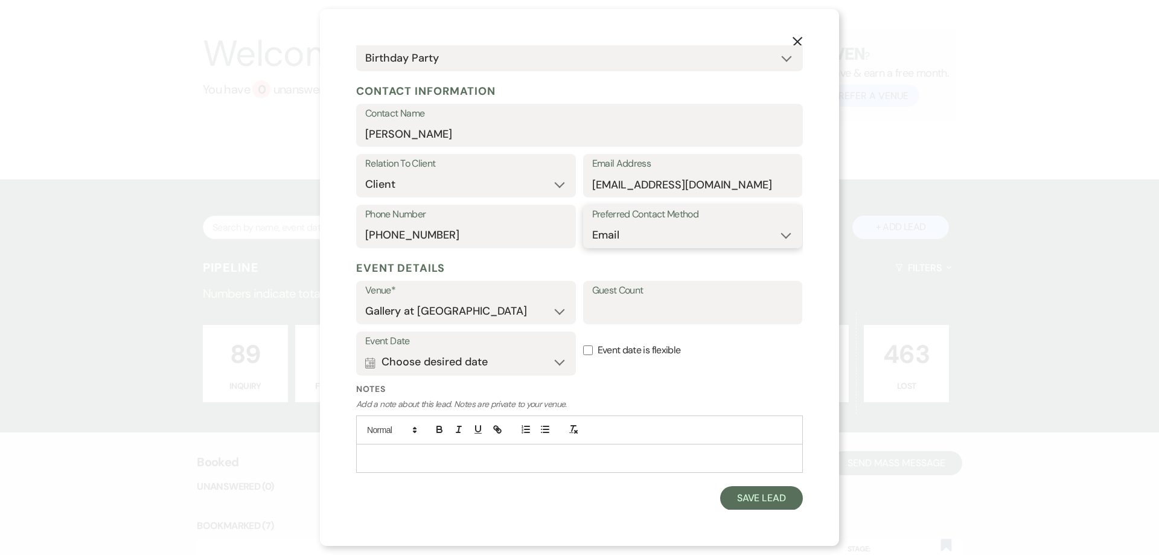
scroll to position [129, 0]
click at [522, 357] on button "Calendar Choose desired date Expand" at bounding box center [466, 361] width 202 height 24
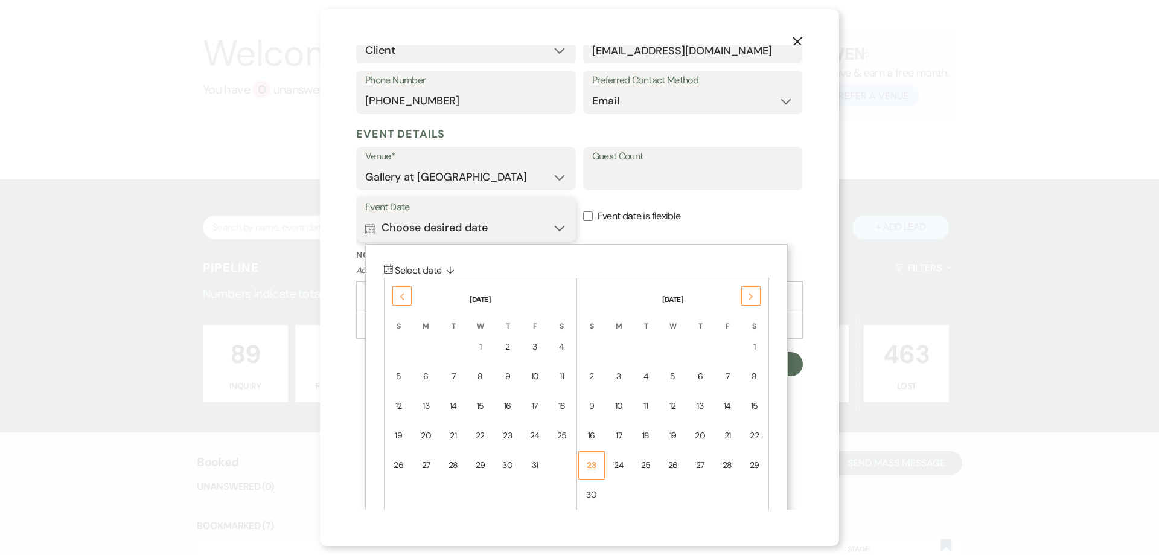
scroll to position [282, 0]
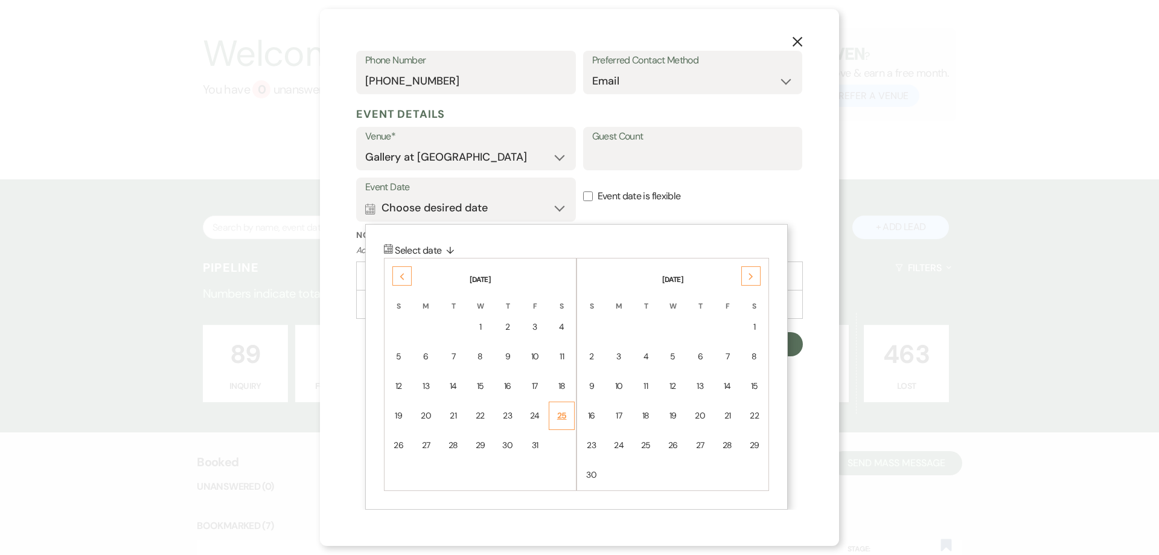
click at [563, 409] on td "25" at bounding box center [562, 415] width 26 height 28
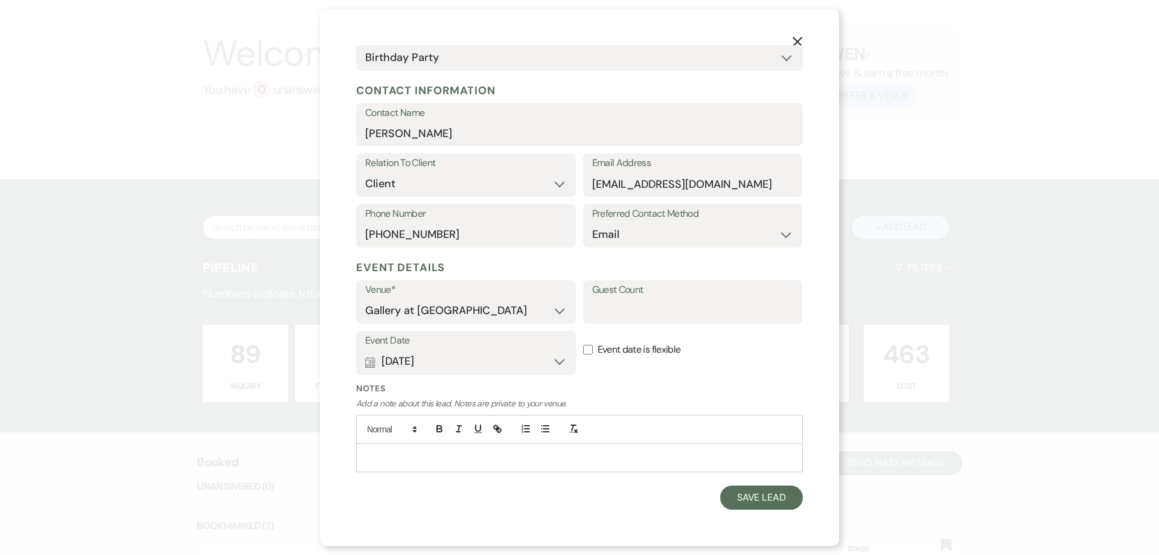
scroll to position [129, 0]
click at [744, 494] on button "Save Lead" at bounding box center [761, 497] width 83 height 24
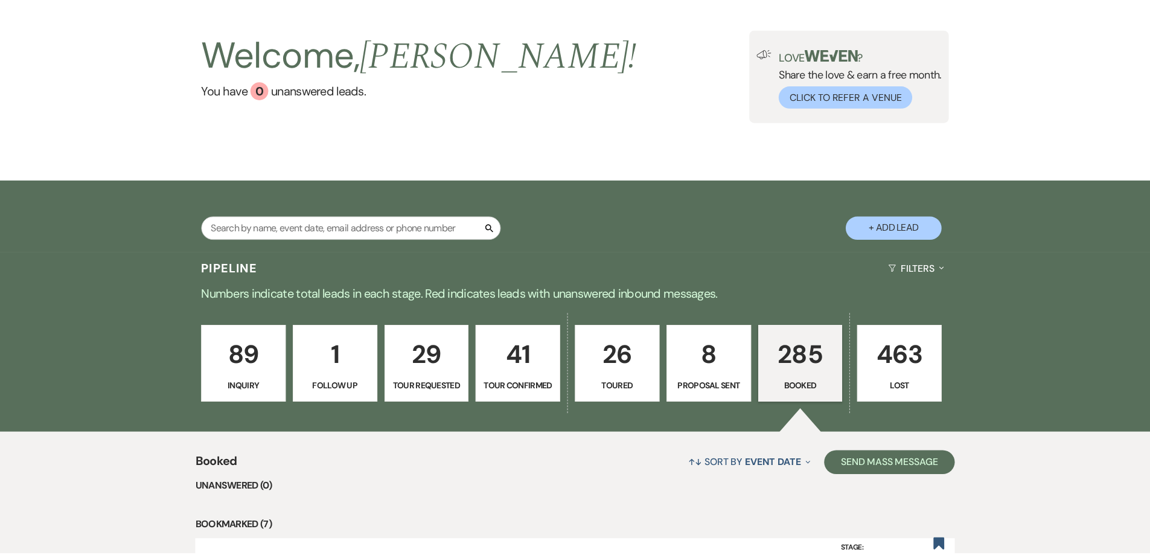
scroll to position [60, 0]
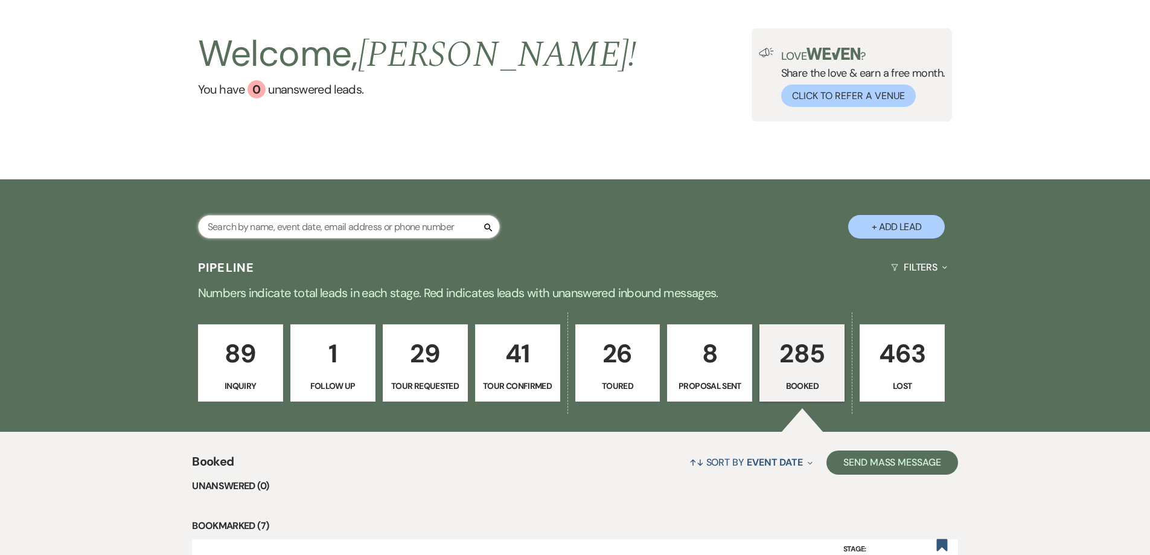
click at [441, 225] on input "text" at bounding box center [349, 227] width 302 height 24
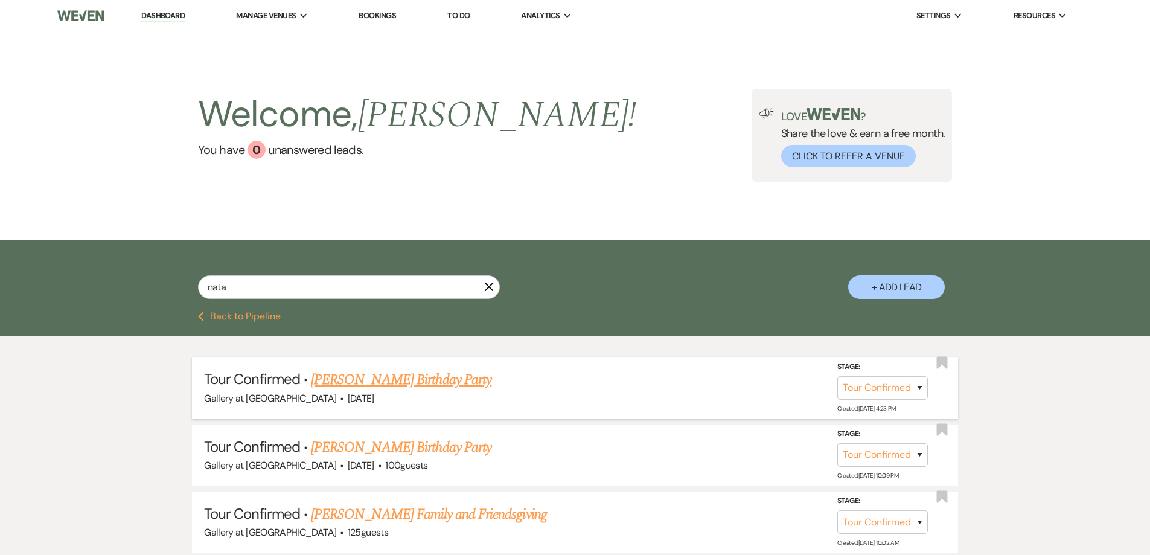
click at [392, 383] on link "Natasha Philpotts's Birthday Party" at bounding box center [401, 380] width 180 height 22
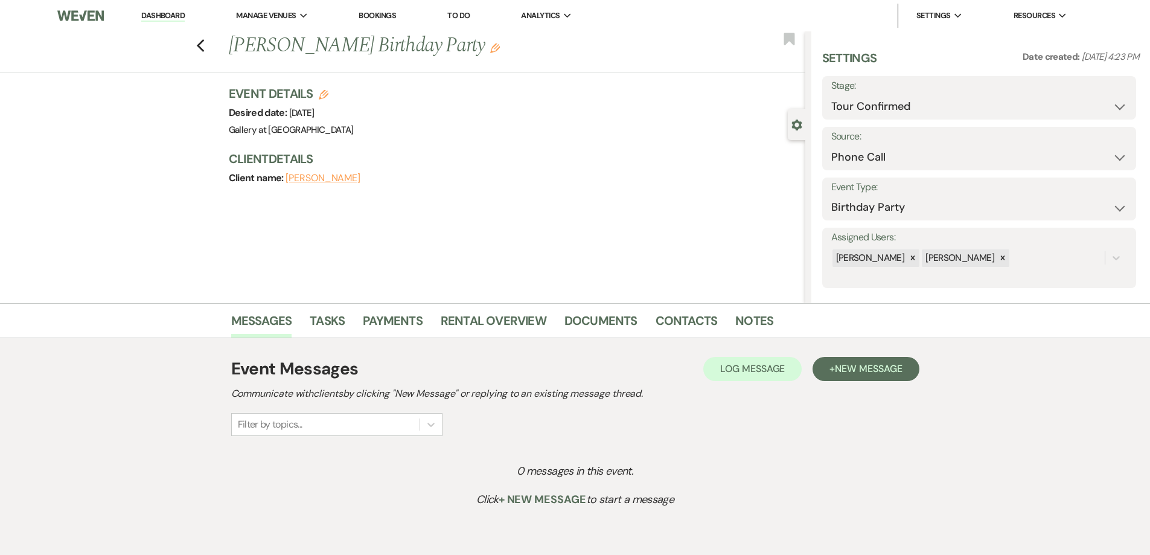
click at [498, 43] on icon "Edit" at bounding box center [495, 48] width 10 height 10
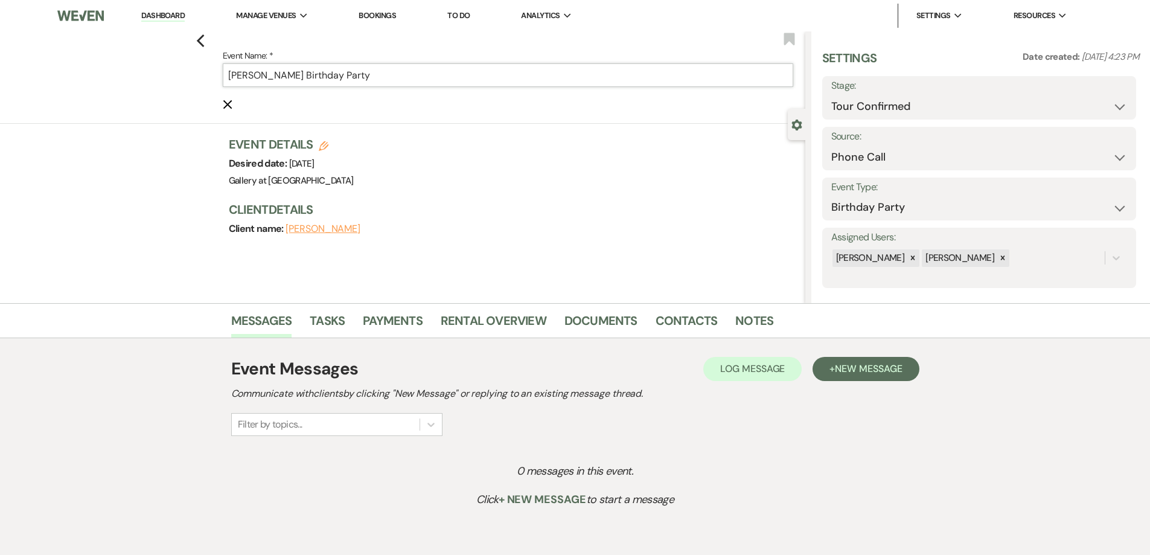
click at [317, 75] on input "Natasha Philpotts's Birthday Party" at bounding box center [508, 75] width 570 height 24
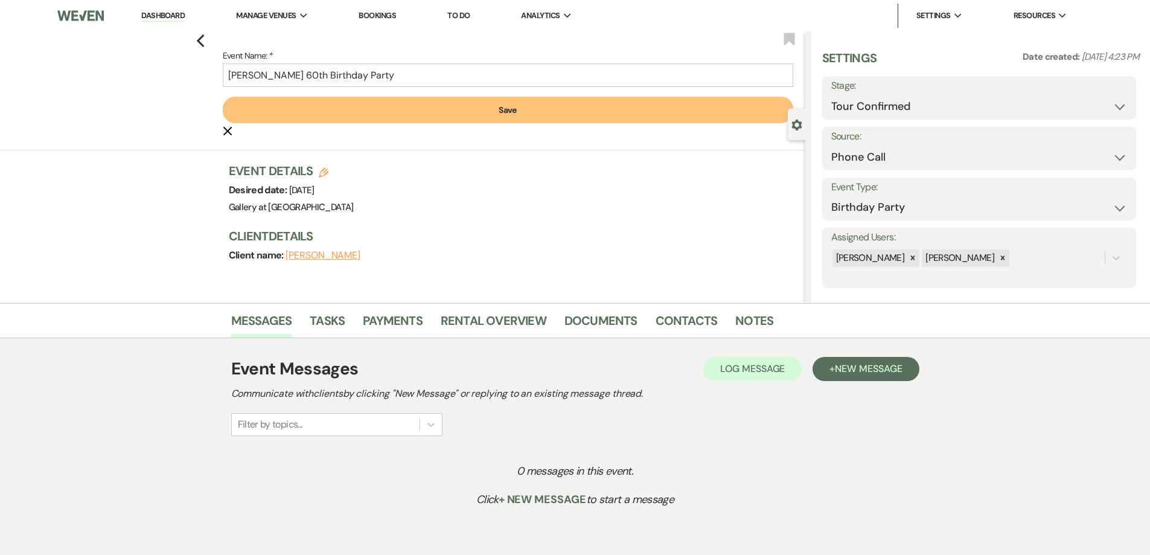
click at [355, 113] on button "Save" at bounding box center [508, 110] width 570 height 27
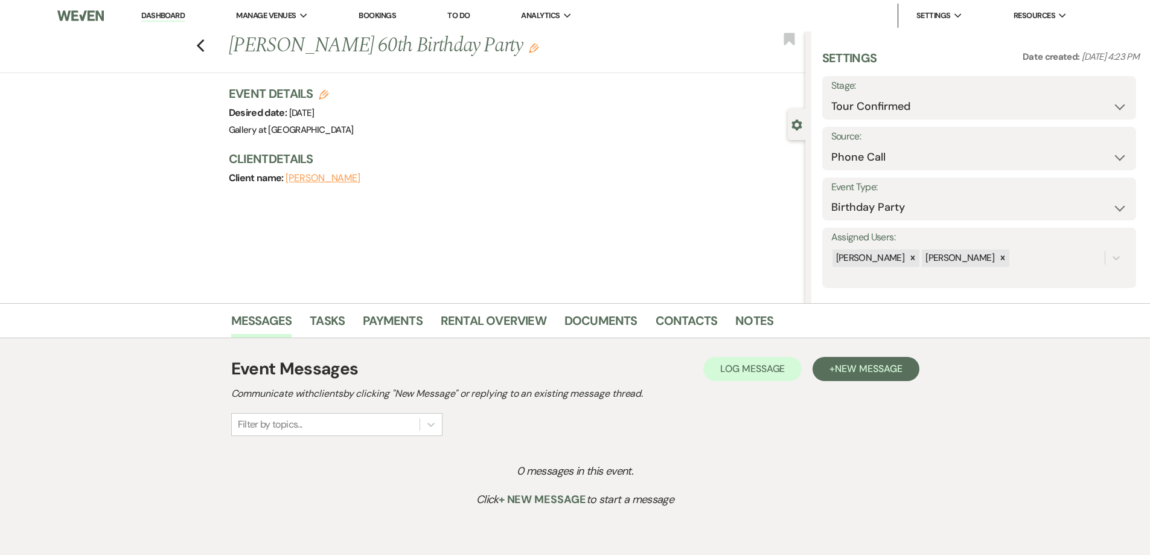
click at [538, 48] on use "button" at bounding box center [534, 48] width 10 height 10
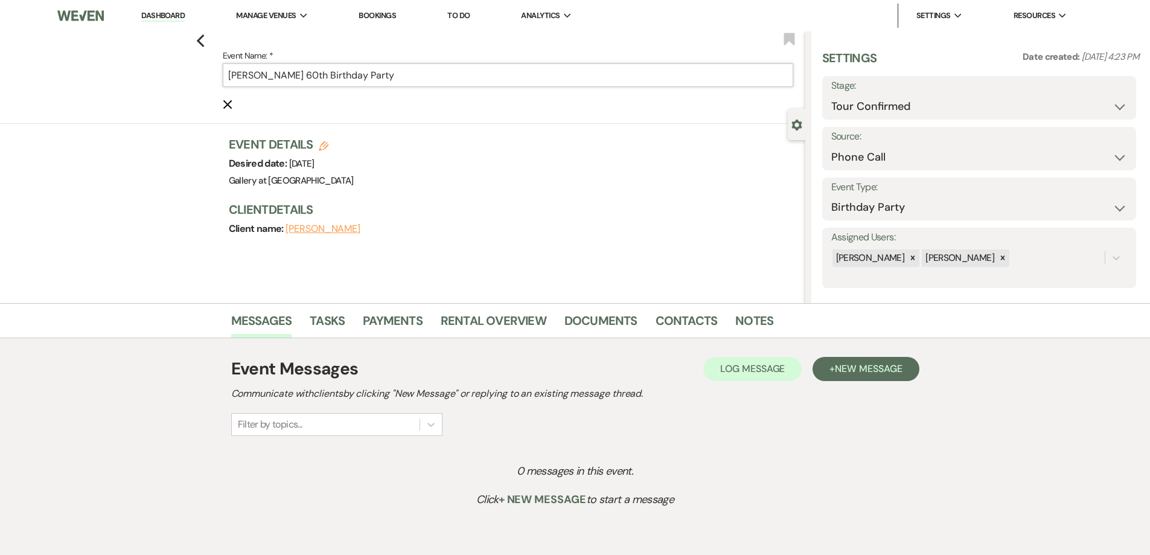
click at [319, 80] on input "Natasha Philpotts's 60th Birthday Party" at bounding box center [508, 75] width 570 height 24
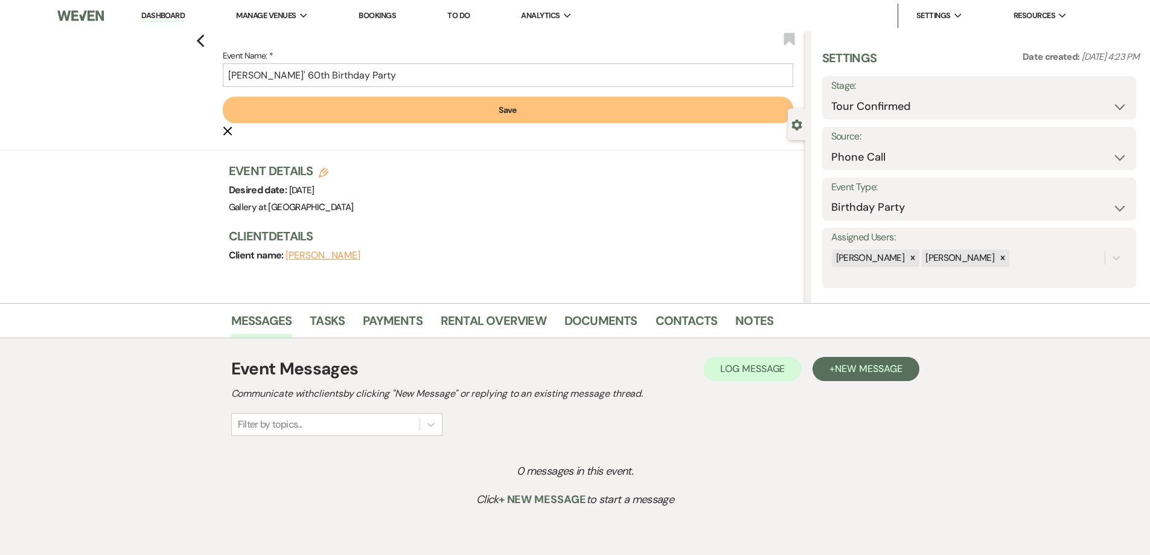
click at [312, 115] on button "Save" at bounding box center [508, 110] width 570 height 27
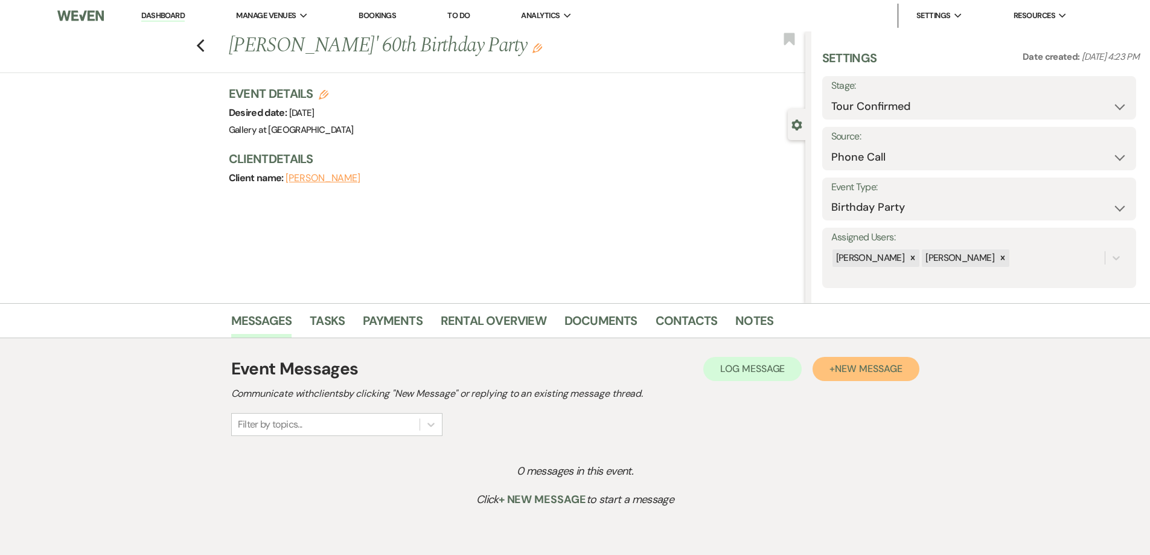
click at [847, 368] on span "New Message" at bounding box center [868, 368] width 67 height 13
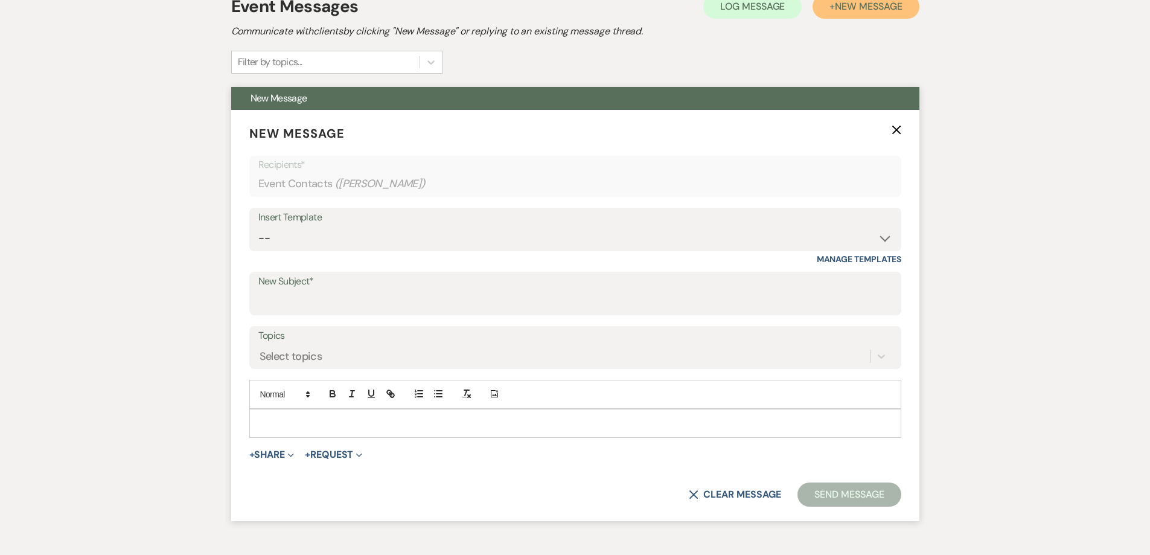
scroll to position [422, 0]
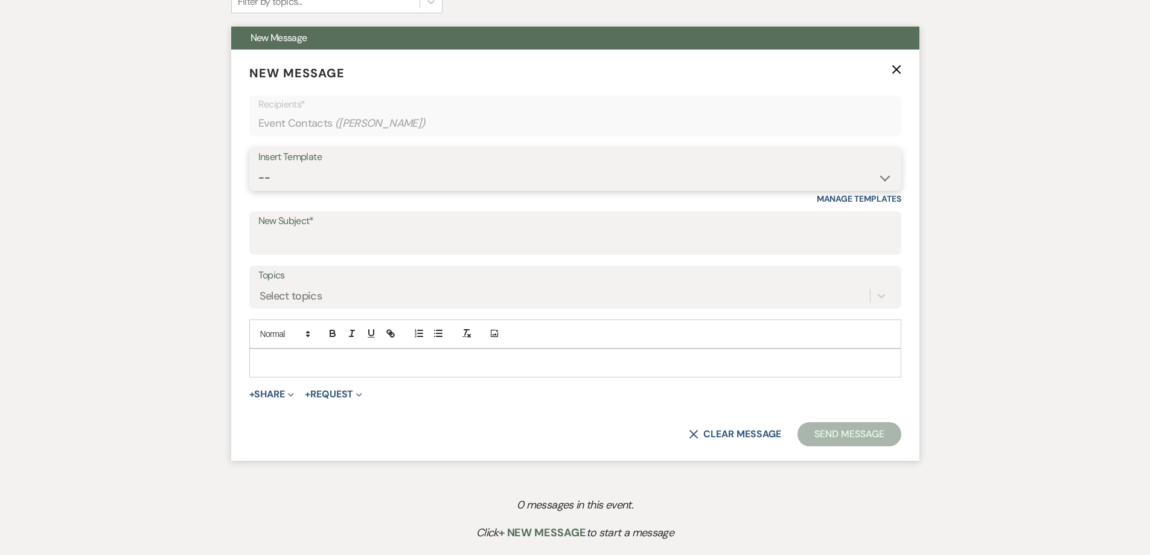
click at [382, 178] on select "-- Initial Inquiry Response-DATE IS AVAILABLE Initial Inquiry Response-DATE NOT…" at bounding box center [575, 178] width 634 height 24
click at [258, 166] on select "-- Initial Inquiry Response-DATE IS AVAILABLE Initial Inquiry Response-DATE NOT…" at bounding box center [575, 178] width 634 height 24
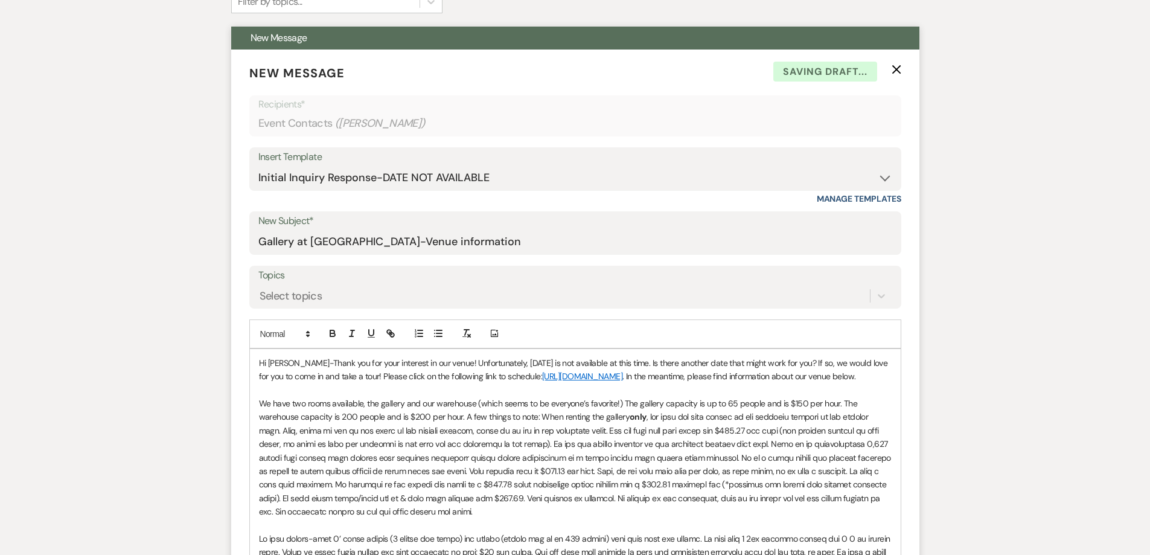
click at [634, 361] on p "Hi Natasha-Thank you for your interest in our venue! Unfortunately, 10/25/2025 …" at bounding box center [575, 369] width 633 height 27
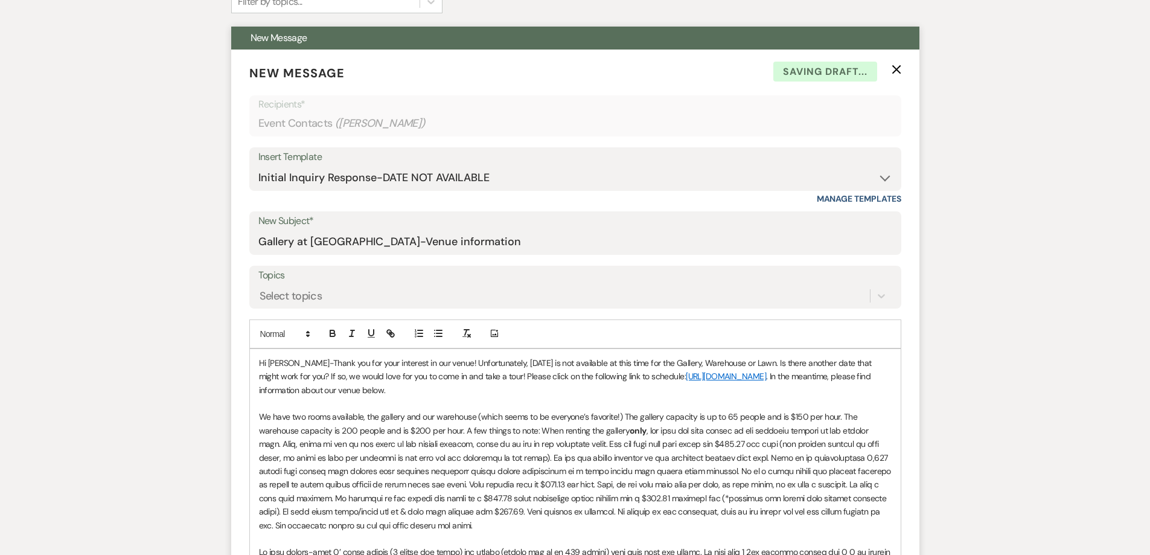
click at [446, 360] on p "Hi Natasha-Thank you for your interest in our venue! Unfortunately, 10/25/2025 …" at bounding box center [575, 376] width 633 height 40
click at [569, 362] on p "Hi Natasha-Thank you for your interest in our venue! 10/25/2025 is available fo…" at bounding box center [575, 376] width 633 height 40
click at [573, 362] on p "Hi Natasha-Thank you for your interest in our venue! 10/25/2025 is available fo…" at bounding box center [575, 376] width 633 height 40
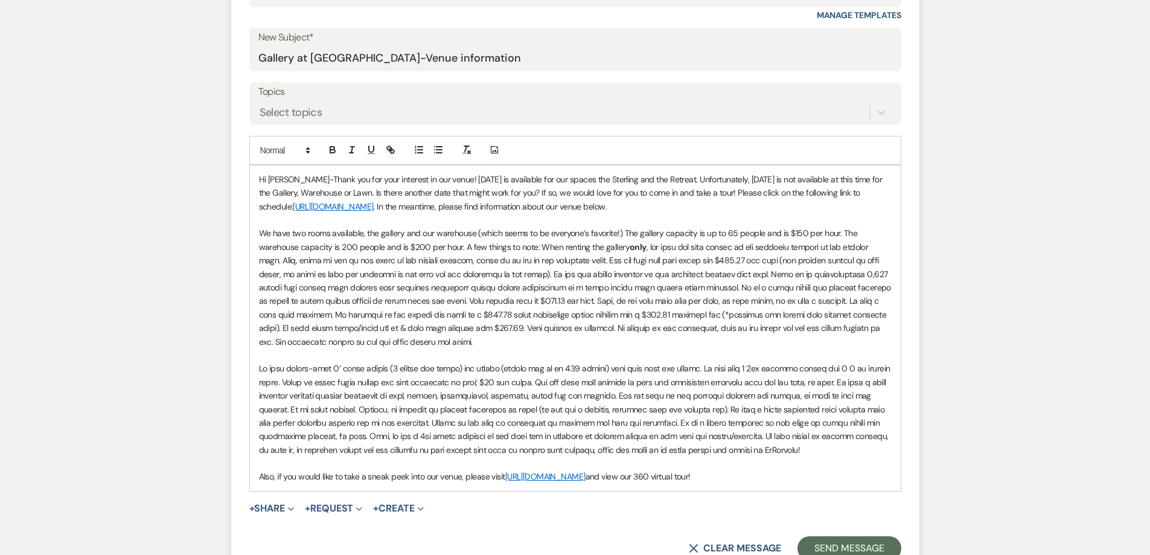
scroll to position [664, 0]
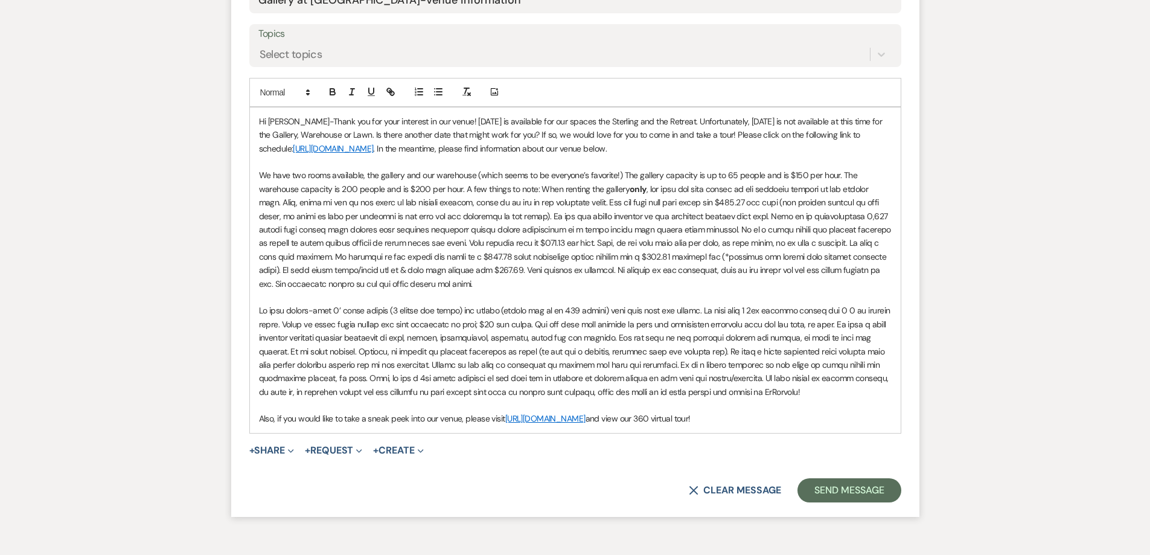
click at [528, 289] on p "We have two rooms available, the gallery and our warehouse (which seems to be e…" at bounding box center [575, 229] width 633 height 122
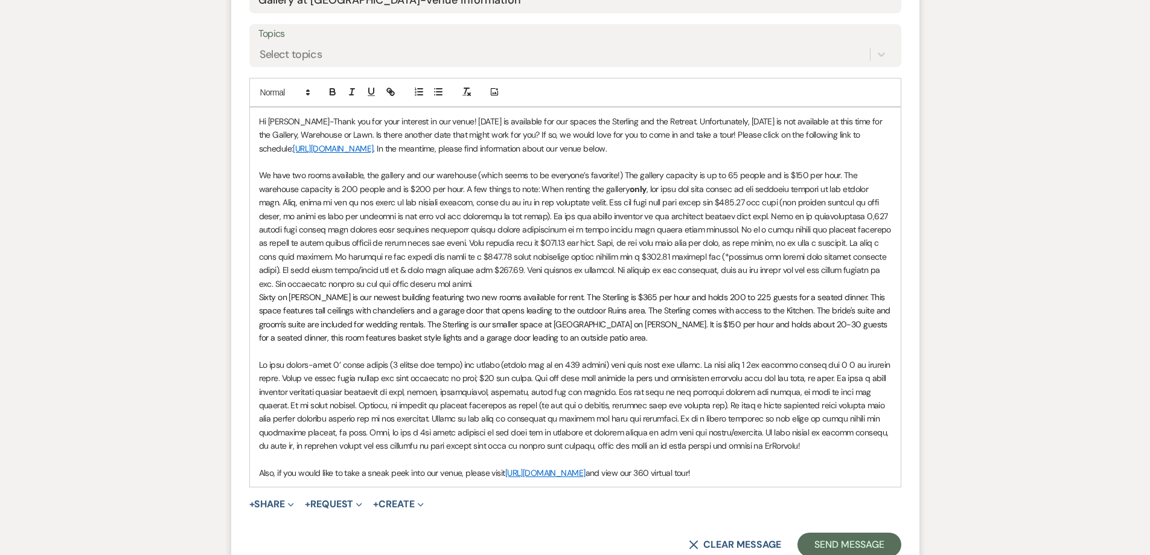
click at [256, 298] on div "Hi Natasha-Thank you for your interest in our venue! 10/25/2025 is available fo…" at bounding box center [575, 297] width 651 height 380
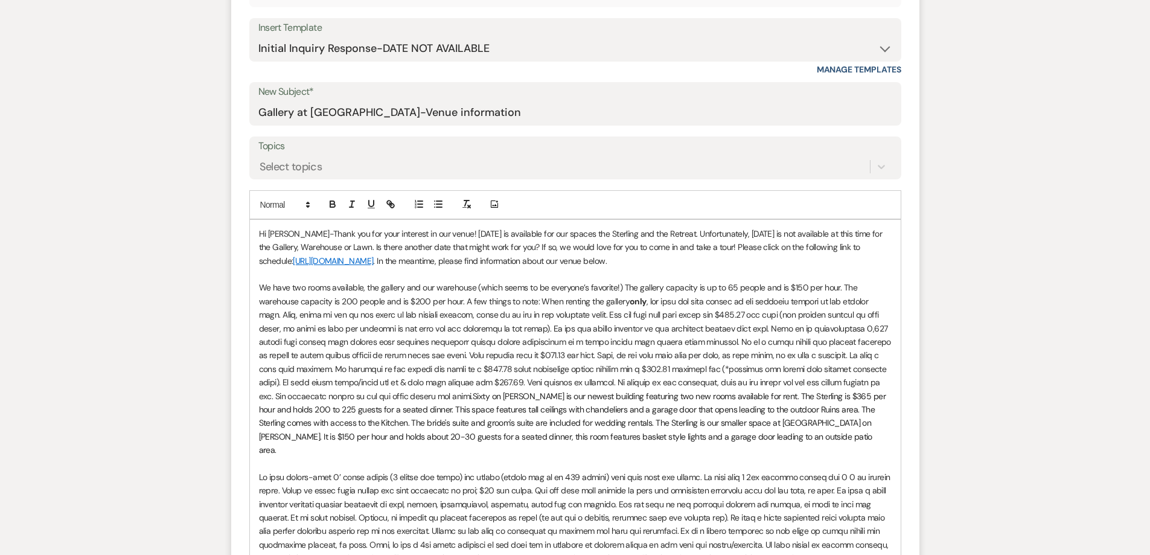
scroll to position [543, 0]
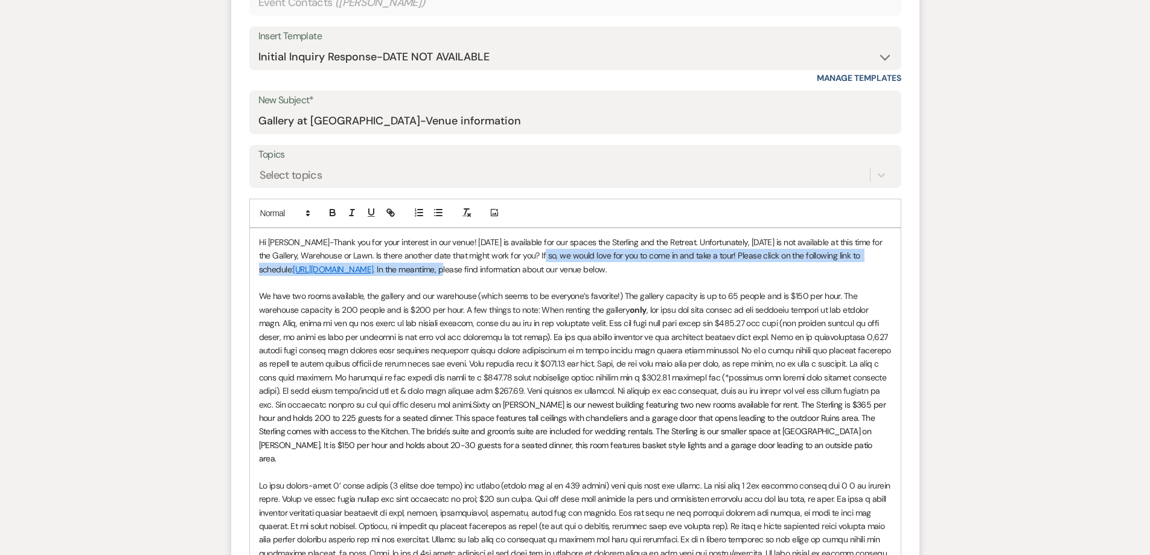
drag, startPoint x: 540, startPoint y: 257, endPoint x: 504, endPoint y: 272, distance: 39.2
click at [504, 272] on p "Hi Natasha-Thank you for your interest in our venue! 10/25/2025 is available fo…" at bounding box center [575, 255] width 633 height 40
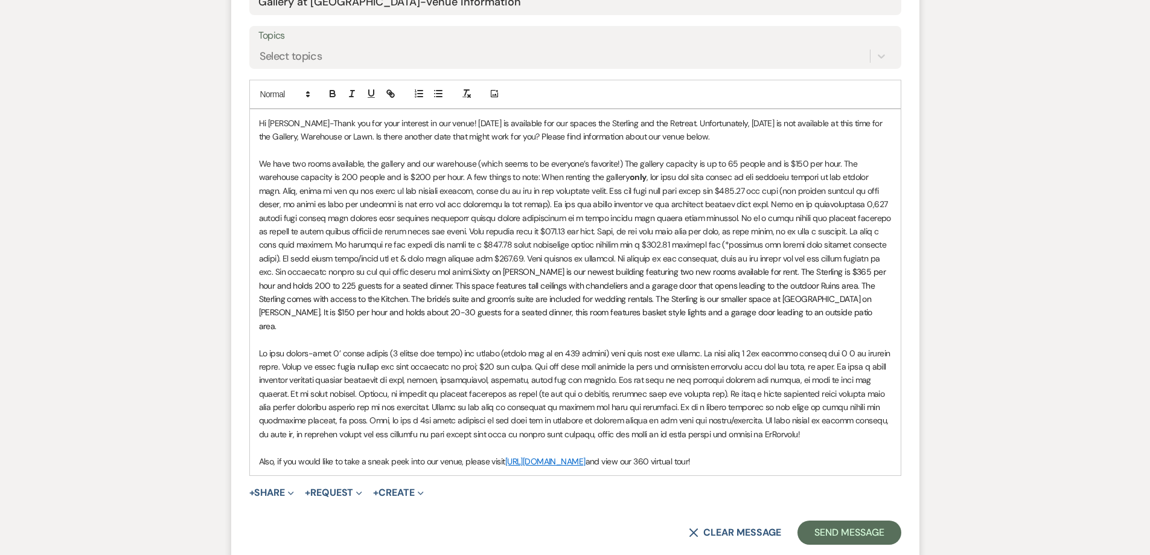
scroll to position [664, 0]
click at [328, 299] on span "Sixty on Sims is our newest building featuring two new rooms available for rent…" at bounding box center [573, 296] width 629 height 65
click at [539, 131] on p "Hi Natasha-Thank you for your interest in our venue! 10/25/2025 is available fo…" at bounding box center [575, 128] width 633 height 27
click at [858, 518] on button "Send Message" at bounding box center [848, 530] width 103 height 24
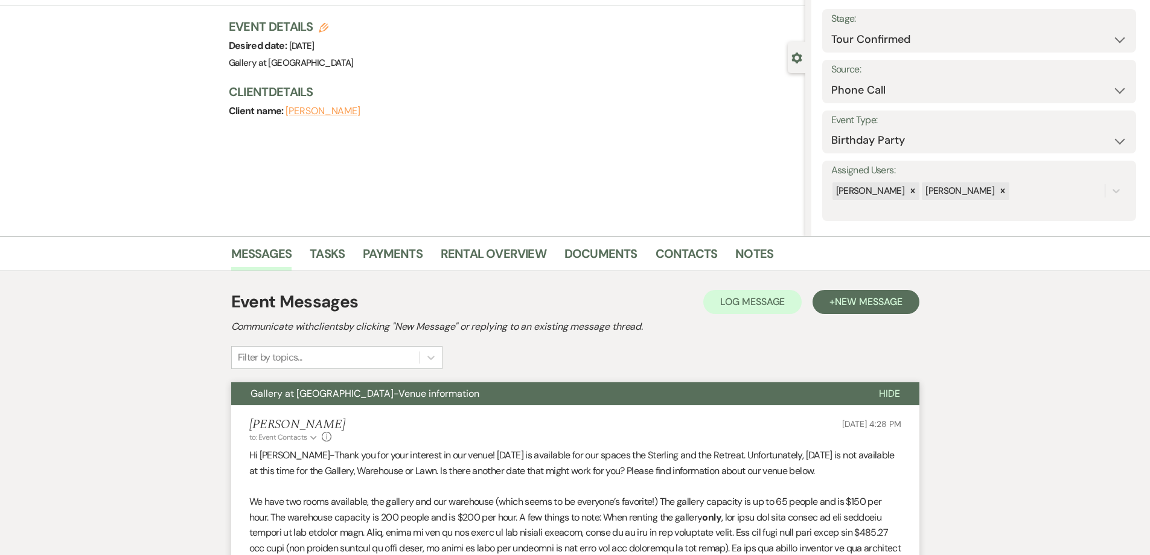
scroll to position [0, 0]
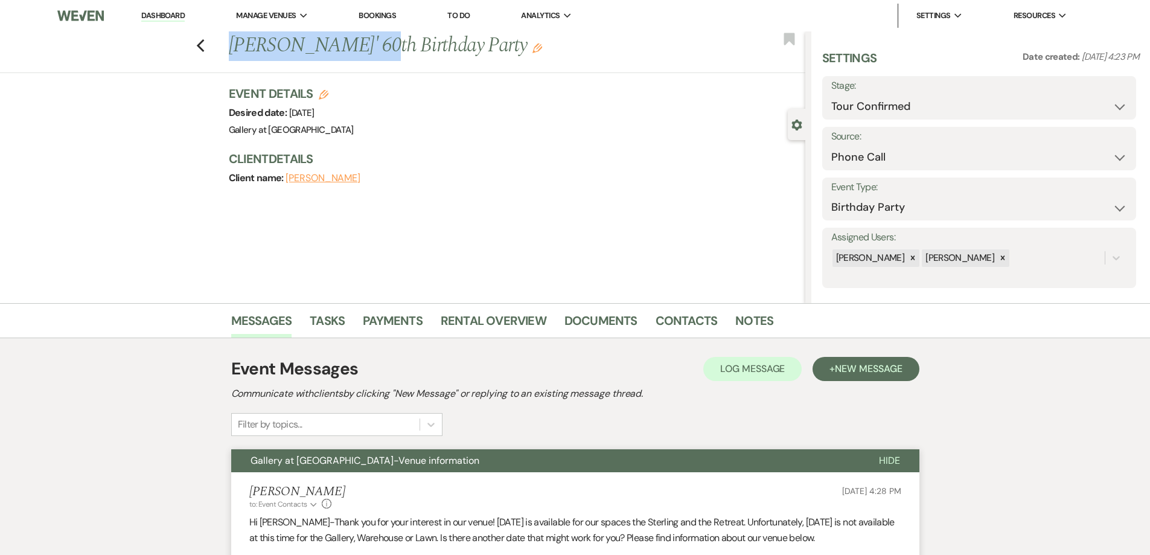
drag, startPoint x: 232, startPoint y: 47, endPoint x: 367, endPoint y: 56, distance: 135.5
click at [367, 56] on div "Previous Natasha Philpotts' 60th Birthday Party Edit" at bounding box center [514, 45] width 582 height 29
copy h1 "Natasha Philpotts"
click at [165, 13] on link "Dashboard" at bounding box center [162, 15] width 43 height 11
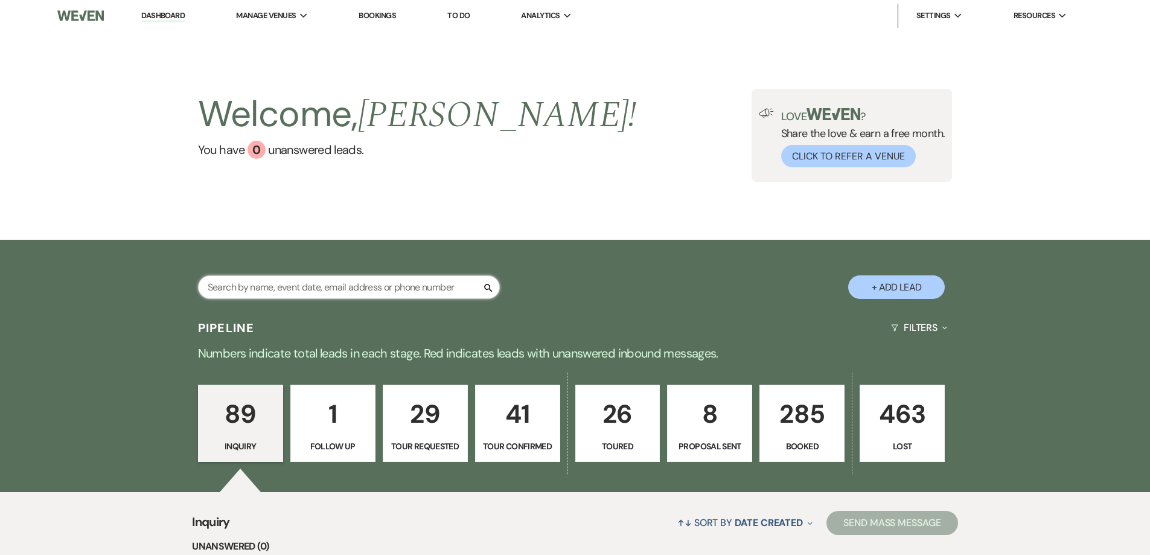
click at [316, 286] on input "text" at bounding box center [349, 287] width 302 height 24
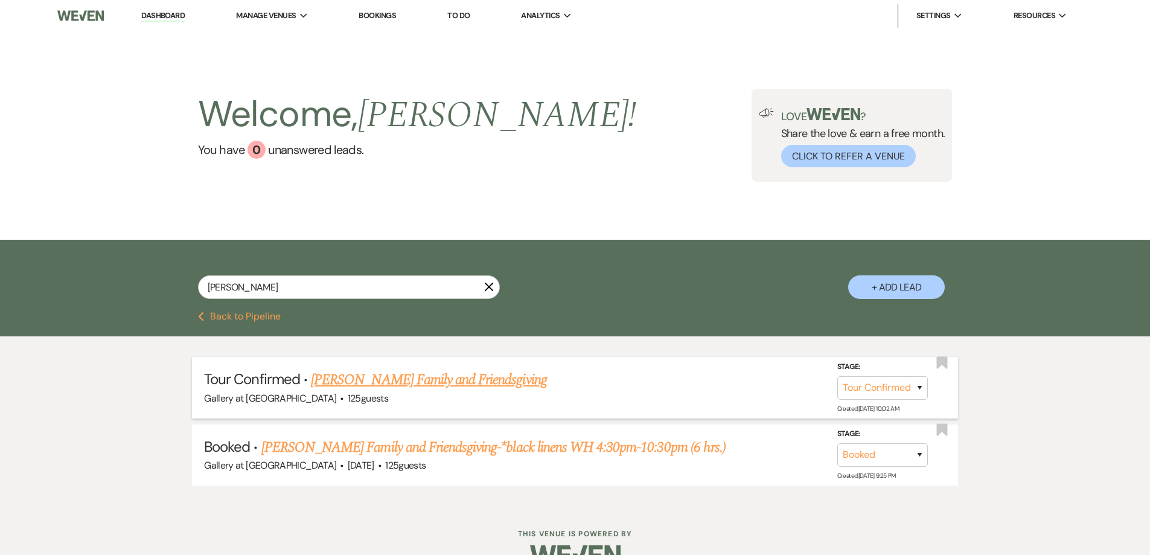
click at [473, 378] on link "Natashia Harris's Family and Friendsgiving" at bounding box center [429, 380] width 236 height 22
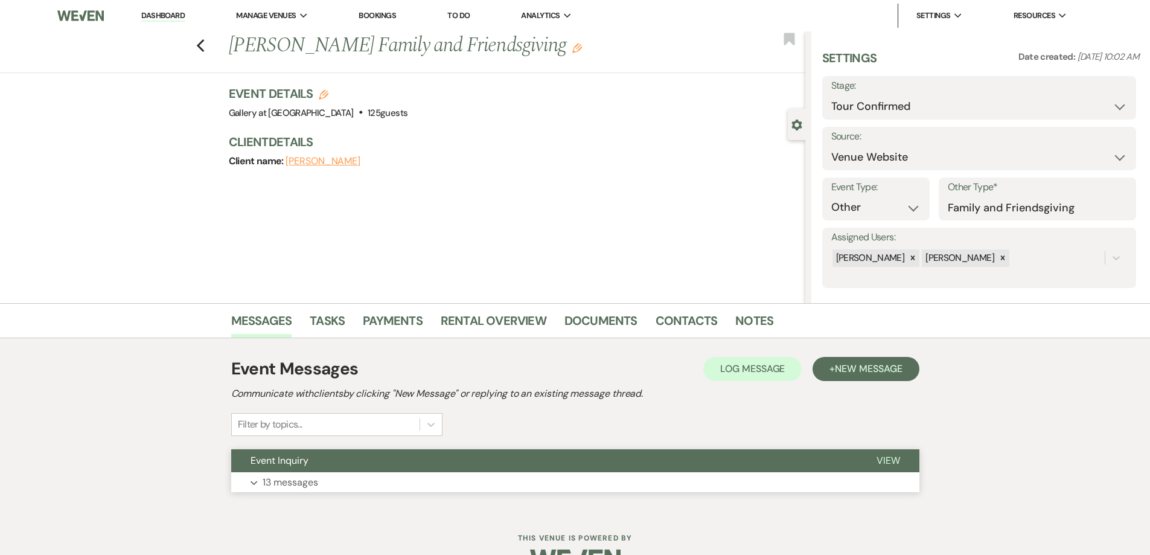
click at [477, 476] on button "Expand 13 messages" at bounding box center [575, 482] width 688 height 21
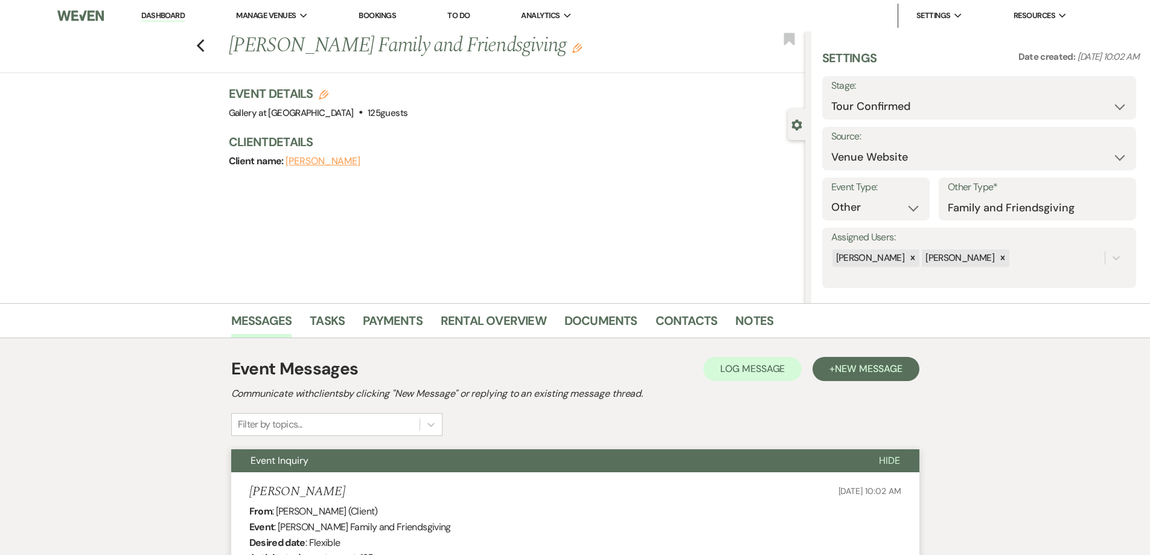
drag, startPoint x: 172, startPoint y: 19, endPoint x: 813, endPoint y: 0, distance: 641.2
click at [171, 19] on link "Dashboard" at bounding box center [162, 15] width 43 height 11
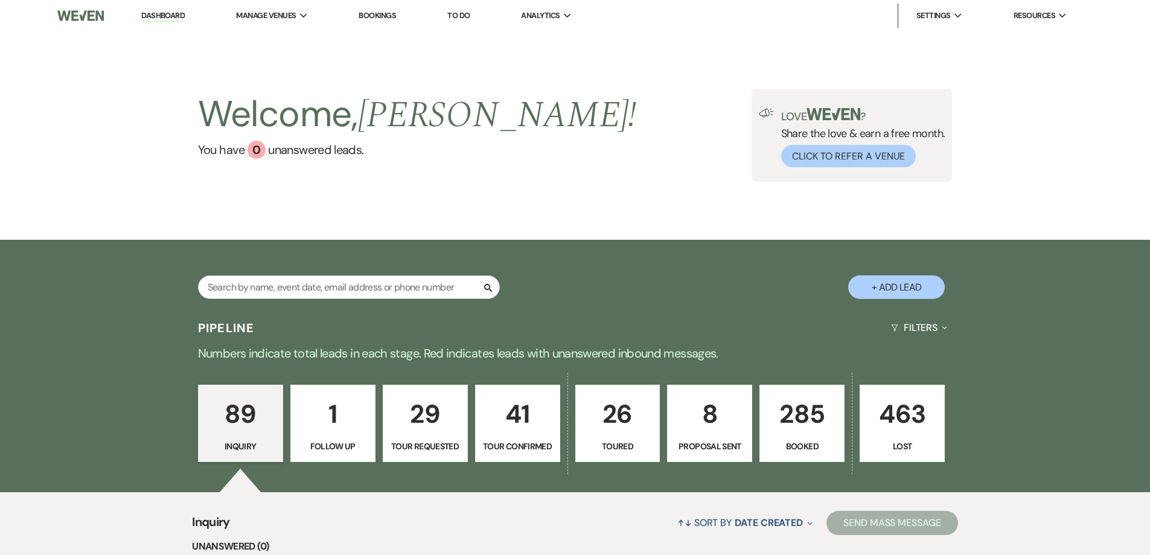
click at [690, 419] on p "8" at bounding box center [709, 414] width 69 height 40
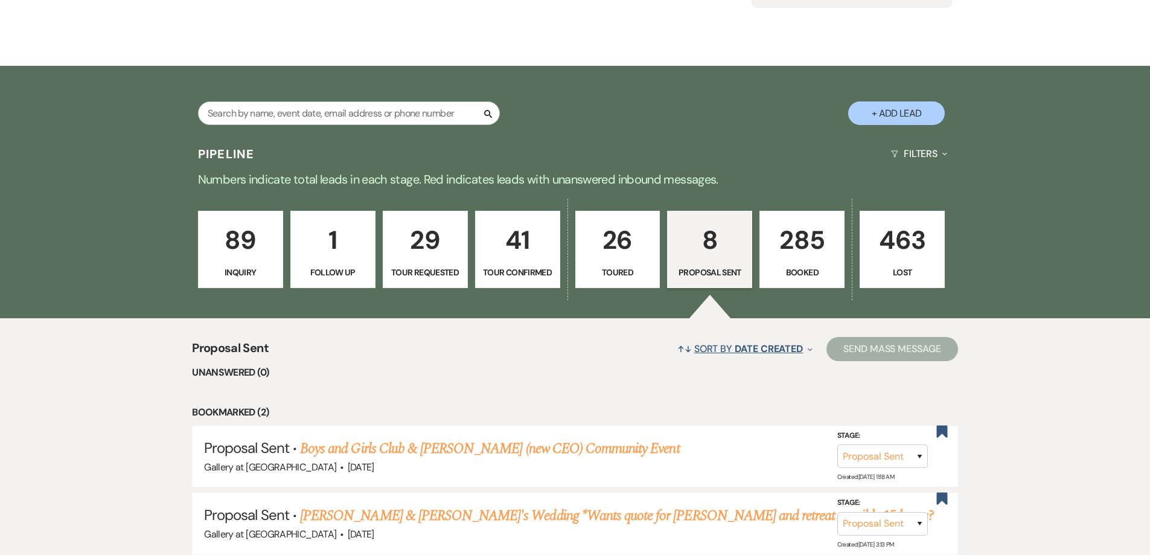
scroll to position [181, 0]
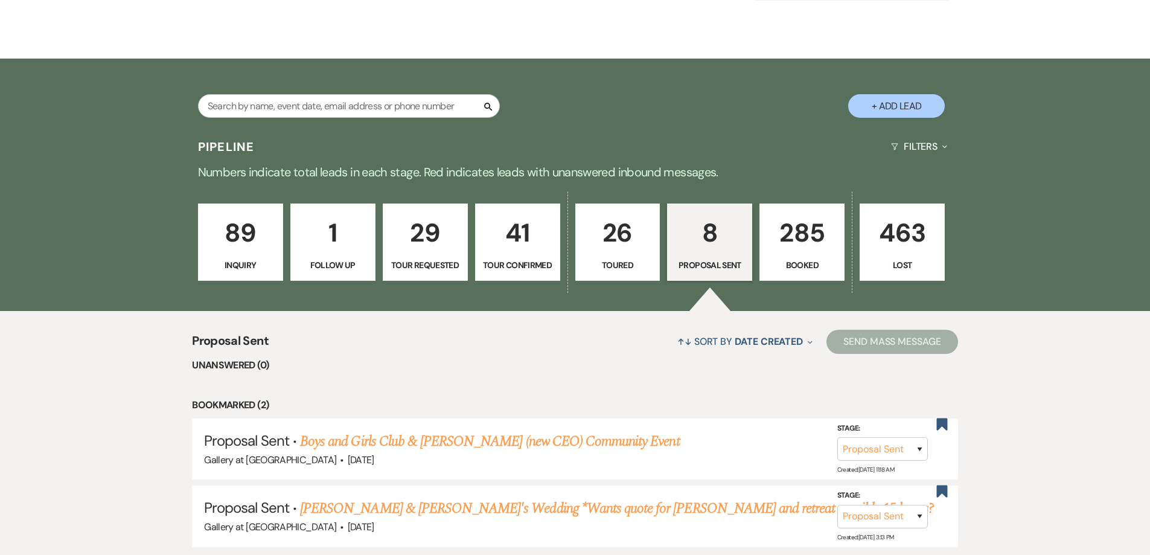
click at [794, 246] on p "285" at bounding box center [801, 232] width 69 height 40
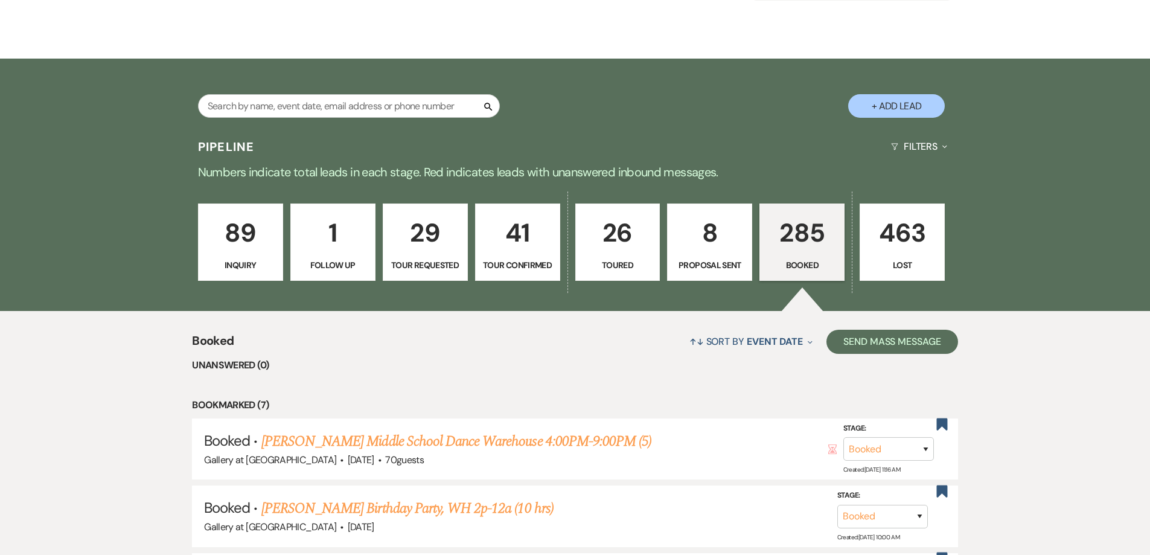
click at [692, 276] on link "8 Proposal Sent" at bounding box center [709, 241] width 85 height 77
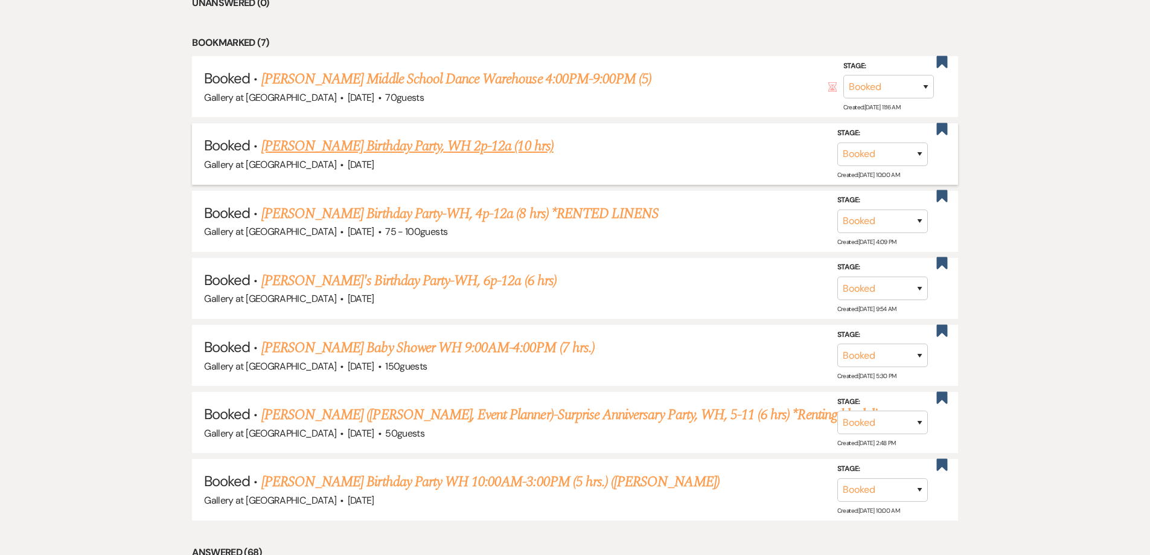
click at [466, 146] on link "Nakeya Winston-Ewings's Birthday Party, WH 2p-12a (10 hrs)" at bounding box center [407, 146] width 292 height 22
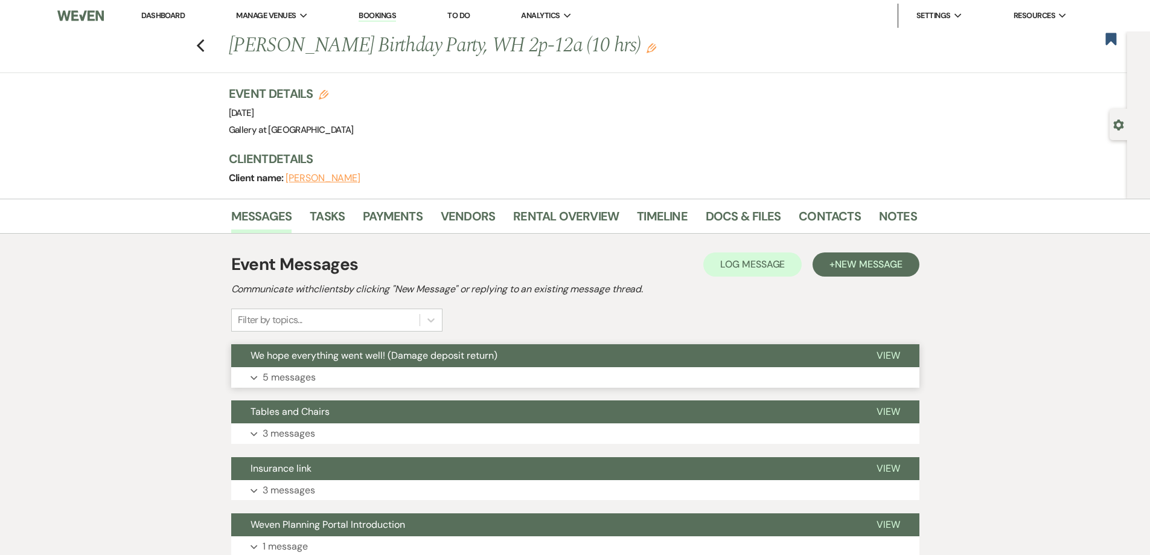
click at [443, 372] on button "Expand 5 messages" at bounding box center [575, 377] width 688 height 21
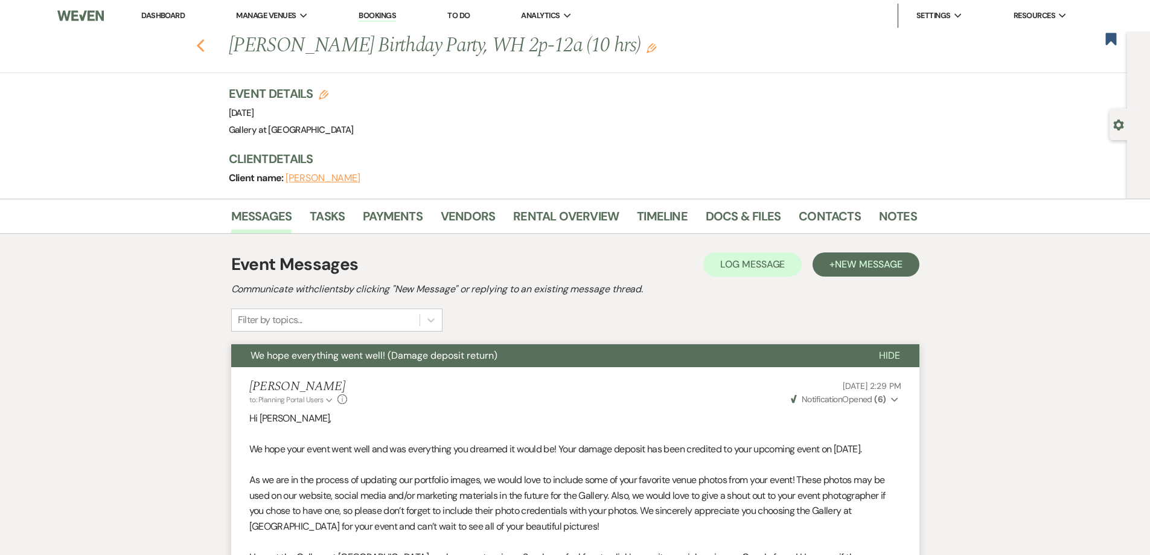
click at [205, 46] on icon "Previous" at bounding box center [200, 46] width 9 height 14
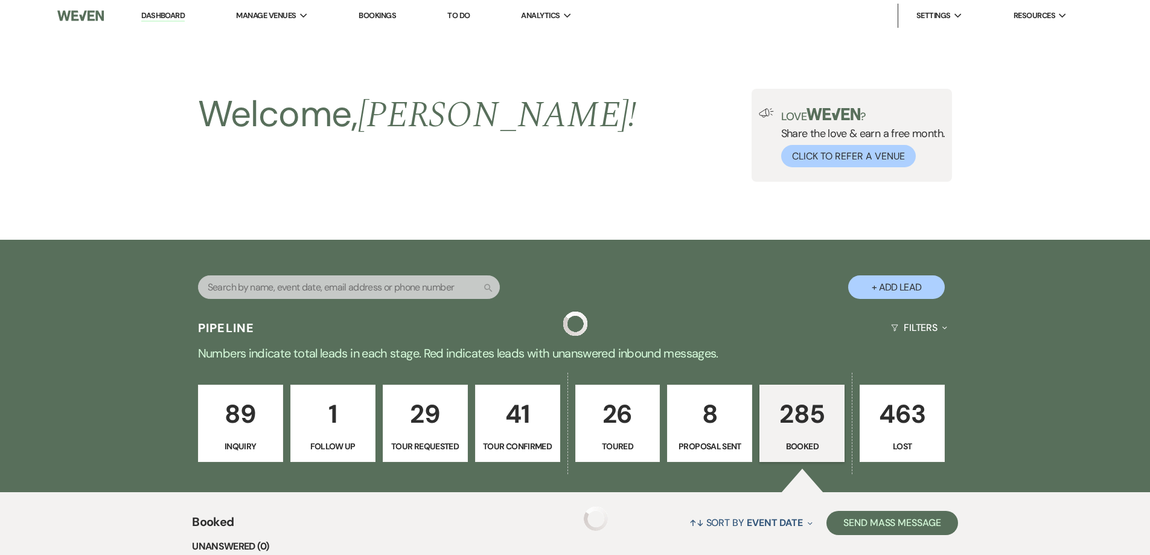
scroll to position [543, 0]
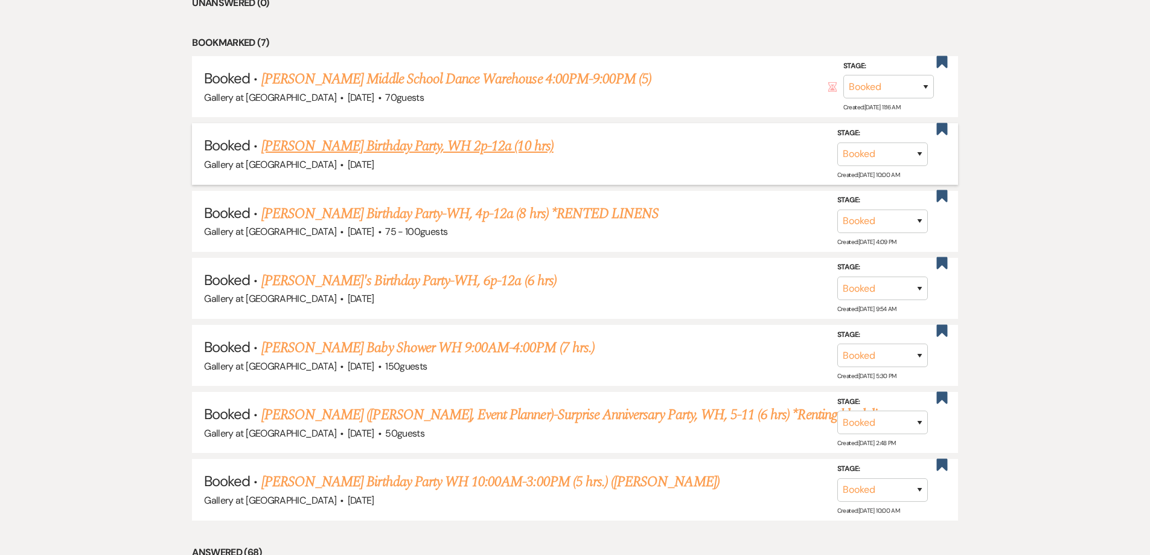
click at [389, 145] on link "Nakeya Winston-Ewings's Birthday Party, WH 2p-12a (10 hrs)" at bounding box center [407, 146] width 292 height 22
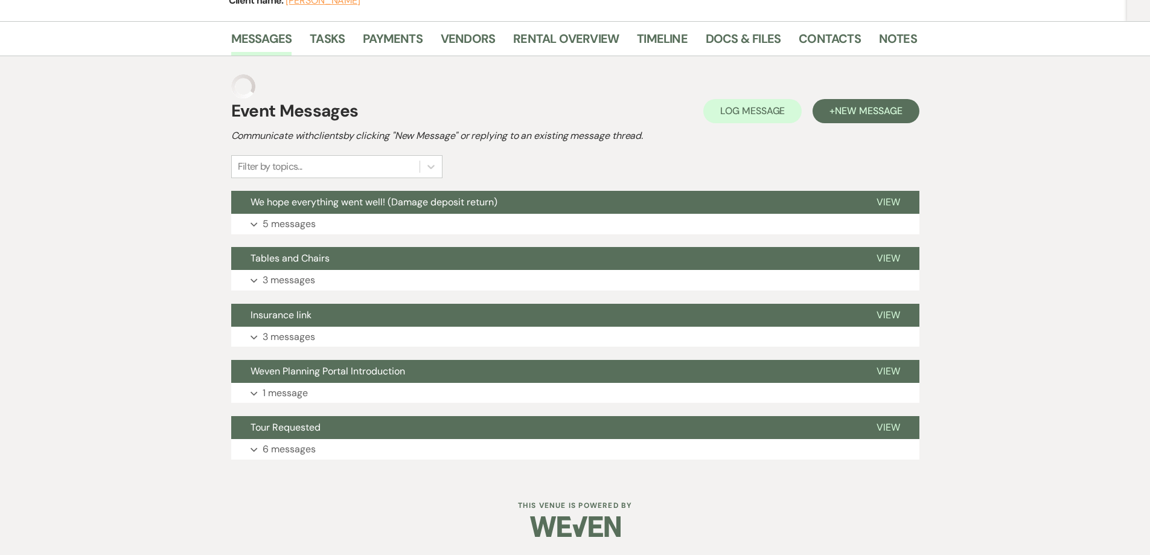
scroll to position [153, 0]
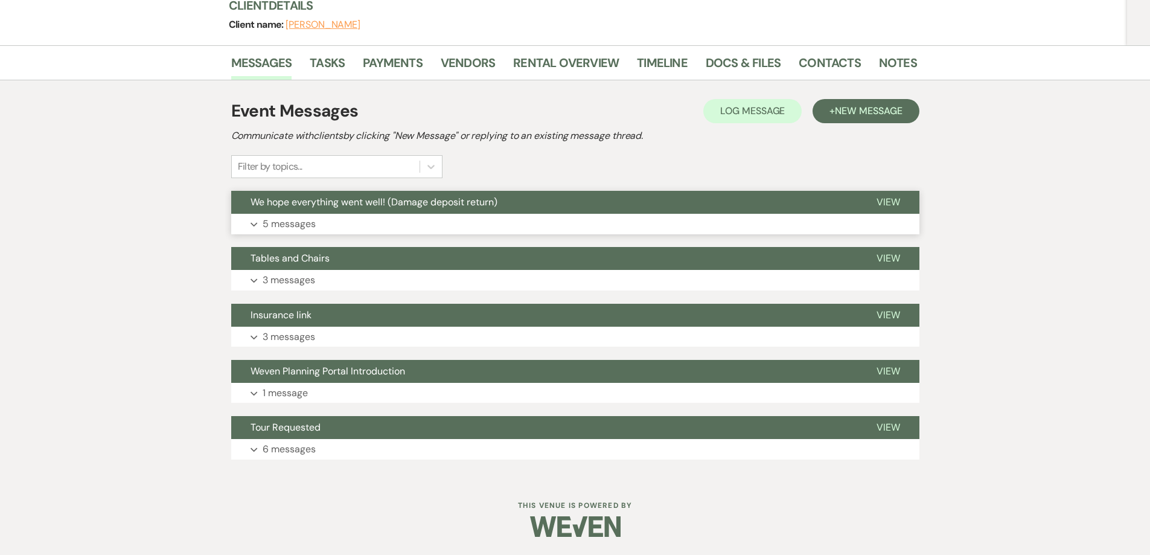
click at [496, 224] on button "Expand 5 messages" at bounding box center [575, 224] width 688 height 21
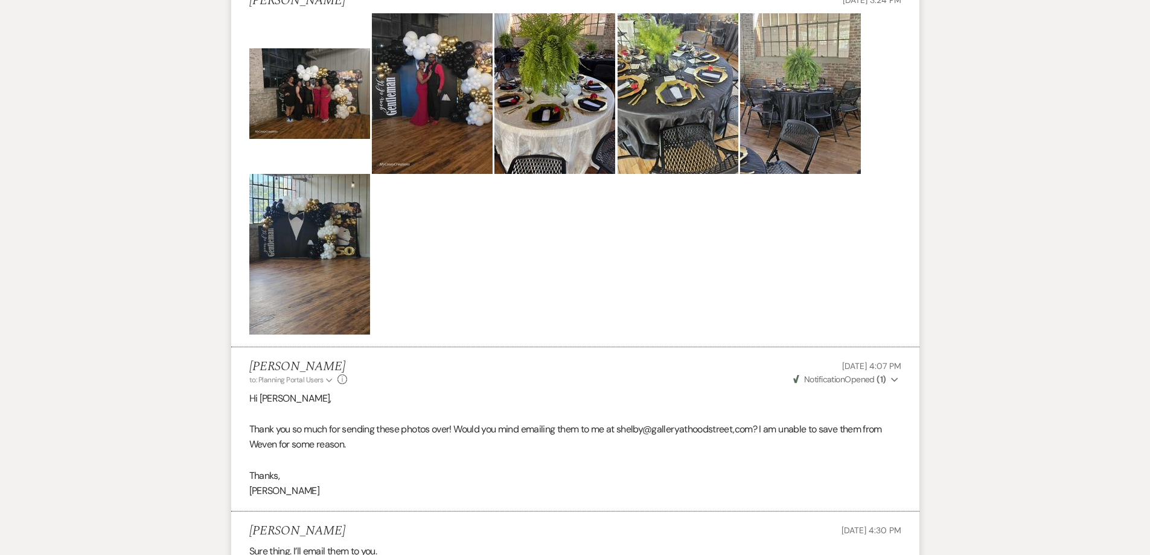
scroll to position [636, 0]
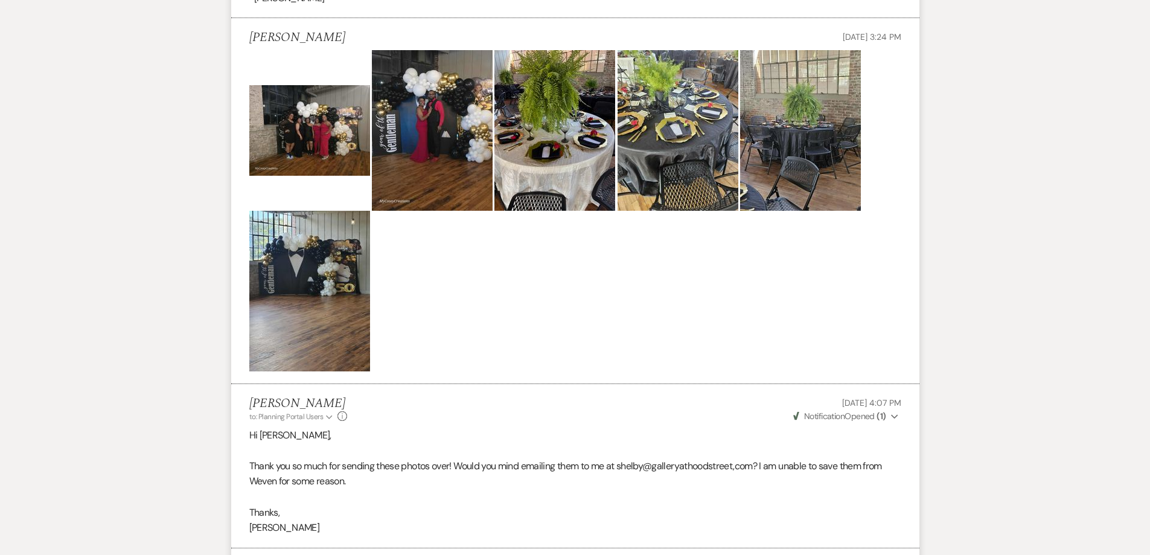
click at [340, 266] on img at bounding box center [309, 291] width 121 height 161
